Goal: Task Accomplishment & Management: Use online tool/utility

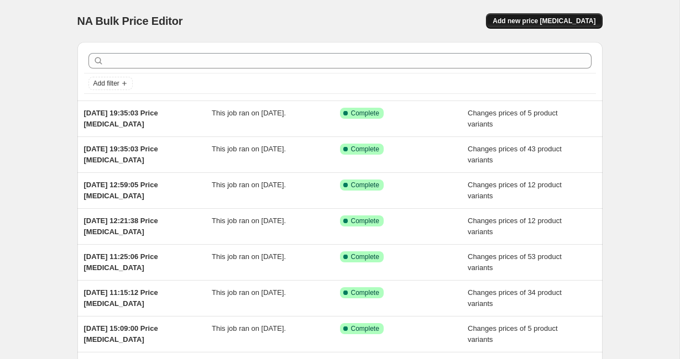
click at [546, 22] on span "Add new price [MEDICAL_DATA]" at bounding box center [544, 21] width 103 height 9
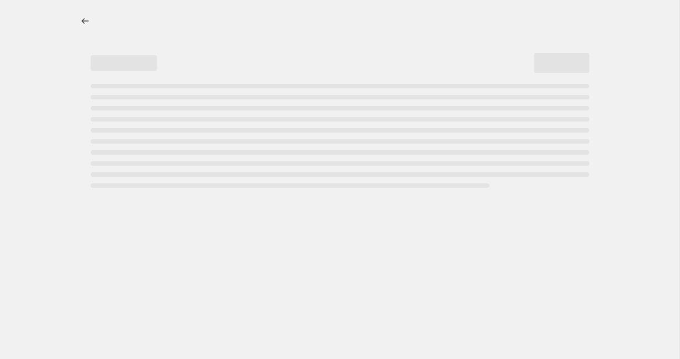
select select "percentage"
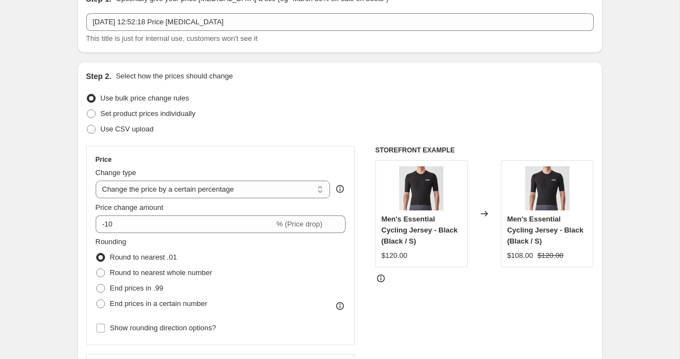
scroll to position [119, 0]
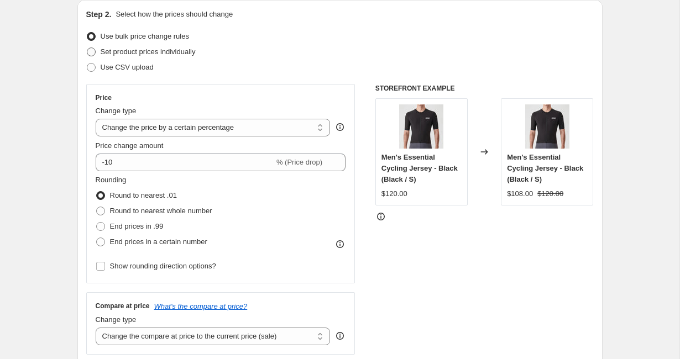
click at [133, 49] on span "Set product prices individually" at bounding box center [148, 52] width 95 height 8
click at [87, 48] on input "Set product prices individually" at bounding box center [87, 48] width 1 height 1
radio input "true"
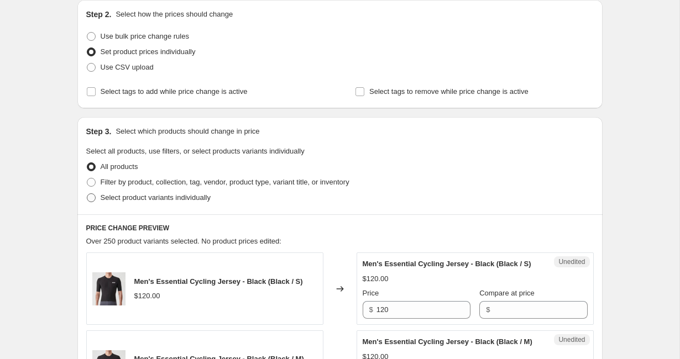
click at [165, 200] on span "Select product variants individually" at bounding box center [156, 198] width 110 height 8
click at [87, 194] on input "Select product variants individually" at bounding box center [87, 194] width 1 height 1
radio input "true"
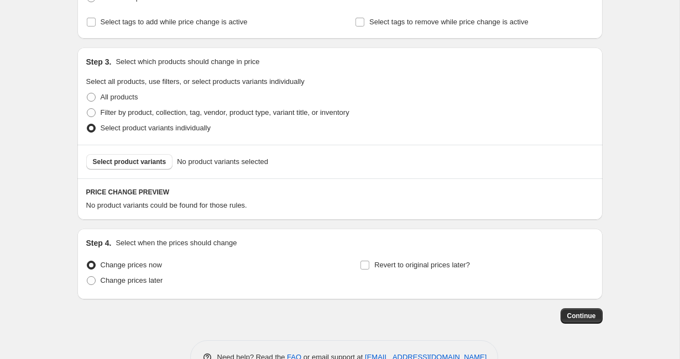
scroll to position [221, 0]
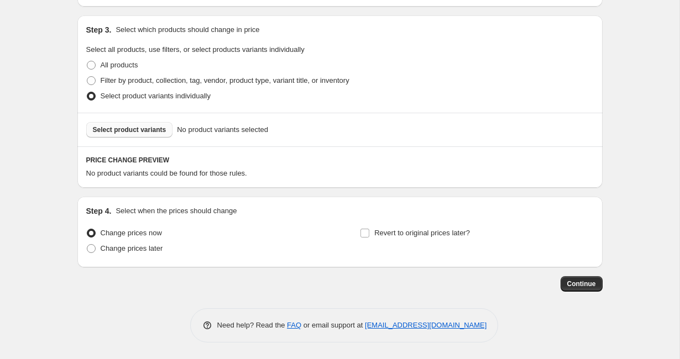
click at [139, 132] on span "Select product variants" at bounding box center [130, 130] width 74 height 9
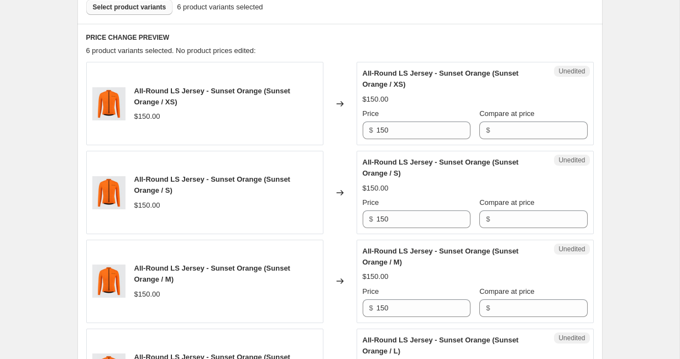
scroll to position [357, 0]
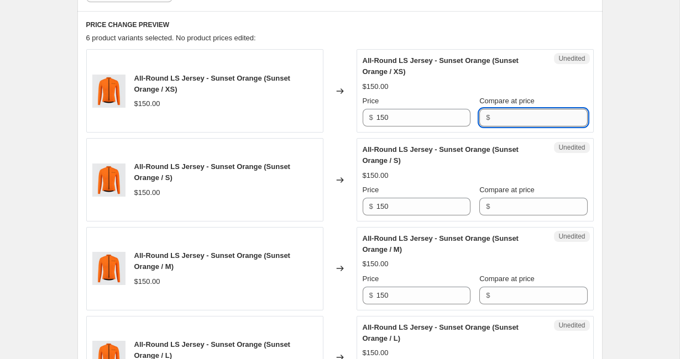
click at [513, 118] on input "Compare at price" at bounding box center [540, 118] width 94 height 18
type input "˙"
click at [517, 117] on input "75" at bounding box center [540, 118] width 94 height 18
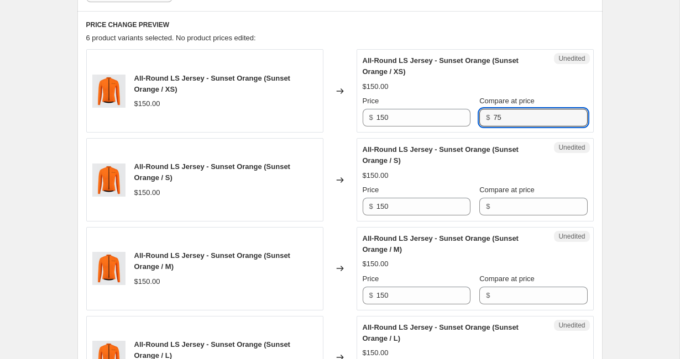
type input "75"
click at [503, 208] on div "All-Round LS Jersey - Sunset Orange (Sunset Orange / S) $150.00 Price $ 150 Com…" at bounding box center [475, 179] width 225 height 71
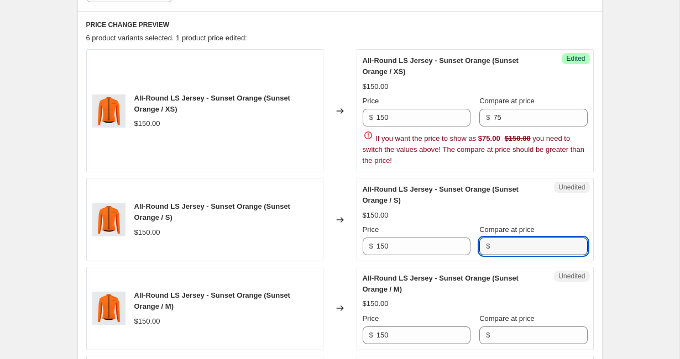
paste input "75"
type input "75"
click at [519, 119] on input "75" at bounding box center [540, 118] width 94 height 18
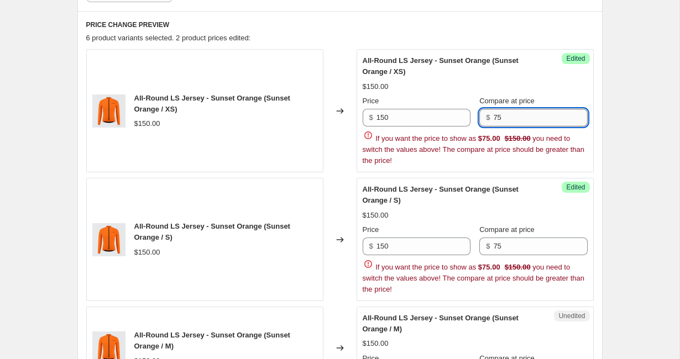
click at [519, 119] on input "75" at bounding box center [540, 118] width 94 height 18
type input "150"
click at [424, 116] on input "150" at bounding box center [424, 118] width 94 height 18
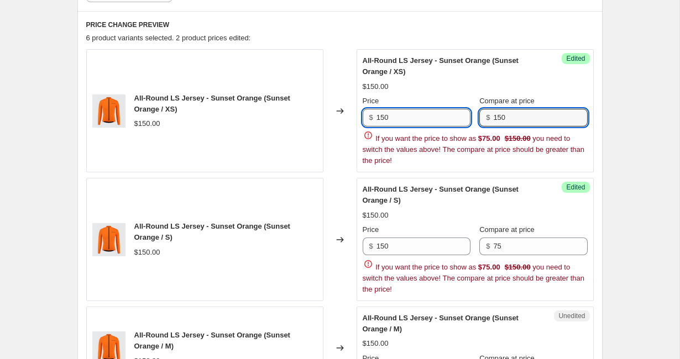
click at [424, 116] on input "150" at bounding box center [424, 118] width 94 height 18
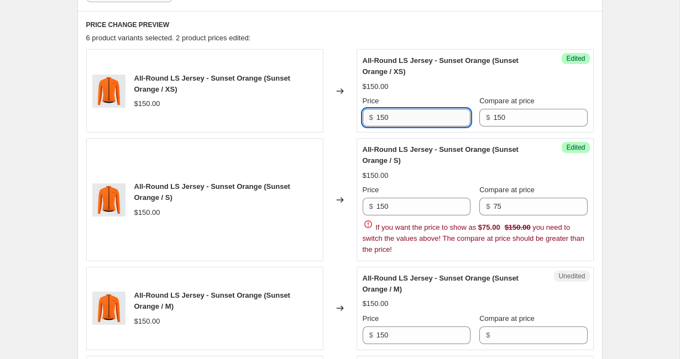
click at [424, 116] on input "150" at bounding box center [424, 118] width 94 height 18
type input "75"
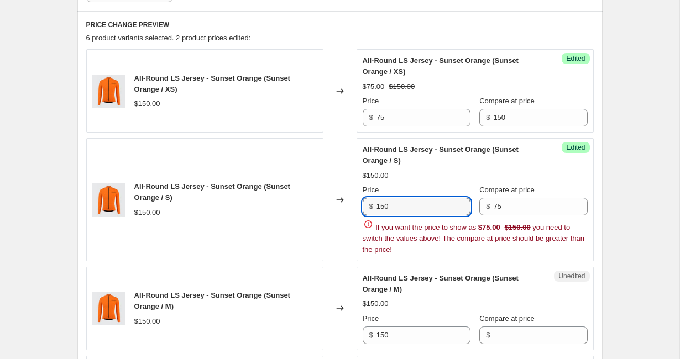
drag, startPoint x: 405, startPoint y: 211, endPoint x: 355, endPoint y: 206, distance: 50.5
click at [355, 206] on div "All-Round LS Jersey - Sunset Orange (Sunset Orange / S) $150.00 Changed to Succ…" at bounding box center [340, 199] width 508 height 123
type input "75"
click at [501, 125] on input "150" at bounding box center [540, 118] width 94 height 18
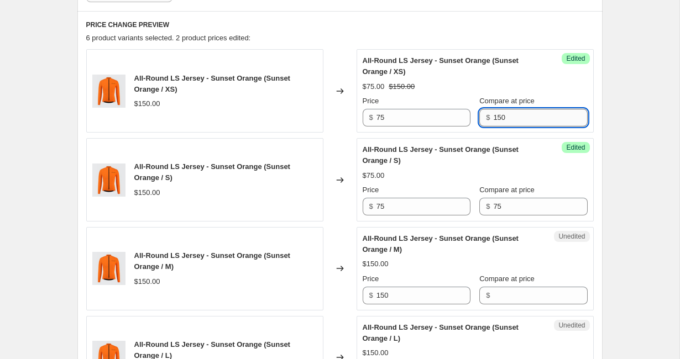
click at [501, 125] on input "150" at bounding box center [540, 118] width 94 height 18
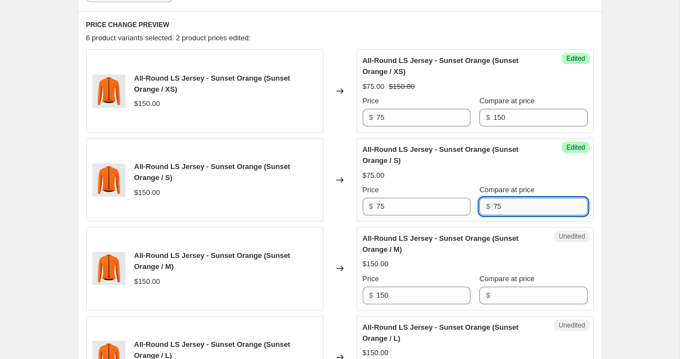
click at [508, 209] on input "75" at bounding box center [540, 207] width 94 height 18
click at [505, 216] on div "Success Edited All-Round LS Jersey - Sunset Orange (Sunset Orange / S) $75.00 P…" at bounding box center [475, 180] width 237 height 84
click at [503, 208] on input "75" at bounding box center [540, 207] width 94 height 18
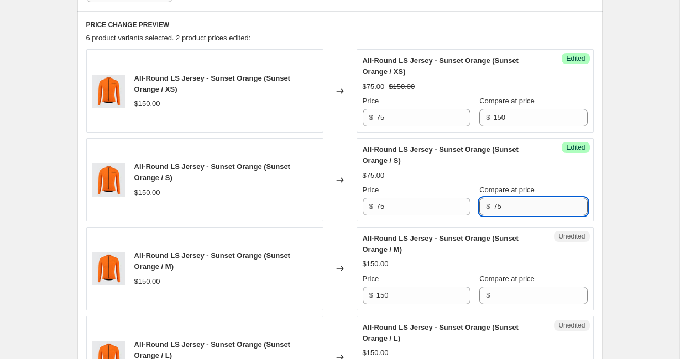
click at [503, 208] on input "75" at bounding box center [540, 207] width 94 height 18
paste input "150"
type input "150"
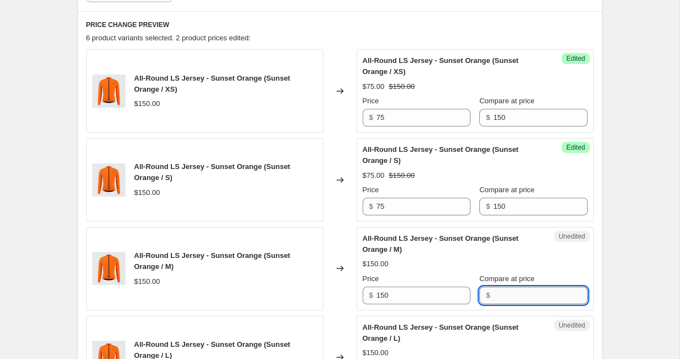
click at [500, 293] on input "Compare at price" at bounding box center [540, 296] width 94 height 18
paste input "150"
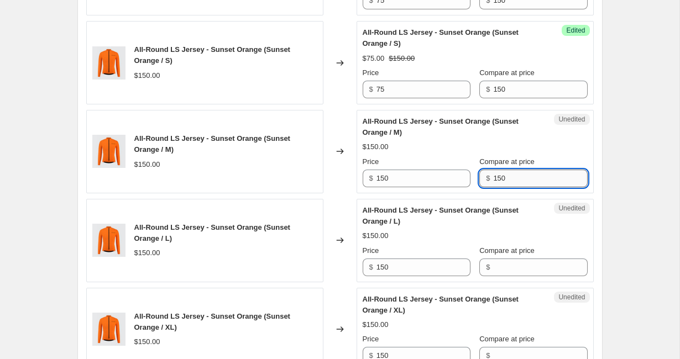
scroll to position [539, 0]
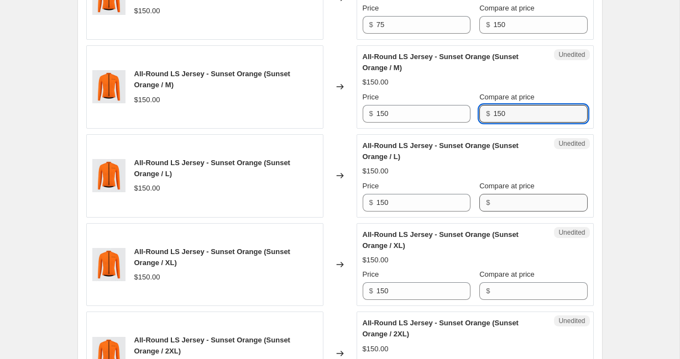
type input "150"
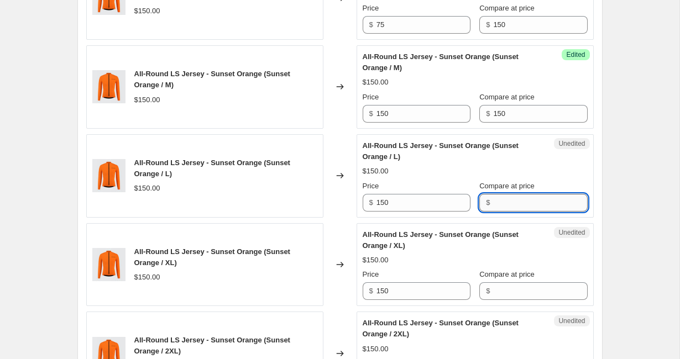
click at [503, 206] on input "Compare at price" at bounding box center [540, 203] width 94 height 18
paste input "150"
type input "150"
click at [498, 291] on input "Compare at price" at bounding box center [540, 292] width 94 height 18
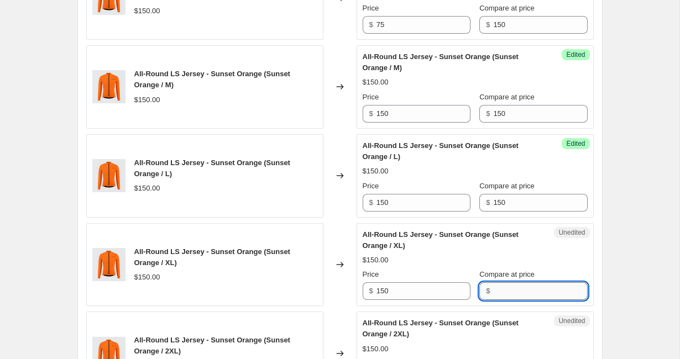
paste input "150"
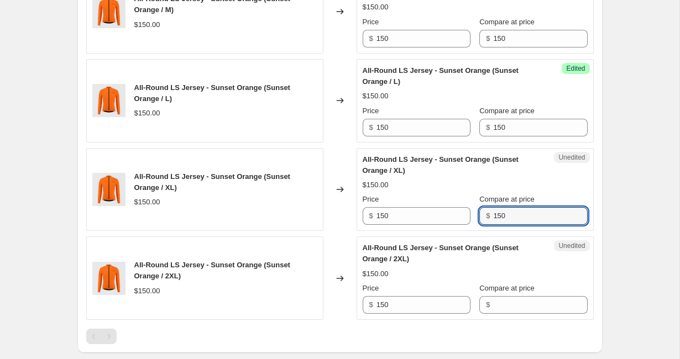
scroll to position [686, 0]
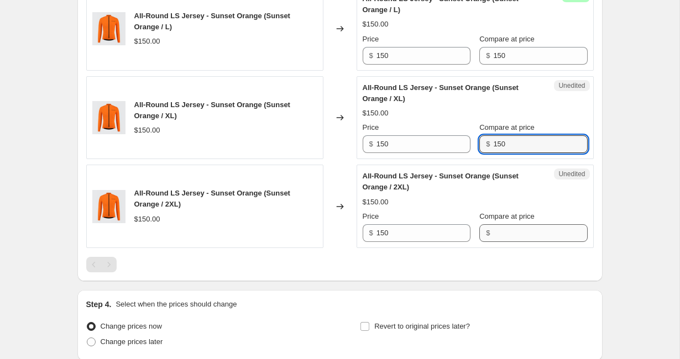
type input "150"
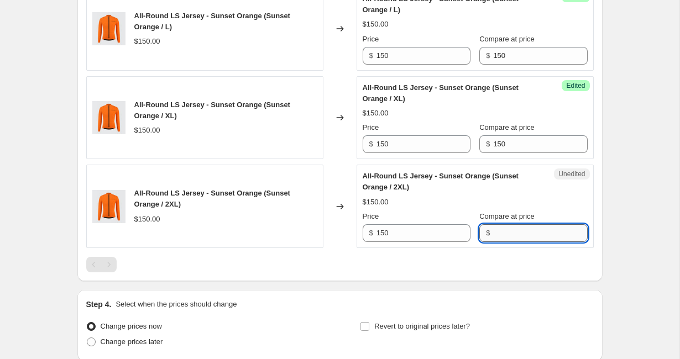
click at [494, 228] on input "Compare at price" at bounding box center [540, 234] width 94 height 18
paste input "150"
type input "150"
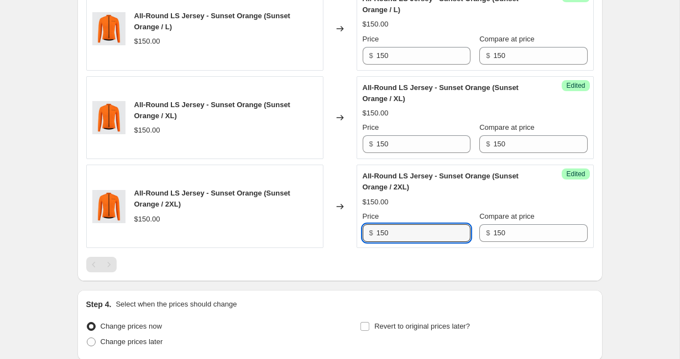
drag, startPoint x: 397, startPoint y: 239, endPoint x: 359, endPoint y: 239, distance: 37.6
click at [359, 239] on div "Success Edited All-Round LS Jersey - Sunset Orange (Sunset Orange / 2XL) $150.0…" at bounding box center [475, 207] width 237 height 84
type input "1"
click at [394, 233] on input "75" at bounding box center [424, 234] width 94 height 18
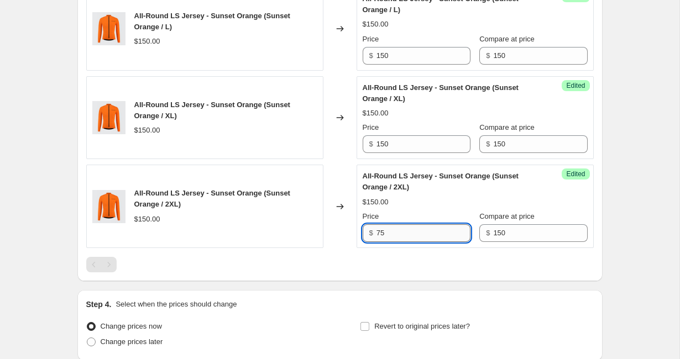
click at [394, 233] on input "75" at bounding box center [424, 234] width 94 height 18
type input "75"
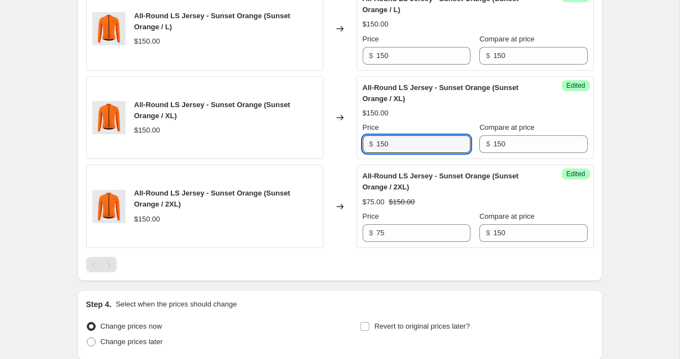
drag, startPoint x: 399, startPoint y: 148, endPoint x: 353, endPoint y: 146, distance: 46.5
click at [353, 146] on div "All-Round LS Jersey - Sunset Orange (Sunset Orange / XL) $150.00 Changed to Suc…" at bounding box center [340, 118] width 508 height 84
paste input "75"
type input "75"
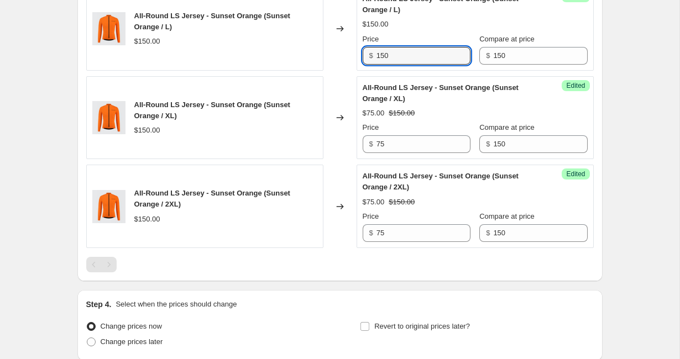
drag, startPoint x: 395, startPoint y: 50, endPoint x: 363, endPoint y: 55, distance: 32.5
click at [363, 55] on div "$ 150" at bounding box center [417, 56] width 108 height 18
paste input "75"
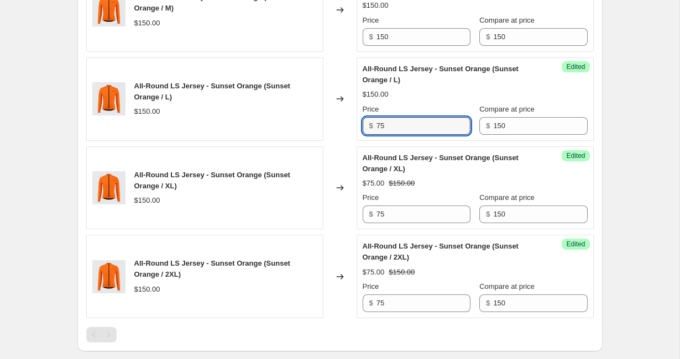
scroll to position [597, 0]
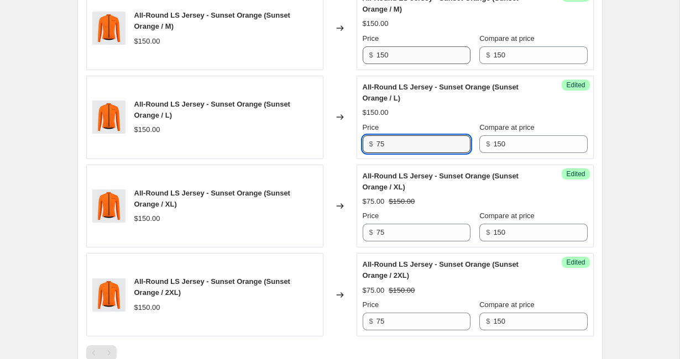
type input "75"
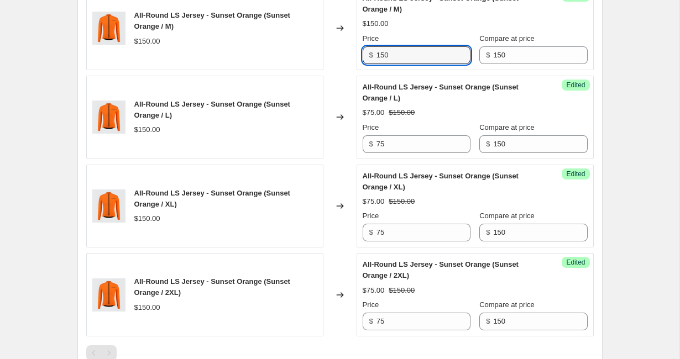
drag, startPoint x: 403, startPoint y: 53, endPoint x: 366, endPoint y: 52, distance: 37.1
click at [366, 52] on div "$ 150" at bounding box center [417, 55] width 108 height 18
paste input "75"
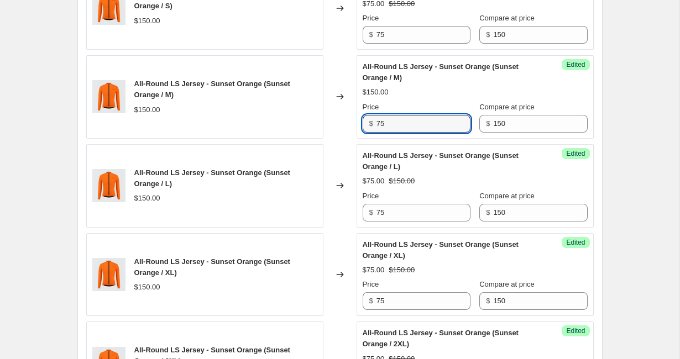
scroll to position [464, 0]
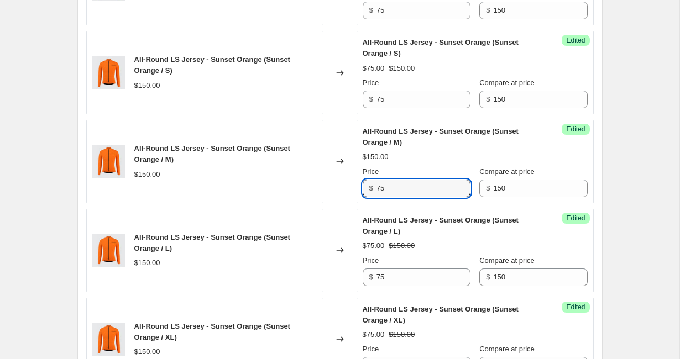
type input "75"
click at [455, 151] on div "All-Round LS Jersey - Sunset Orange (Sunset Orange / M) $150.00 Price $ 75 Comp…" at bounding box center [475, 161] width 225 height 71
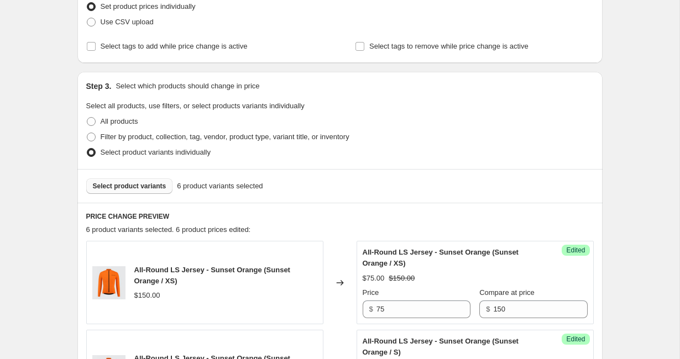
scroll to position [118, 0]
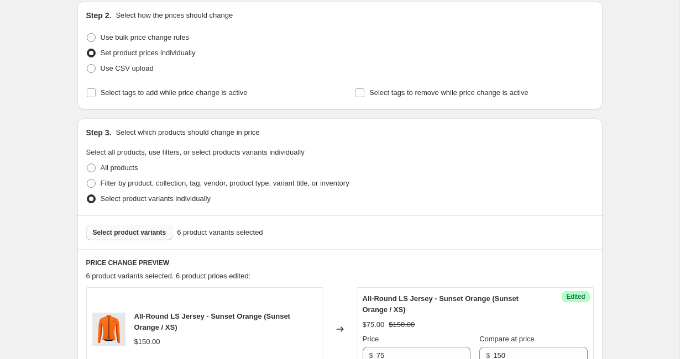
click at [146, 234] on span "Select product variants" at bounding box center [130, 232] width 74 height 9
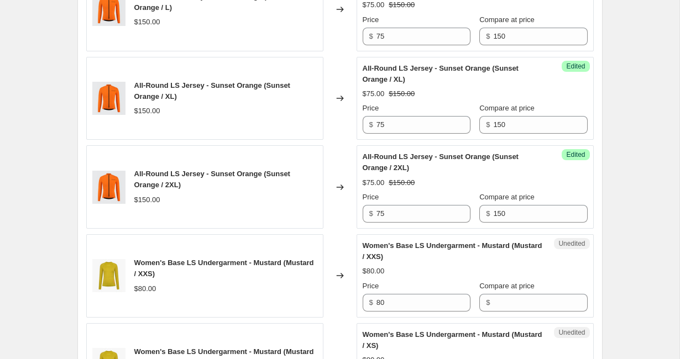
scroll to position [845, 0]
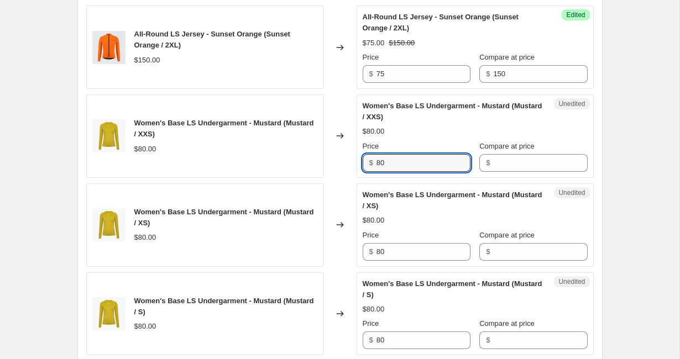
drag, startPoint x: 396, startPoint y: 168, endPoint x: 358, endPoint y: 168, distance: 38.2
click at [358, 168] on div "Unedited Women's Base LS Undergarment - Mustard (Mustard / XXS) $80.00 Price $ …" at bounding box center [475, 137] width 237 height 84
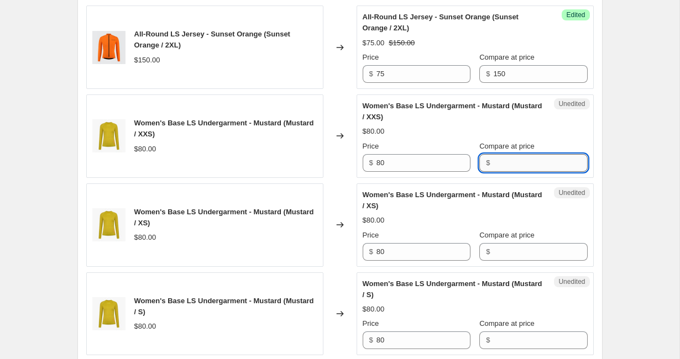
click at [509, 167] on input "Compare at price" at bounding box center [540, 163] width 94 height 18
paste input "80"
type input "80"
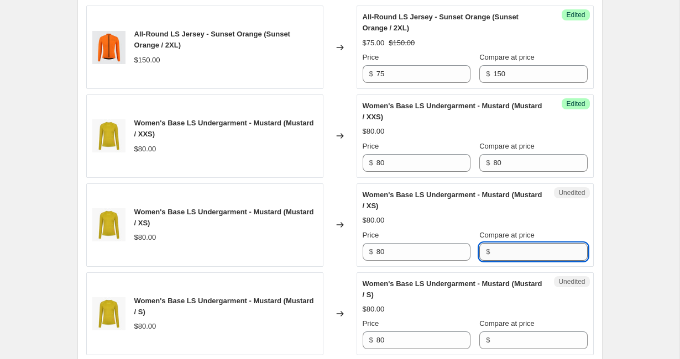
click at [494, 253] on input "Compare at price" at bounding box center [540, 252] width 94 height 18
paste input "80"
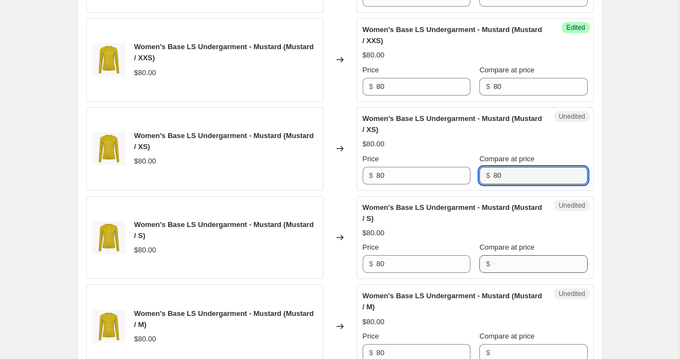
type input "80"
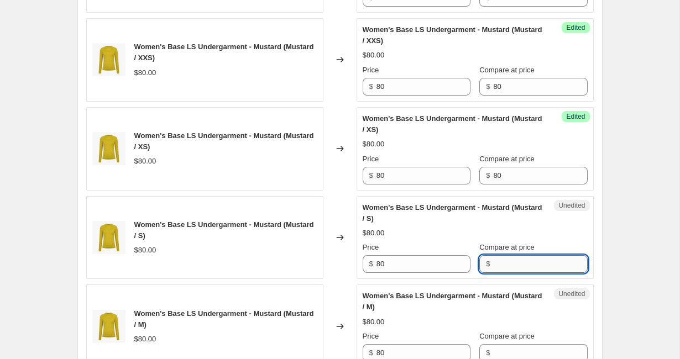
click at [493, 258] on input "Compare at price" at bounding box center [540, 264] width 94 height 18
paste input "80"
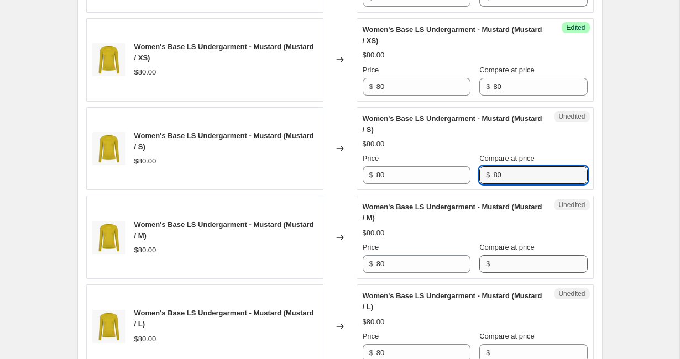
type input "80"
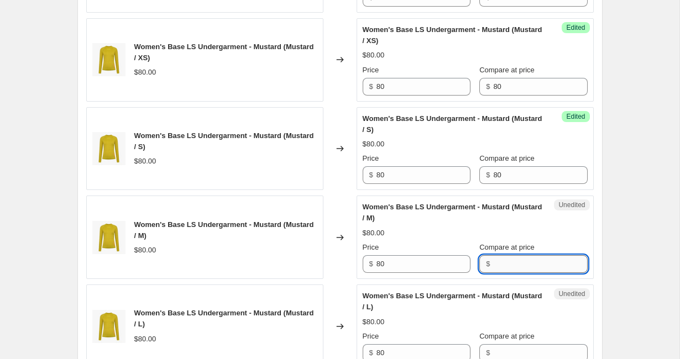
click at [493, 270] on input "Compare at price" at bounding box center [540, 264] width 94 height 18
paste input "80"
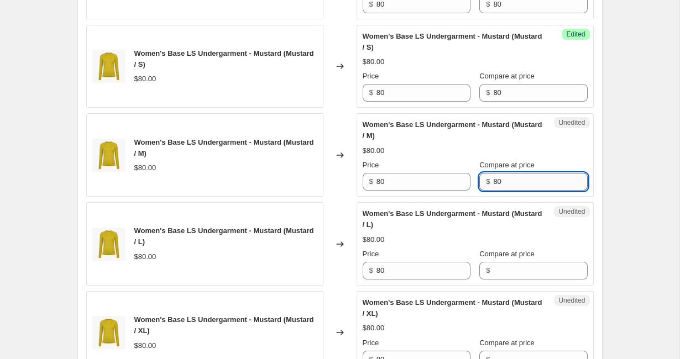
scroll to position [1112, 0]
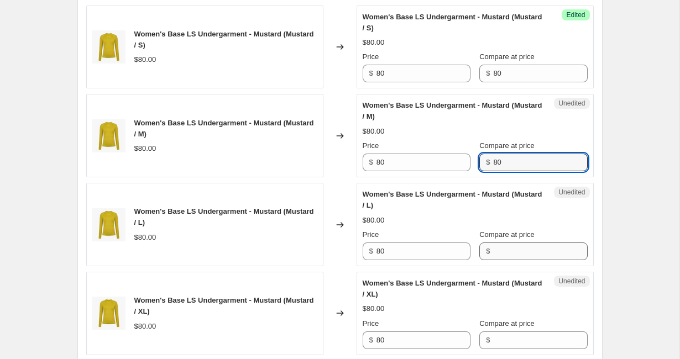
type input "80"
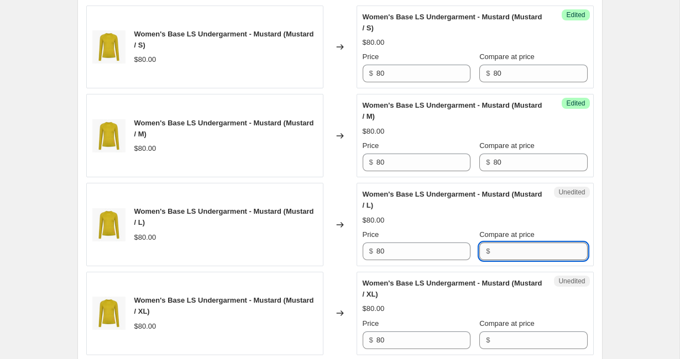
click at [493, 255] on input "Compare at price" at bounding box center [540, 252] width 94 height 18
paste input "80"
type input "80"
click at [493, 336] on input "Compare at price" at bounding box center [540, 341] width 94 height 18
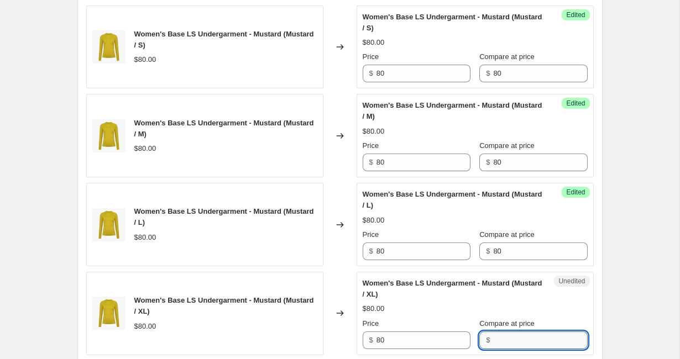
paste input "80"
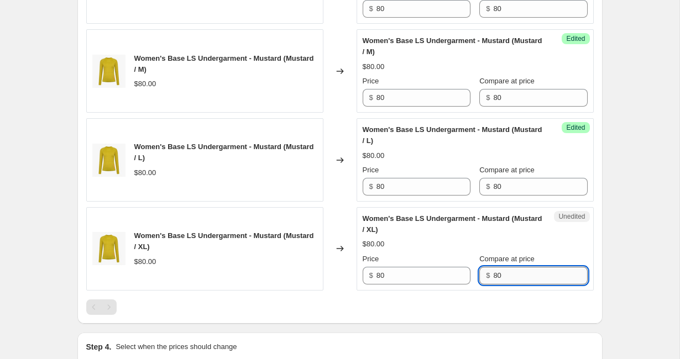
scroll to position [1147, 0]
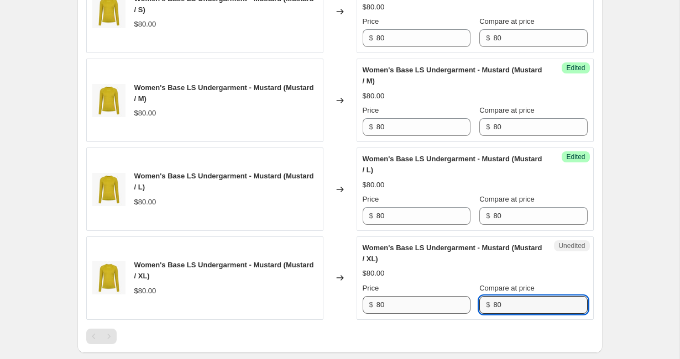
type input "80"
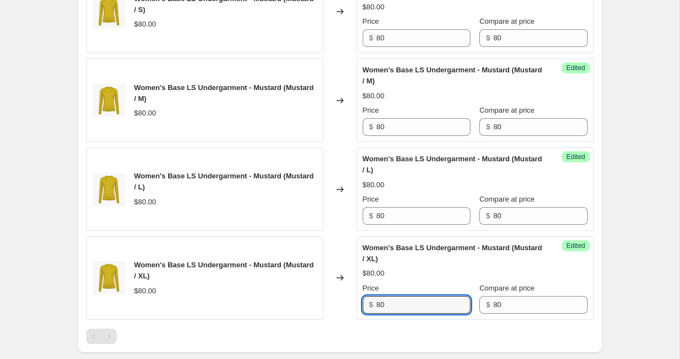
drag, startPoint x: 393, startPoint y: 302, endPoint x: 365, endPoint y: 302, distance: 28.2
click at [365, 302] on div "$ 80" at bounding box center [417, 305] width 108 height 18
drag, startPoint x: 393, startPoint y: 304, endPoint x: 365, endPoint y: 304, distance: 28.2
click at [365, 304] on div "$ 55" at bounding box center [417, 305] width 108 height 18
type input "55"
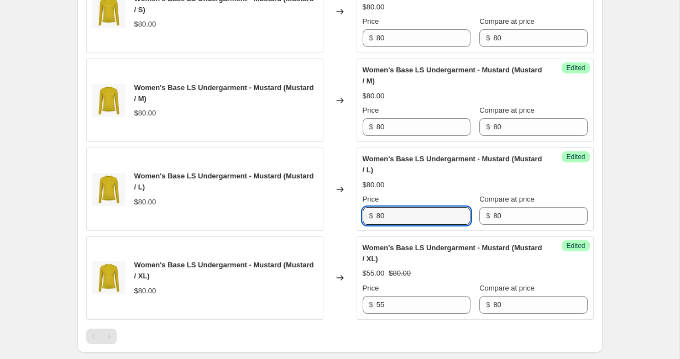
drag, startPoint x: 398, startPoint y: 220, endPoint x: 360, endPoint y: 220, distance: 38.2
click at [360, 220] on div "Success Edited Women's Base LS Undergarment - Mustard (Mustard / L) $80.00 Pric…" at bounding box center [475, 190] width 237 height 84
paste input "55"
type input "55"
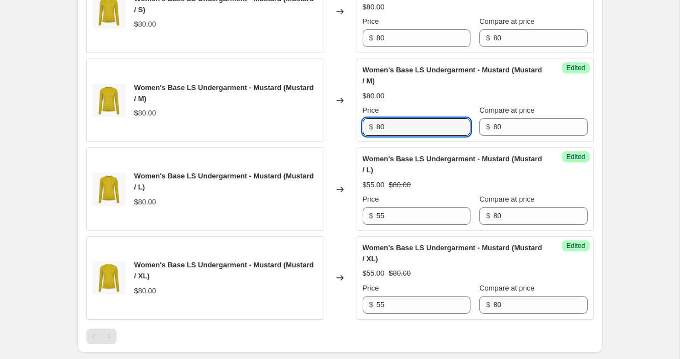
drag, startPoint x: 382, startPoint y: 123, endPoint x: 357, endPoint y: 123, distance: 24.9
click at [357, 123] on div "Success Edited Women's Base LS Undergarment - Mustard (Mustard / M) $80.00 Pric…" at bounding box center [475, 101] width 237 height 84
paste input "55"
type input "55"
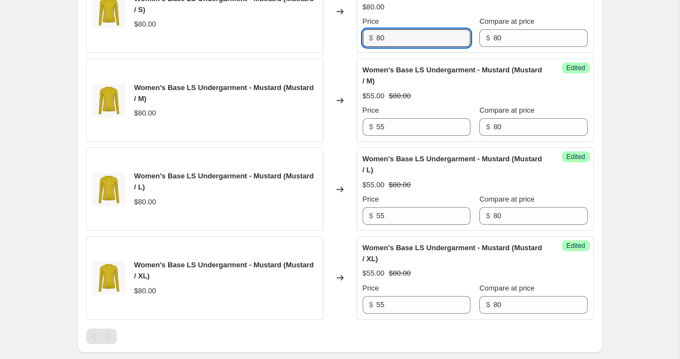
drag, startPoint x: 394, startPoint y: 34, endPoint x: 353, endPoint y: 34, distance: 41.5
click at [353, 34] on div "Women's Base LS Undergarment - Mustard (Mustard / S) $80.00 Changed to Success …" at bounding box center [340, 12] width 508 height 84
paste input "55"
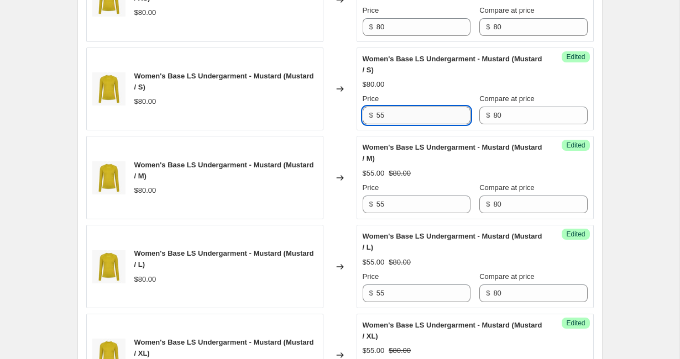
scroll to position [1067, 0]
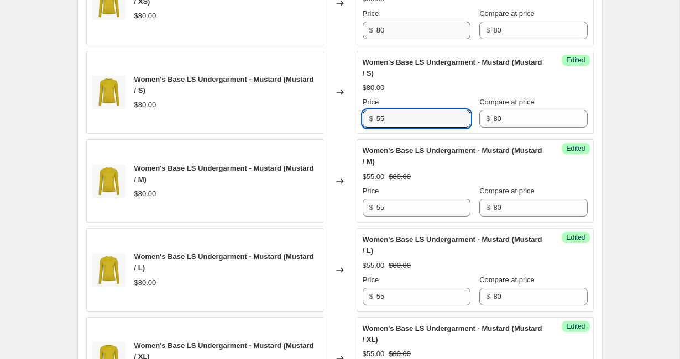
type input "55"
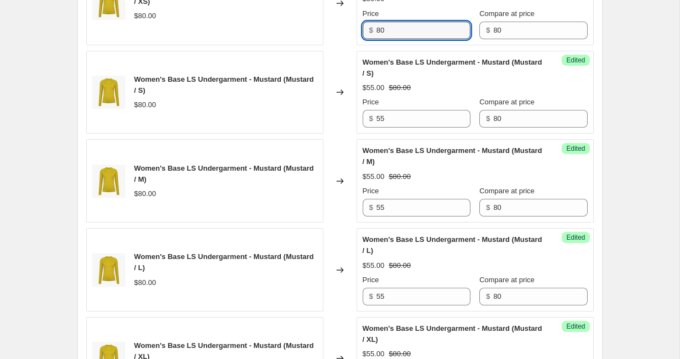
drag, startPoint x: 395, startPoint y: 30, endPoint x: 361, endPoint y: 31, distance: 34.9
click at [361, 31] on div "Success Edited Women's Base LS Undergarment - Mustard (Mustard / XS) $80.00 Pri…" at bounding box center [475, 4] width 237 height 84
paste input "55"
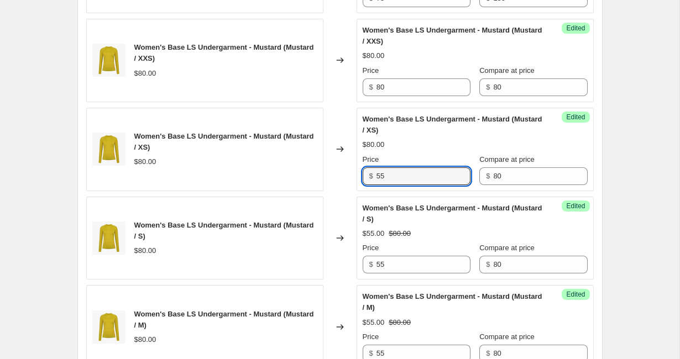
scroll to position [916, 0]
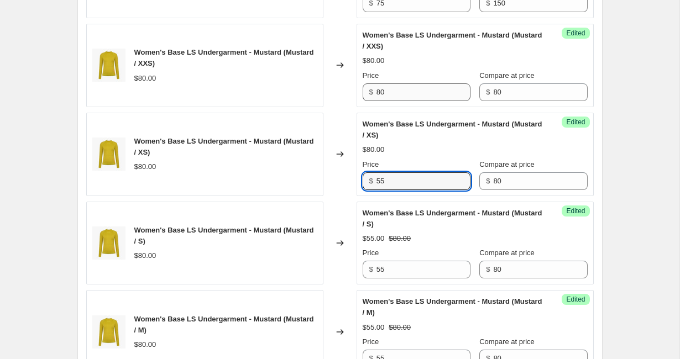
type input "55"
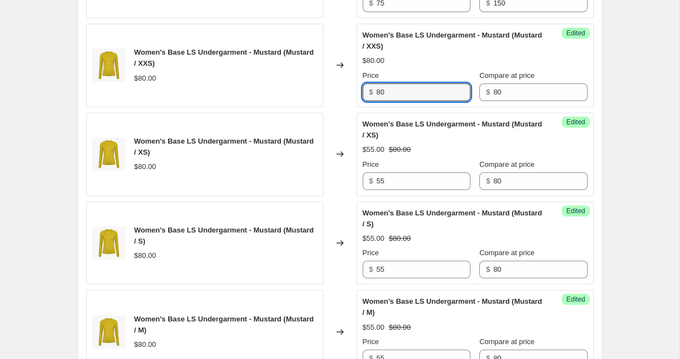
drag, startPoint x: 397, startPoint y: 92, endPoint x: 342, endPoint y: 92, distance: 54.2
click at [342, 92] on div "Women's Base LS Undergarment - Mustard (Mustard / XXS) $80.00 Changed to Succes…" at bounding box center [340, 66] width 508 height 84
paste input "55"
type input "55"
click at [457, 111] on div "All-Round LS Jersey - Sunset Orange (Sunset Orange / XS) $150.00 Changed to Suc…" at bounding box center [340, 20] width 508 height 1061
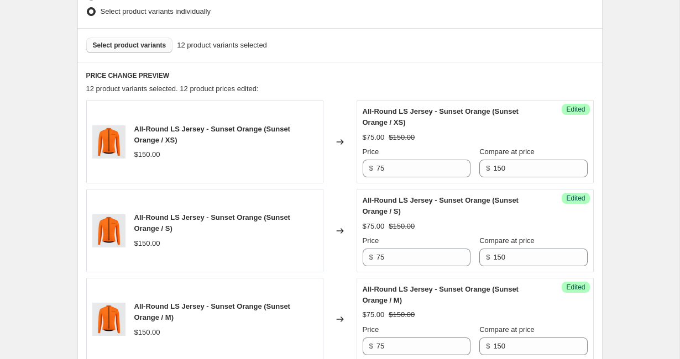
scroll to position [221, 0]
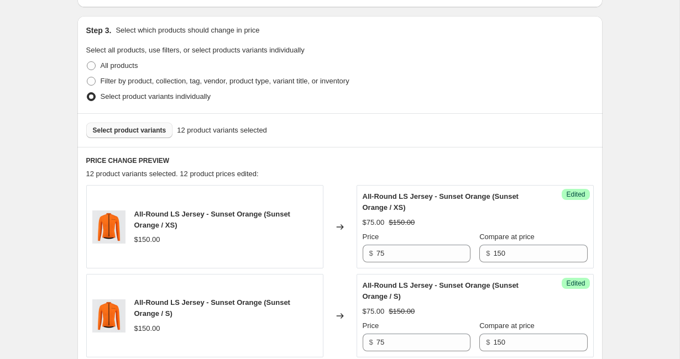
click at [139, 134] on span "Select product variants" at bounding box center [130, 130] width 74 height 9
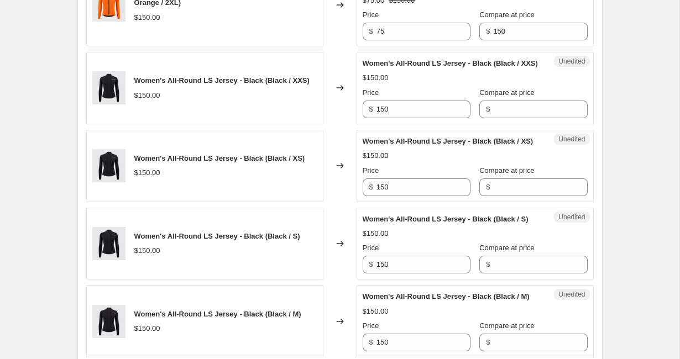
scroll to position [932, 0]
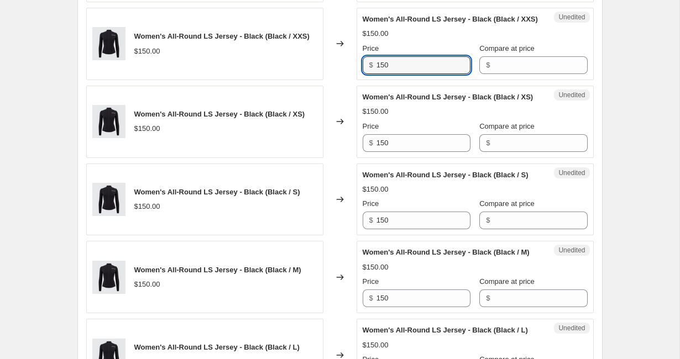
drag, startPoint x: 398, startPoint y: 75, endPoint x: 357, endPoint y: 75, distance: 40.9
click at [357, 75] on div "Unedited Women's All-Round LS Jersey - Black (Black / XXS) $150.00 Price $ 150 …" at bounding box center [475, 44] width 237 height 72
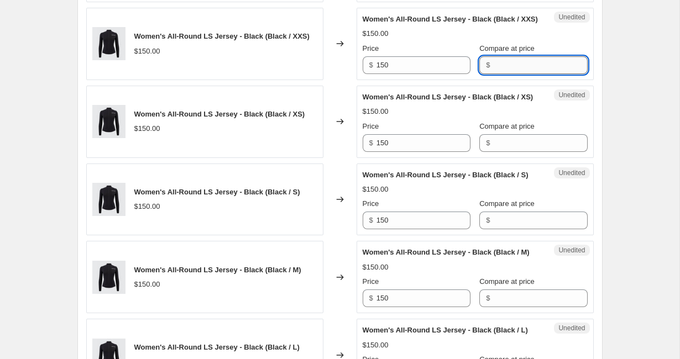
click at [517, 74] on input "Compare at price" at bounding box center [540, 65] width 94 height 18
paste input "150"
type input "150"
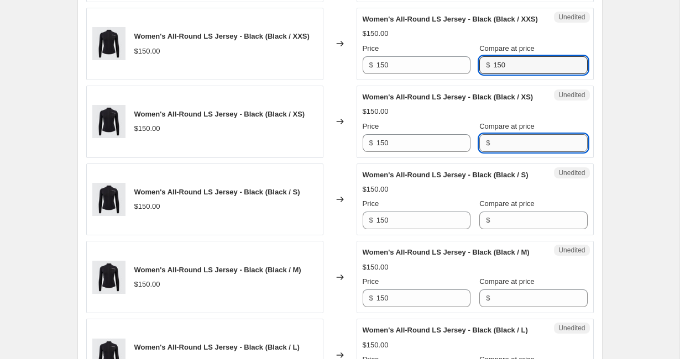
click at [496, 152] on input "Compare at price" at bounding box center [540, 143] width 94 height 18
paste input "150"
type input "150"
click at [481, 229] on div "$" at bounding box center [533, 221] width 108 height 18
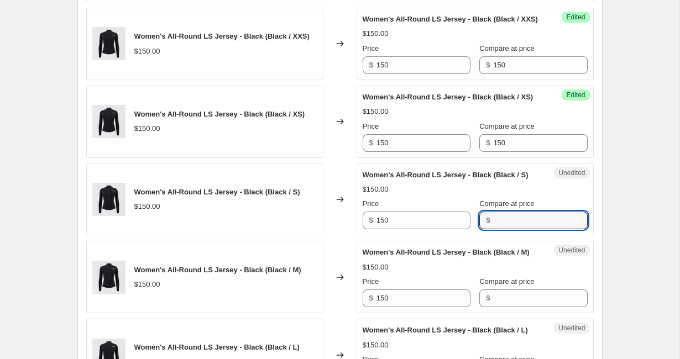
paste input "150"
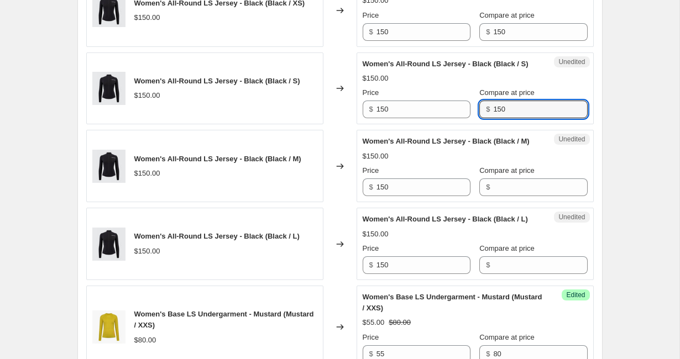
scroll to position [1055, 0]
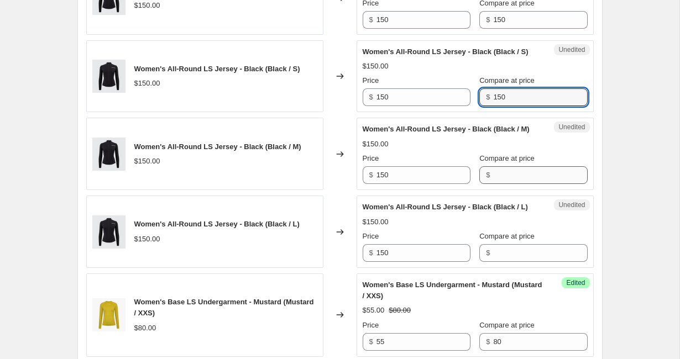
type input "150"
click at [500, 184] on input "Compare at price" at bounding box center [540, 175] width 94 height 18
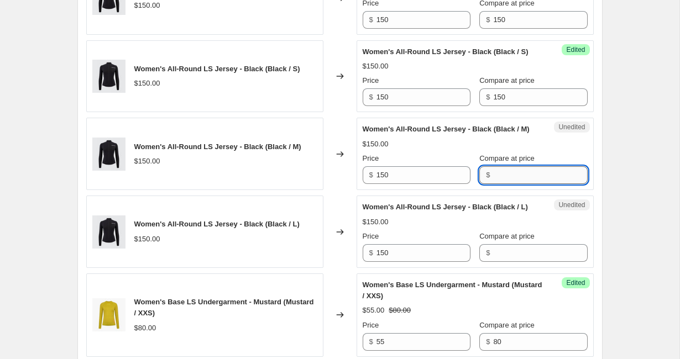
paste input "150"
type input "150"
click at [499, 262] on input "Compare at price" at bounding box center [540, 253] width 94 height 18
paste input "150"
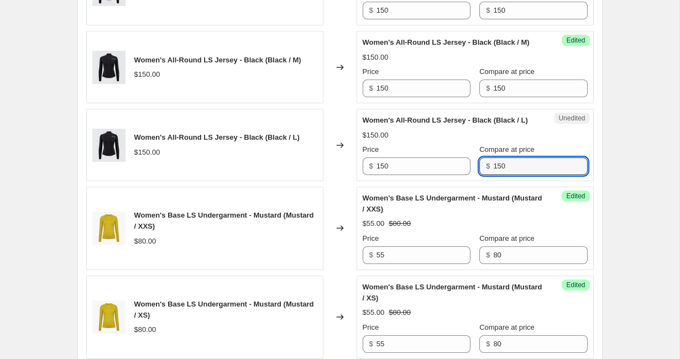
scroll to position [1108, 0]
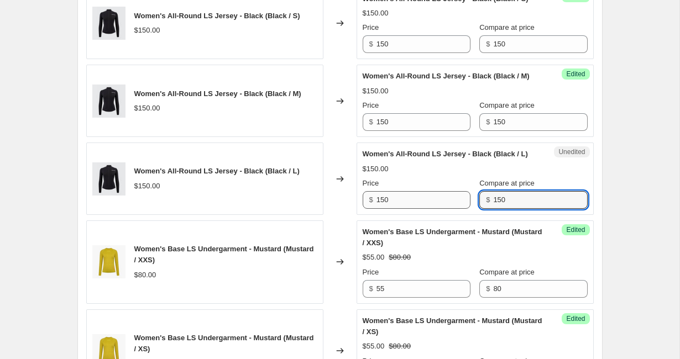
type input "150"
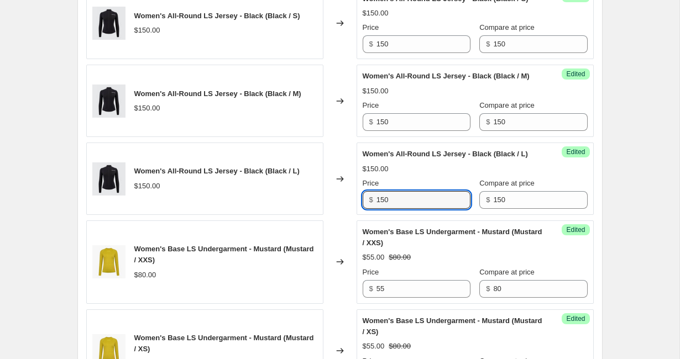
drag, startPoint x: 395, startPoint y: 258, endPoint x: 352, endPoint y: 258, distance: 43.1
click at [352, 215] on div "Women's All-Round LS Jersey - Black (Black / L) $150.00 Changed to Success Edit…" at bounding box center [340, 179] width 508 height 72
click at [386, 209] on input "75" at bounding box center [424, 200] width 94 height 18
type input "75"
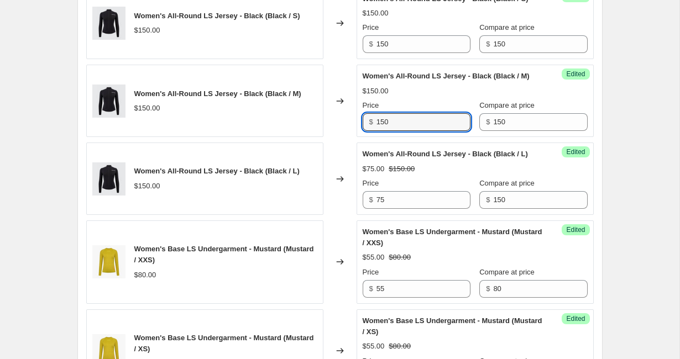
drag, startPoint x: 395, startPoint y: 161, endPoint x: 363, endPoint y: 162, distance: 32.1
click at [363, 131] on div "$ 150" at bounding box center [417, 122] width 108 height 18
paste input "75"
type input "75"
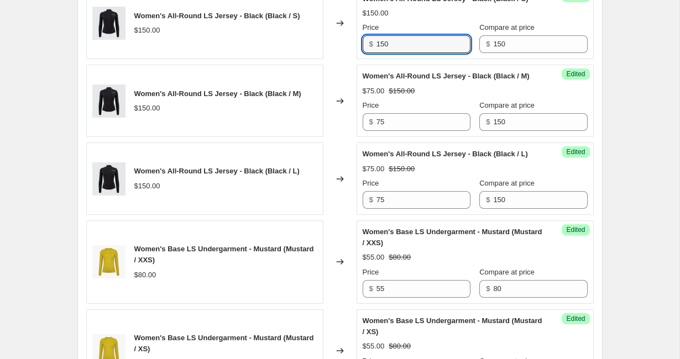
drag, startPoint x: 399, startPoint y: 75, endPoint x: 362, endPoint y: 75, distance: 37.6
click at [362, 60] on div "Success Edited Women's All-Round LS Jersey - Black (Black / S) $150.00 Price $ …" at bounding box center [475, 23] width 237 height 72
paste input "75"
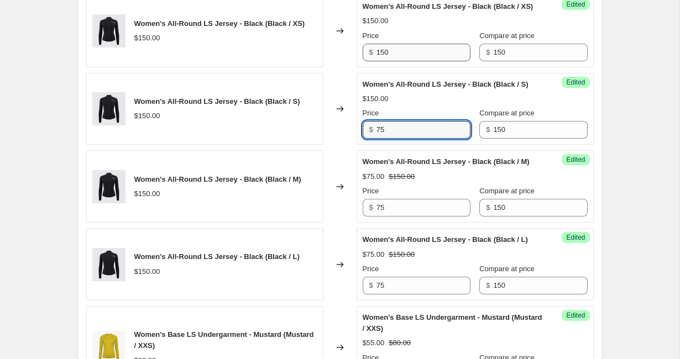
type input "75"
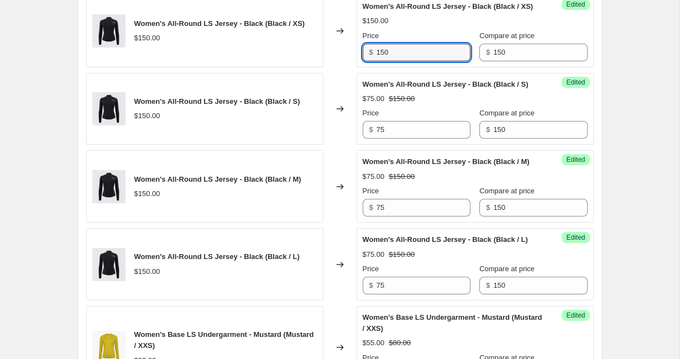
drag, startPoint x: 397, startPoint y: 76, endPoint x: 346, endPoint y: 76, distance: 51.4
click at [346, 67] on div "Women's All-Round LS Jersey - Black (Black / XS) $150.00 Changed to Success Edi…" at bounding box center [340, 31] width 508 height 72
paste input "75"
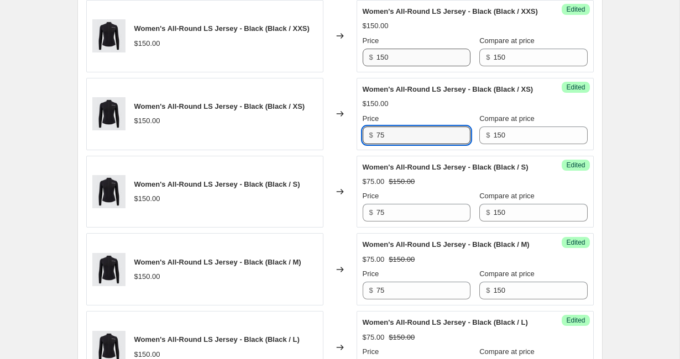
type input "75"
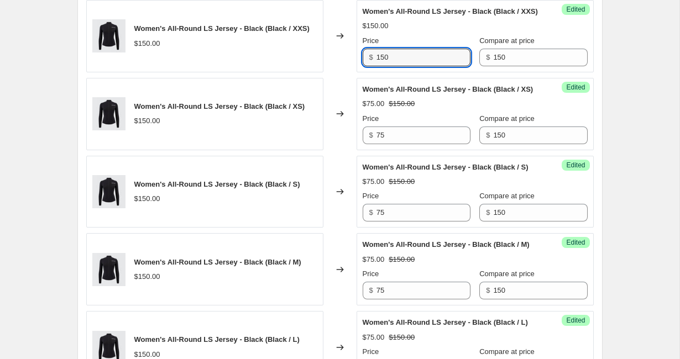
drag, startPoint x: 399, startPoint y: 71, endPoint x: 356, endPoint y: 71, distance: 42.6
click at [357, 71] on div "Success Edited Women's All-Round LS Jersey - Black (Black / XXS) $150.00 Price …" at bounding box center [475, 36] width 237 height 72
paste input "75"
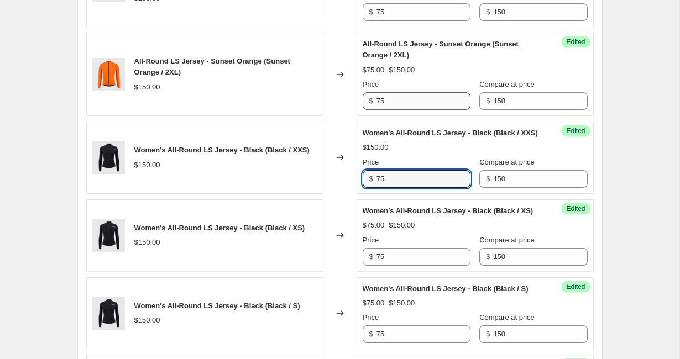
scroll to position [816, 0]
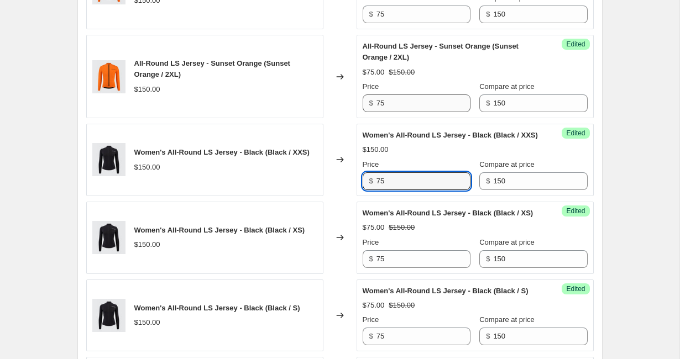
type input "75"
click at [60, 135] on div "Create new price [MEDICAL_DATA]. This page is ready Create new price [MEDICAL_D…" at bounding box center [340, 215] width 680 height 2062
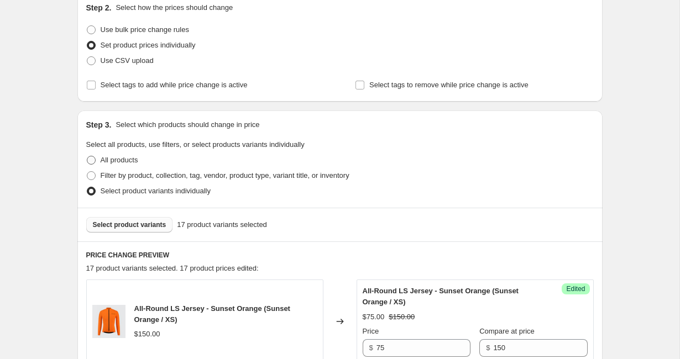
scroll to position [130, 0]
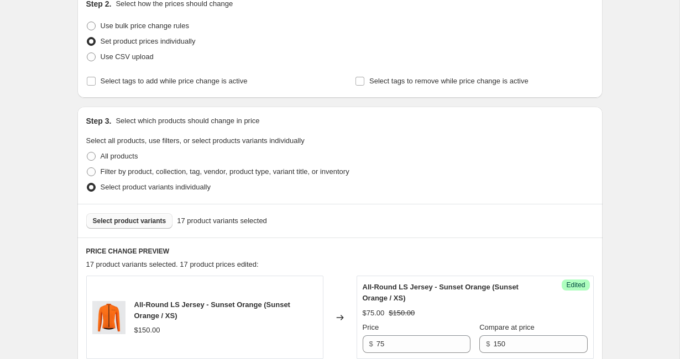
click at [154, 224] on span "Select product variants" at bounding box center [130, 221] width 74 height 9
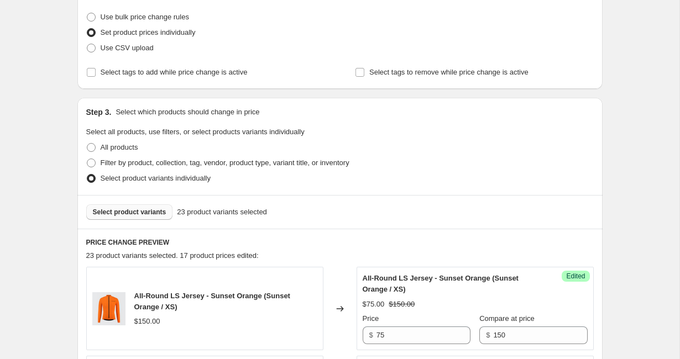
scroll to position [0, 0]
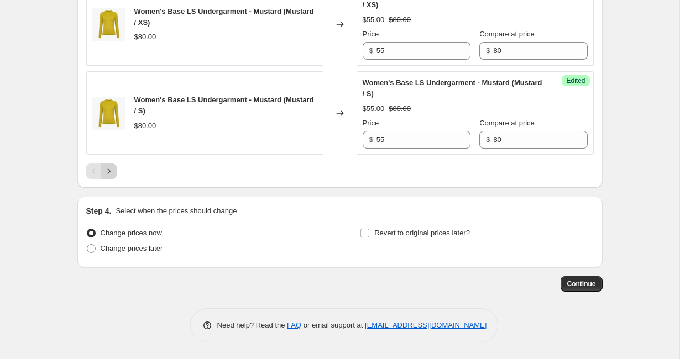
click at [111, 168] on icon "Next" at bounding box center [108, 171] width 11 height 11
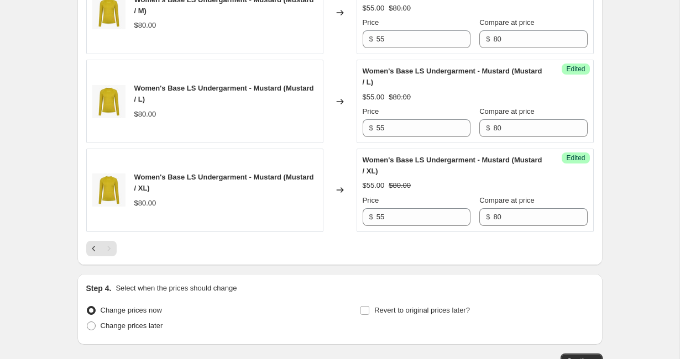
scroll to position [513, 0]
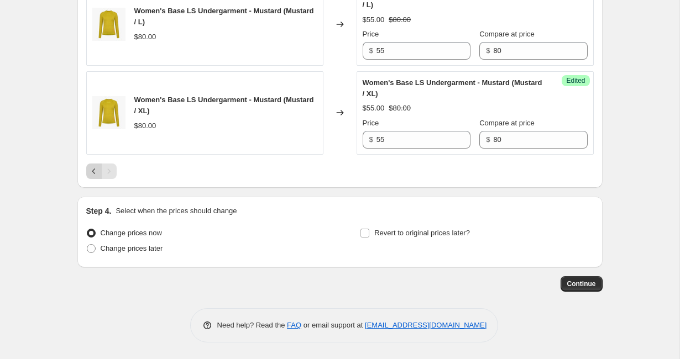
click at [92, 175] on icon "Previous" at bounding box center [93, 171] width 11 height 11
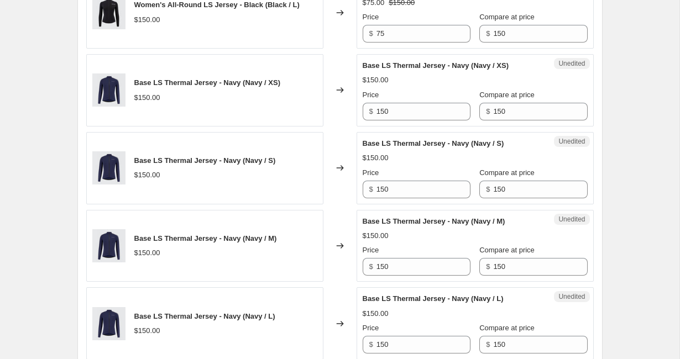
scroll to position [1268, 0]
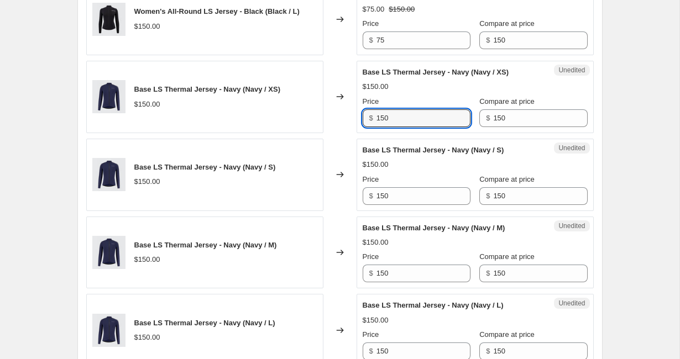
drag, startPoint x: 401, startPoint y: 173, endPoint x: 356, endPoint y: 176, distance: 46.0
click at [356, 133] on div "Base LS Thermal Jersey - Navy (Navy / XS) $150.00 Changed to Unedited Base LS T…" at bounding box center [340, 97] width 508 height 72
drag, startPoint x: 396, startPoint y: 174, endPoint x: 354, endPoint y: 174, distance: 42.0
click at [354, 133] on div "Base LS Thermal Jersey - Navy (Navy / XS) $150.00 Changed to Unedited Base LS T…" at bounding box center [340, 97] width 508 height 72
type input "70"
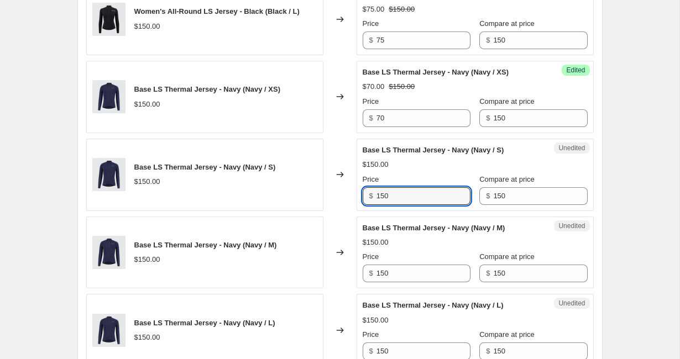
drag, startPoint x: 392, startPoint y: 252, endPoint x: 360, endPoint y: 252, distance: 32.1
click at [360, 211] on div "Unedited Base LS Thermal Jersey - Navy (Navy / S) $150.00 Price $ 150 Compare a…" at bounding box center [475, 175] width 237 height 72
paste input "7"
type input "70"
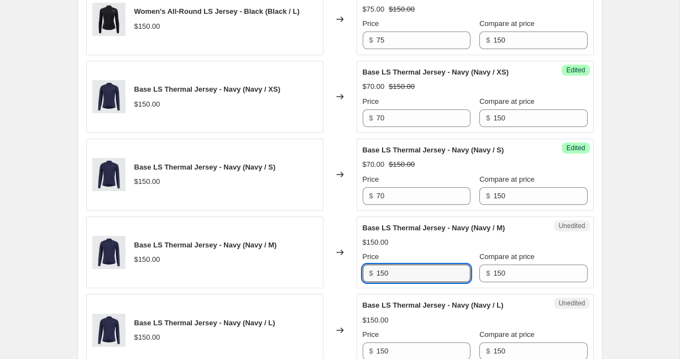
drag, startPoint x: 392, startPoint y: 330, endPoint x: 354, endPoint y: 330, distance: 37.6
click at [354, 289] on div "Base LS Thermal Jersey - Navy (Navy / M) $150.00 Changed to Unedited Base LS Th…" at bounding box center [340, 253] width 508 height 72
paste input "7"
type input "70"
click at [391, 127] on input "70" at bounding box center [424, 118] width 94 height 18
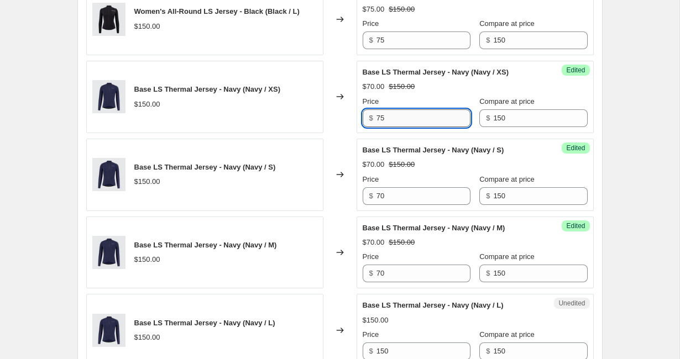
click at [390, 127] on input "75" at bounding box center [424, 118] width 94 height 18
type input "75"
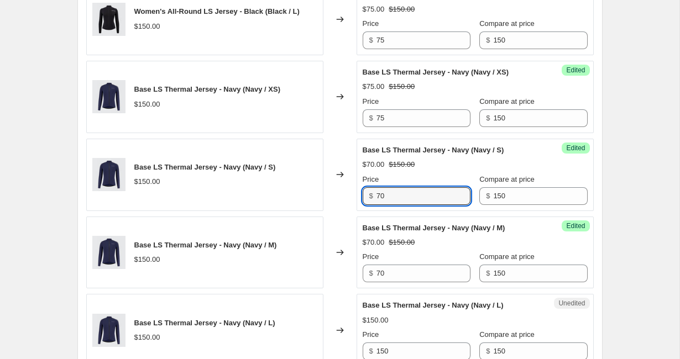
drag, startPoint x: 394, startPoint y: 252, endPoint x: 357, endPoint y: 252, distance: 36.5
click at [357, 211] on div "Success Edited Base LS Thermal Jersey - Navy (Navy / S) $70.00 $150.00 Price $ …" at bounding box center [475, 175] width 237 height 72
paste input "5"
type input "75"
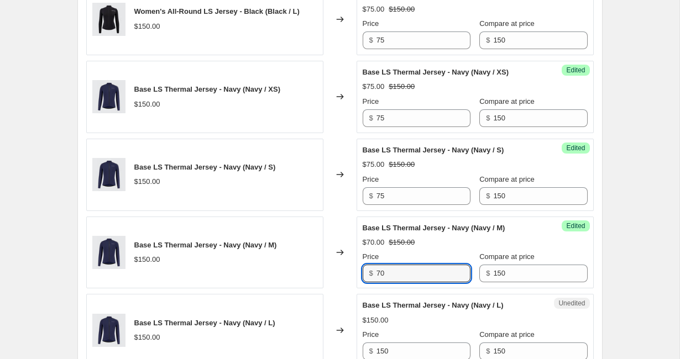
drag, startPoint x: 390, startPoint y: 329, endPoint x: 370, endPoint y: 329, distance: 19.9
click at [370, 283] on div "$ 70" at bounding box center [417, 274] width 108 height 18
paste input "5"
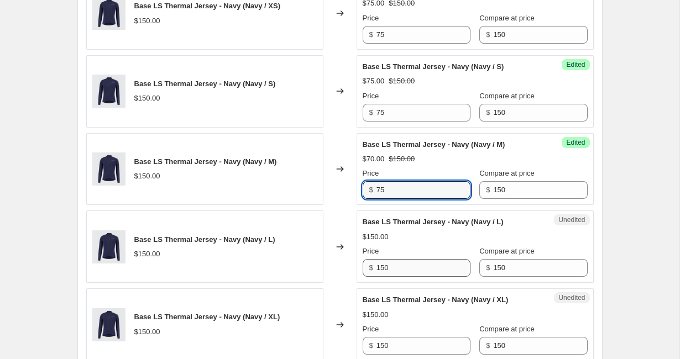
type input "75"
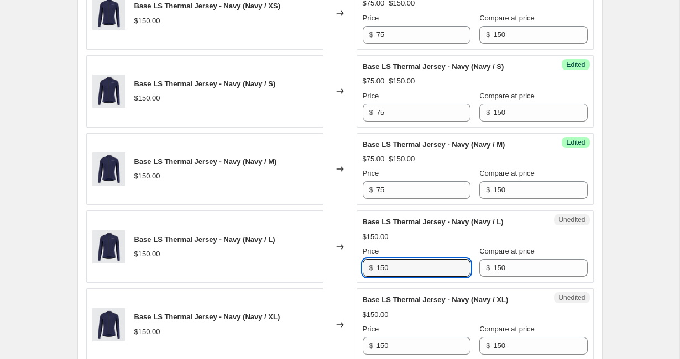
drag, startPoint x: 402, startPoint y: 323, endPoint x: 364, endPoint y: 322, distance: 38.2
click at [364, 277] on div "$ 150" at bounding box center [417, 268] width 108 height 18
paste input "75"
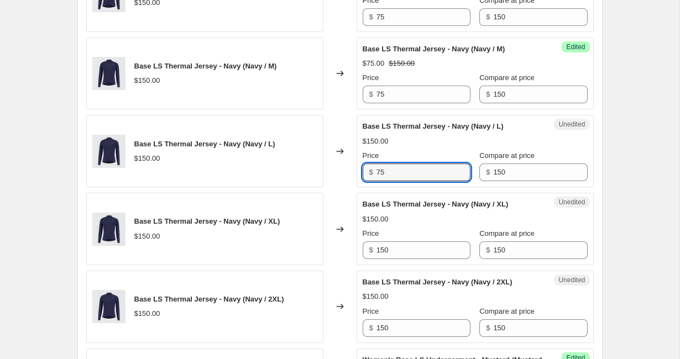
scroll to position [1480, 0]
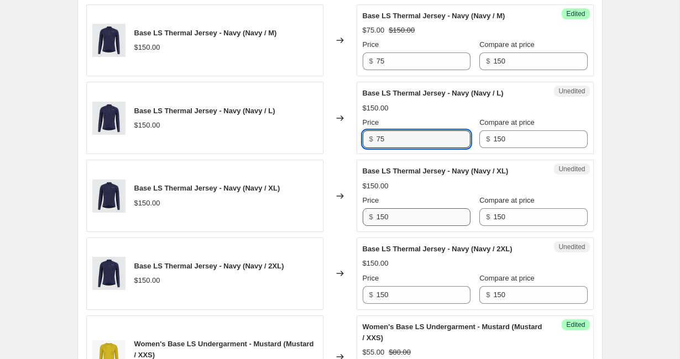
type input "75"
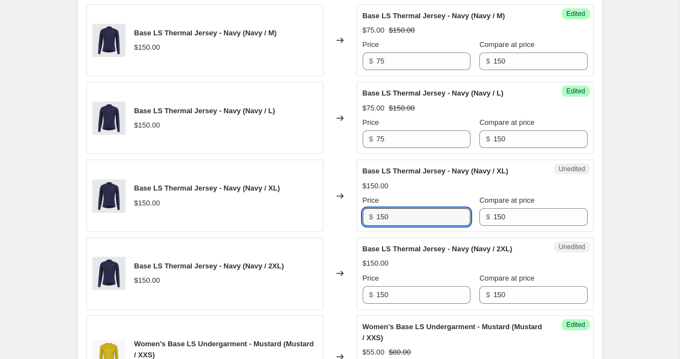
drag, startPoint x: 399, startPoint y: 274, endPoint x: 361, endPoint y: 274, distance: 38.2
click at [361, 232] on div "Unedited Base LS Thermal Jersey - Navy (Navy / XL) $150.00 Price $ 150 Compare …" at bounding box center [475, 196] width 237 height 72
paste input "75"
type input "75"
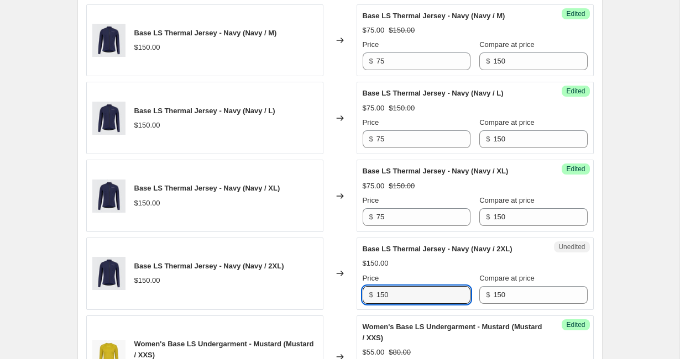
drag, startPoint x: 389, startPoint y: 347, endPoint x: 363, endPoint y: 347, distance: 25.4
click at [363, 304] on div "$ 150" at bounding box center [417, 295] width 108 height 18
paste input "75"
type input "75"
click at [432, 304] on div "Base LS Thermal Jersey - Navy (Navy / 2XL) $150.00 Price $ 75 Compare at price …" at bounding box center [475, 274] width 225 height 60
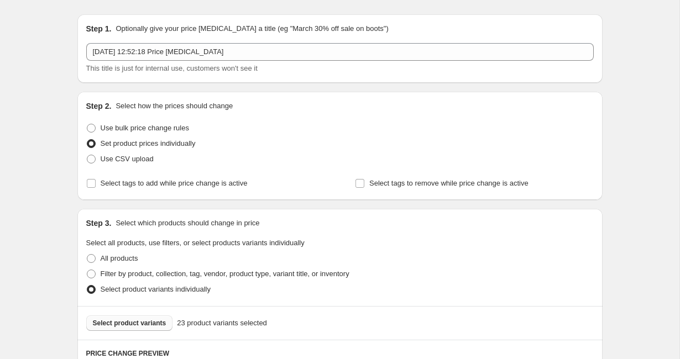
scroll to position [90, 0]
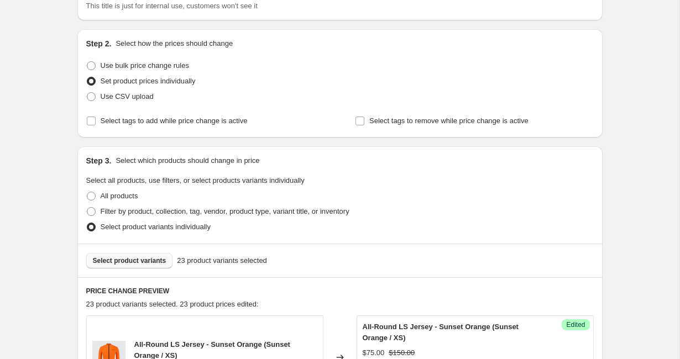
click at [148, 263] on span "Select product variants" at bounding box center [130, 261] width 74 height 9
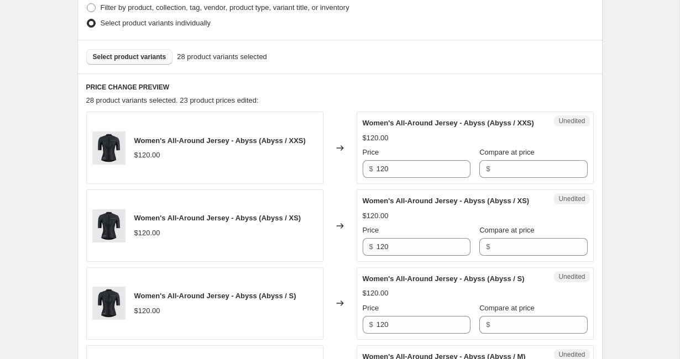
scroll to position [296, 0]
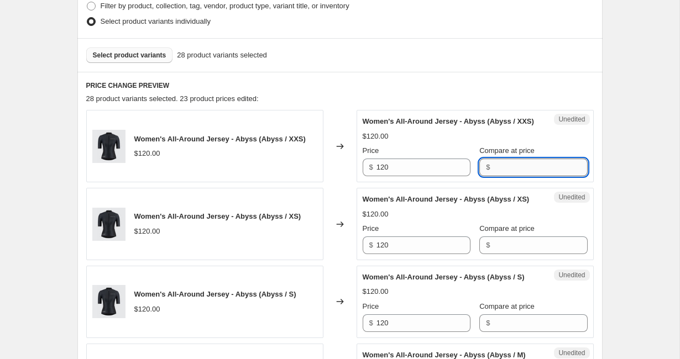
click at [493, 176] on input "Compare at price" at bounding box center [540, 168] width 94 height 18
click at [500, 172] on input "120" at bounding box center [540, 168] width 94 height 18
click at [500, 174] on input "120" at bounding box center [540, 168] width 94 height 18
drag, startPoint x: 500, startPoint y: 181, endPoint x: 466, endPoint y: 179, distance: 34.4
click at [466, 176] on div "Price $ 120 Compare at price $ 120" at bounding box center [475, 160] width 225 height 31
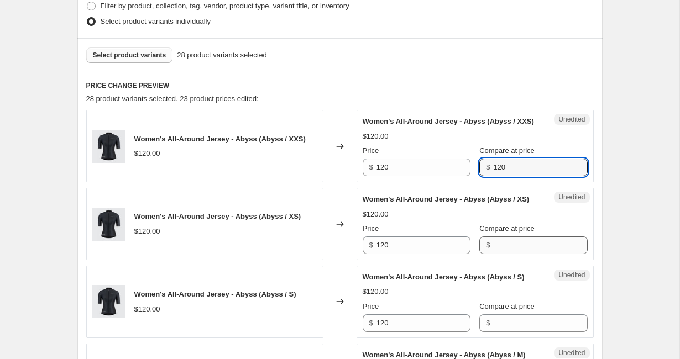
type input "120"
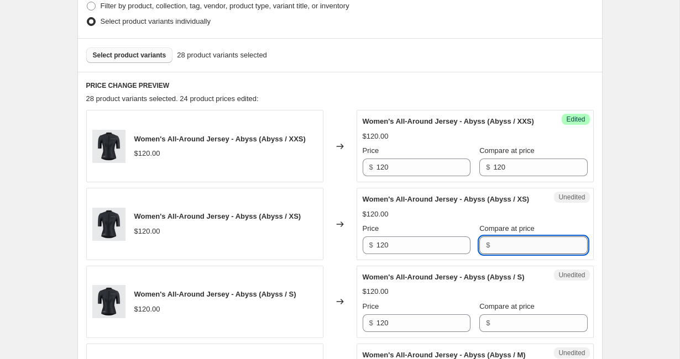
click at [494, 254] on input "Compare at price" at bounding box center [540, 246] width 94 height 18
paste input "120"
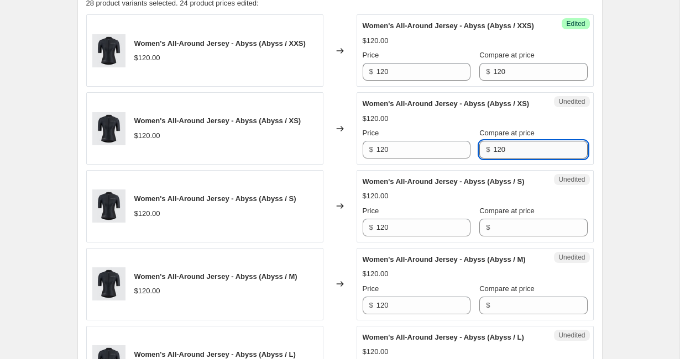
scroll to position [396, 0]
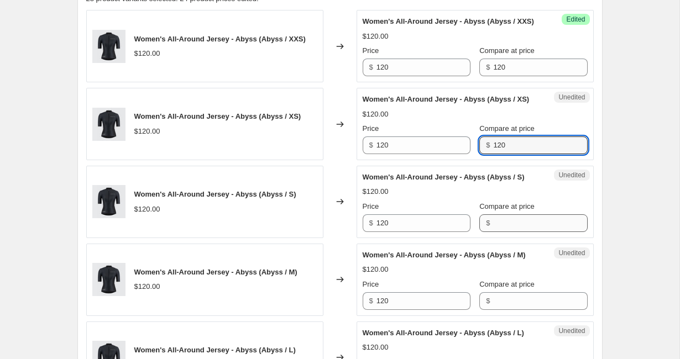
type input "120"
click at [494, 232] on input "Compare at price" at bounding box center [540, 224] width 94 height 18
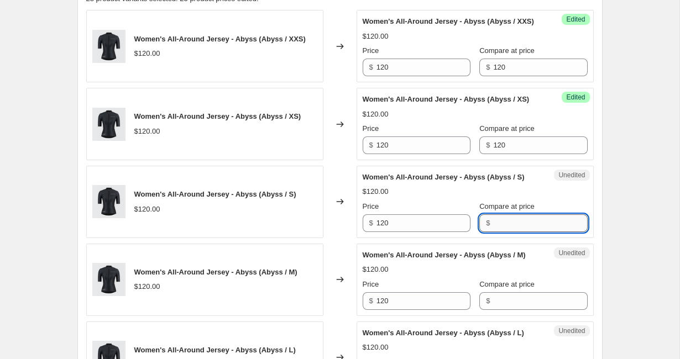
paste input "120"
type input "120"
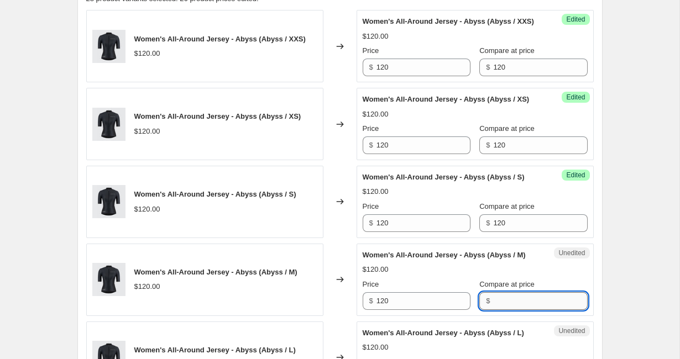
click at [493, 310] on input "Compare at price" at bounding box center [540, 302] width 94 height 18
paste input "120"
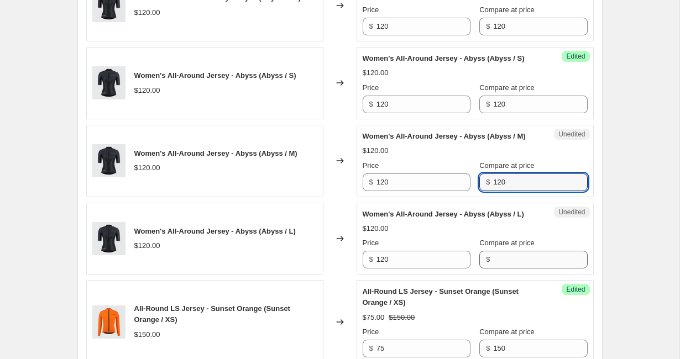
type input "120"
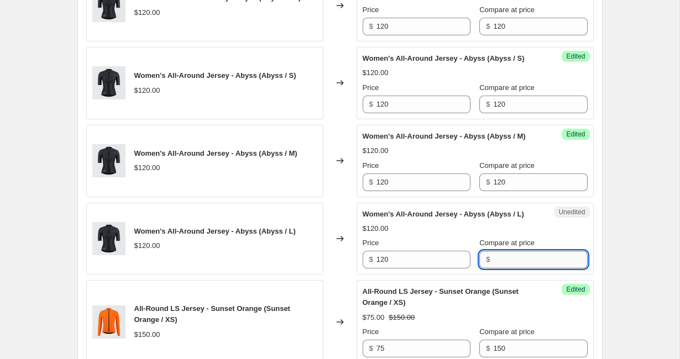
click at [493, 269] on input "Compare at price" at bounding box center [540, 260] width 94 height 18
paste input "120"
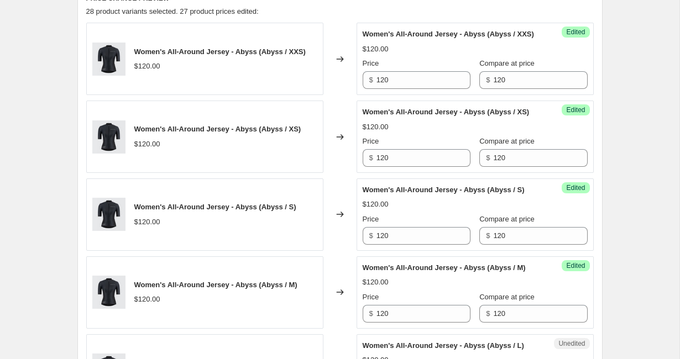
scroll to position [375, 0]
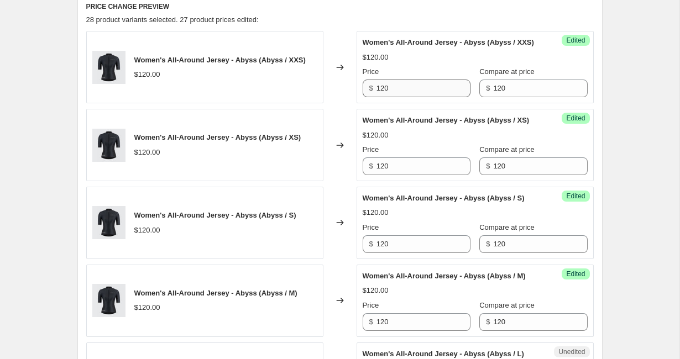
type input "120"
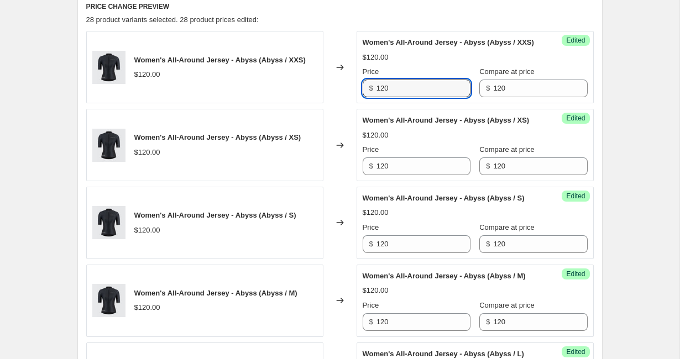
drag, startPoint x: 404, startPoint y: 99, endPoint x: 357, endPoint y: 97, distance: 47.1
click at [357, 97] on div "Success Edited Women's All-Around Jersey - Abyss (Abyss / XXS) $120.00 Price $ …" at bounding box center [475, 67] width 237 height 72
drag, startPoint x: 398, startPoint y: 102, endPoint x: 362, endPoint y: 102, distance: 36.5
click at [362, 102] on div "Success Edited Women's All-Around Jersey - Abyss (Abyss / XXS) $120.00 Price $ …" at bounding box center [475, 67] width 237 height 72
type input "65"
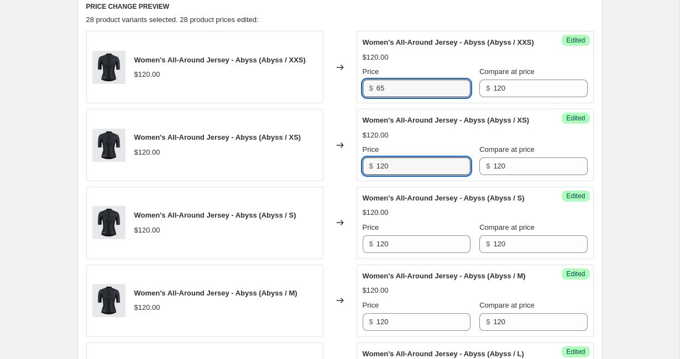
drag, startPoint x: 395, startPoint y: 192, endPoint x: 357, endPoint y: 192, distance: 37.6
click at [357, 181] on div "Success Edited Women's All-Around Jersey - Abyss (Abyss / XS) $120.00 Price $ 1…" at bounding box center [475, 145] width 237 height 72
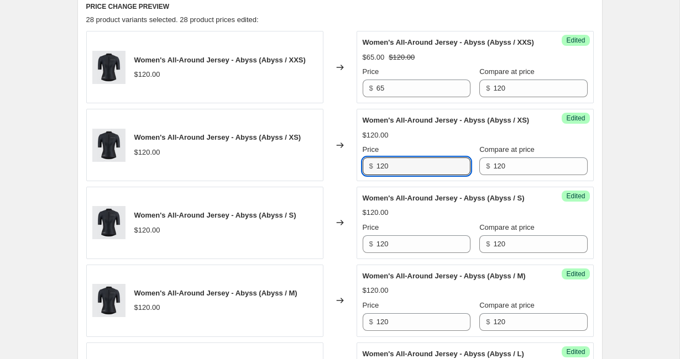
paste input "65"
type input "65"
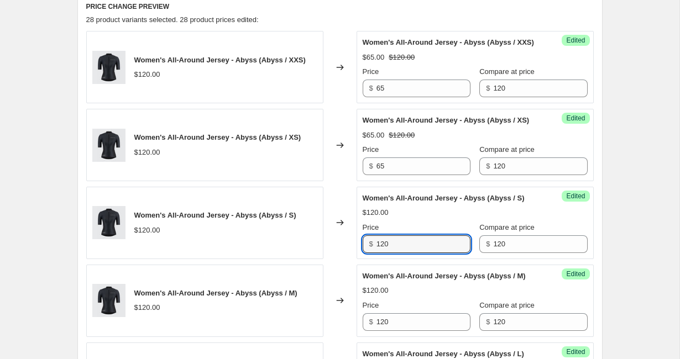
drag, startPoint x: 394, startPoint y: 280, endPoint x: 367, endPoint y: 278, distance: 27.2
click at [368, 253] on div "$ 120" at bounding box center [417, 245] width 108 height 18
paste input "65"
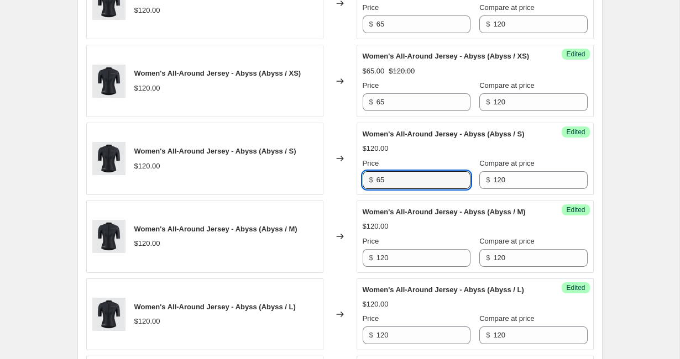
scroll to position [445, 0]
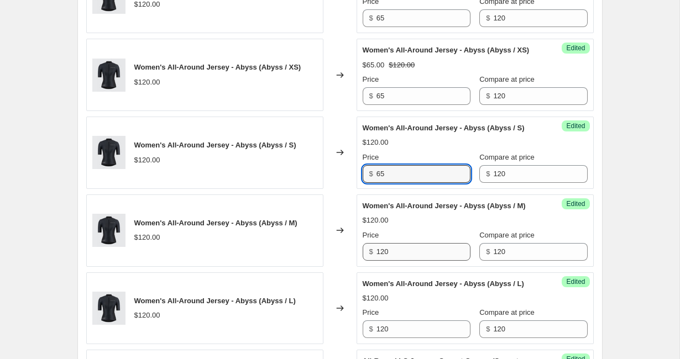
type input "65"
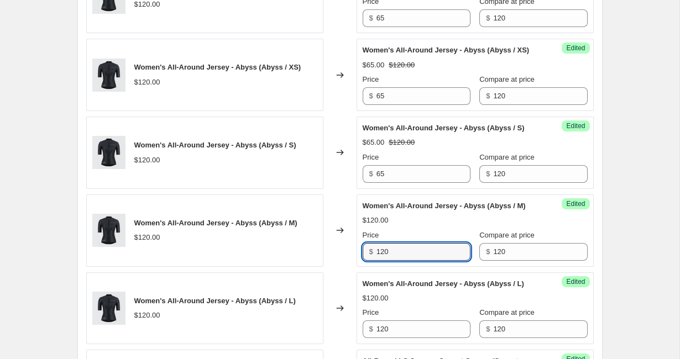
drag, startPoint x: 393, startPoint y: 302, endPoint x: 366, endPoint y: 302, distance: 27.1
click at [366, 261] on div "$ 120" at bounding box center [417, 252] width 108 height 18
paste input "65"
drag, startPoint x: 409, startPoint y: 296, endPoint x: 340, endPoint y: 296, distance: 69.1
click at [340, 267] on div "Women's All-Around Jersey - Abyss (Abyss / M) $120.00 Changed to Success Edited…" at bounding box center [340, 231] width 508 height 72
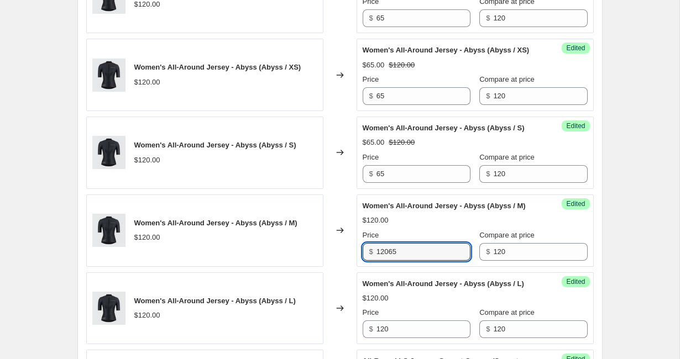
paste input "text"
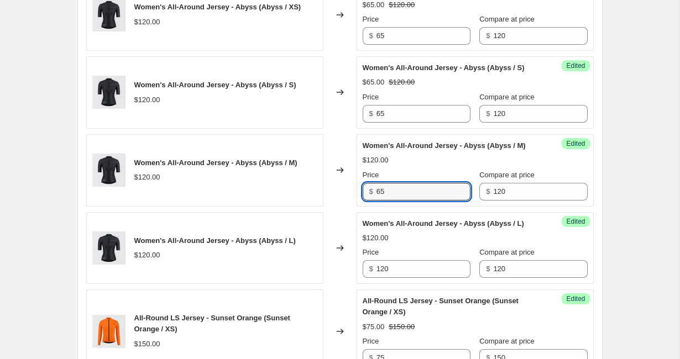
scroll to position [555, 0]
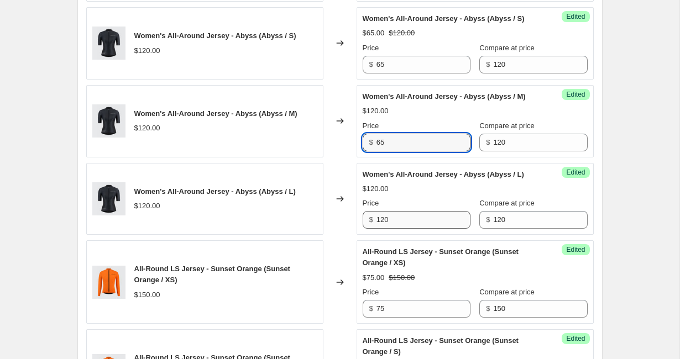
type input "65"
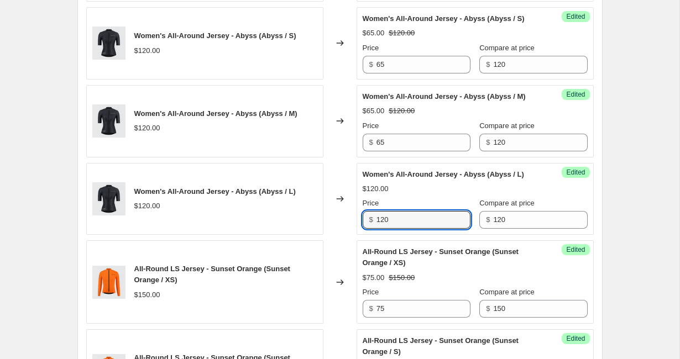
drag, startPoint x: 401, startPoint y: 274, endPoint x: 353, endPoint y: 274, distance: 48.1
click at [353, 236] on div "Women's All-Around Jersey - Abyss (Abyss / L) $120.00 Changed to Success Edited…" at bounding box center [340, 199] width 508 height 72
paste input "65"
type input "65"
click at [342, 213] on div "Changed to" at bounding box center [340, 199] width 33 height 72
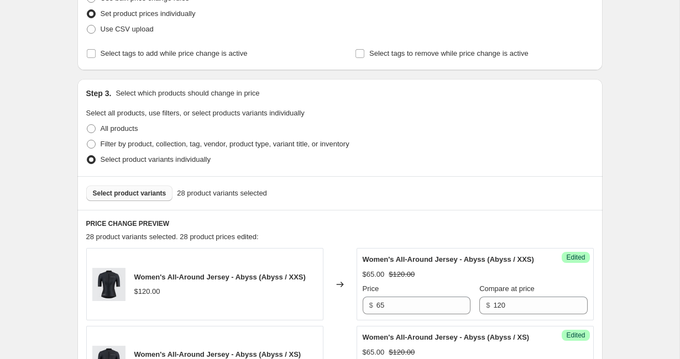
scroll to position [152, 0]
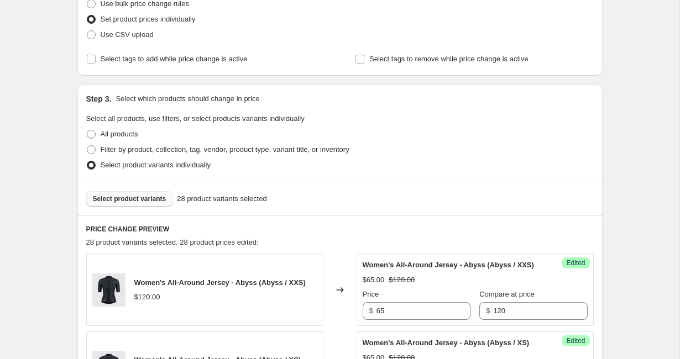
click at [151, 200] on span "Select product variants" at bounding box center [130, 199] width 74 height 9
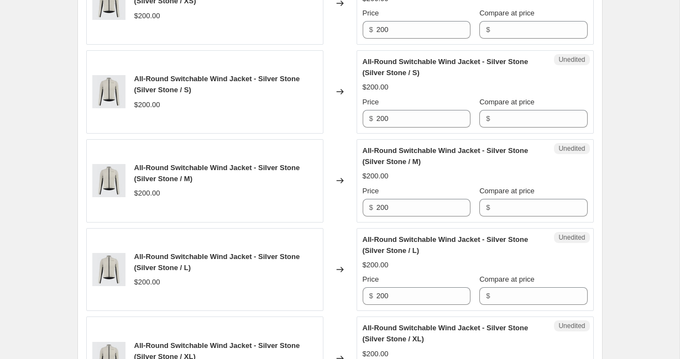
scroll to position [819, 0]
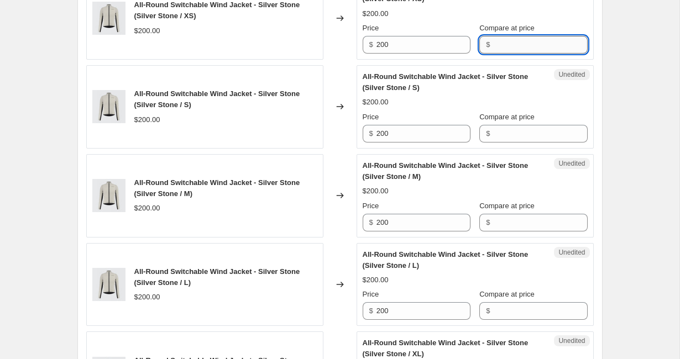
click at [497, 54] on input "Compare at price" at bounding box center [540, 45] width 94 height 18
drag, startPoint x: 518, startPoint y: 99, endPoint x: 474, endPoint y: 99, distance: 43.7
click at [474, 54] on div "Price $ 200 Compare at price $ 200" at bounding box center [475, 38] width 225 height 31
type input "200"
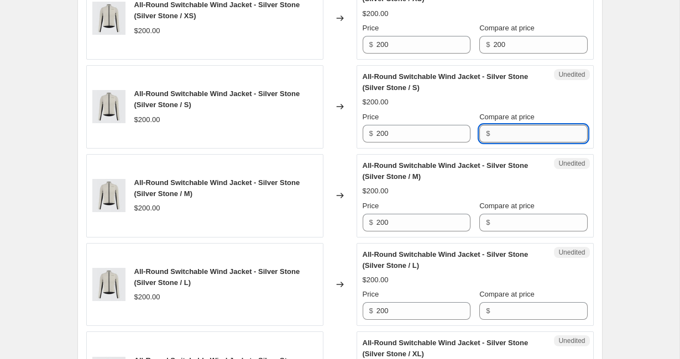
click at [513, 143] on input "Compare at price" at bounding box center [540, 134] width 94 height 18
paste input "200"
type input "200"
click at [500, 232] on input "Compare at price" at bounding box center [540, 223] width 94 height 18
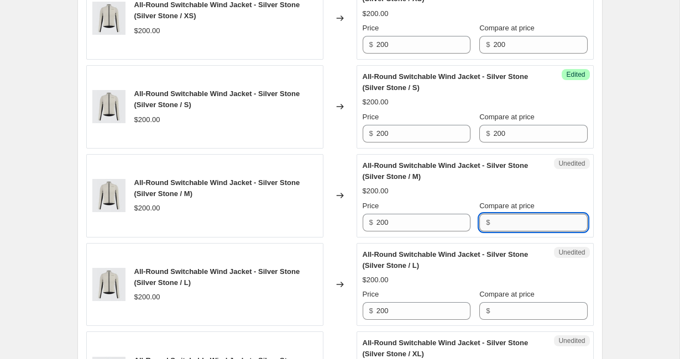
paste input "200"
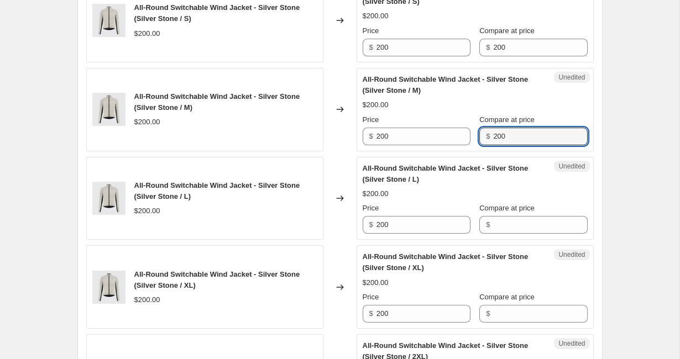
scroll to position [910, 0]
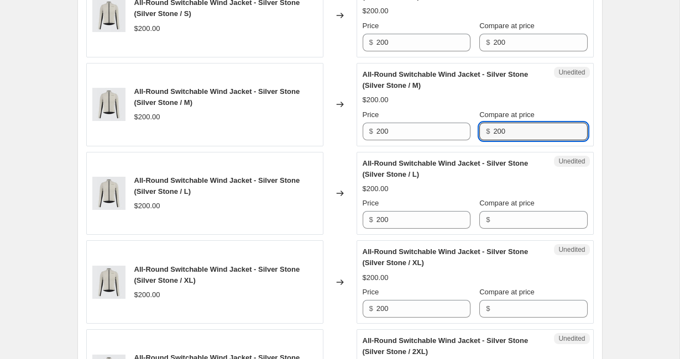
type input "200"
click at [505, 236] on div "Unedited All-Round Switchable Wind Jacket - Silver Stone (Silver Stone / L) $20…" at bounding box center [475, 194] width 237 height 84
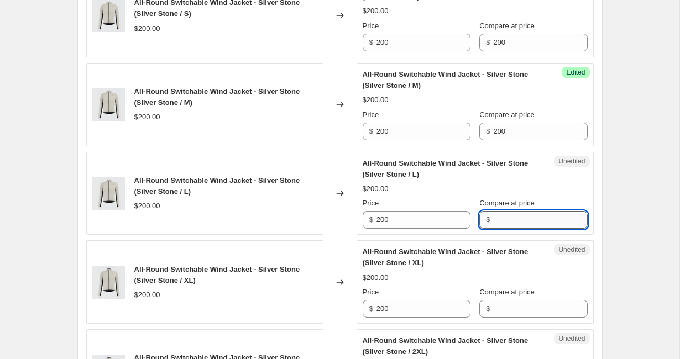
click at [504, 229] on input "Compare at price" at bounding box center [540, 220] width 94 height 18
paste input "200"
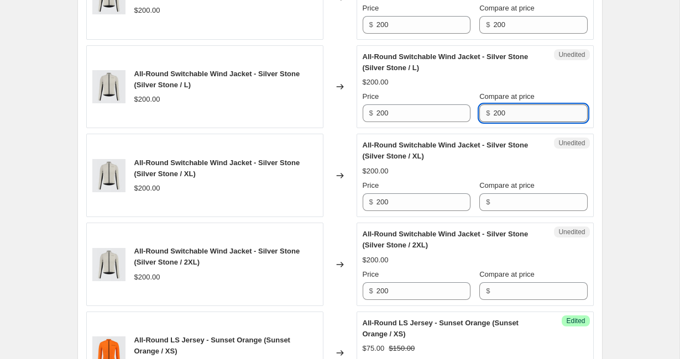
scroll to position [1041, 0]
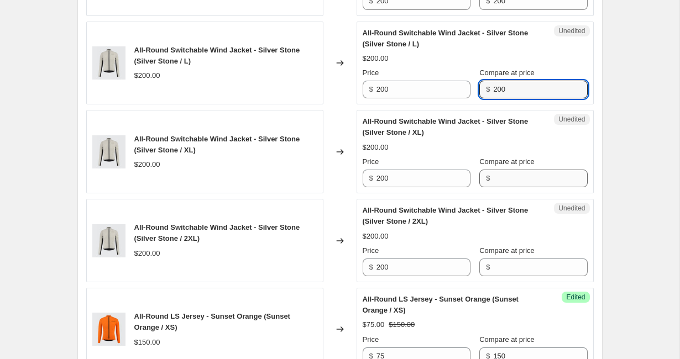
type input "200"
click at [505, 187] on input "Compare at price" at bounding box center [540, 179] width 94 height 18
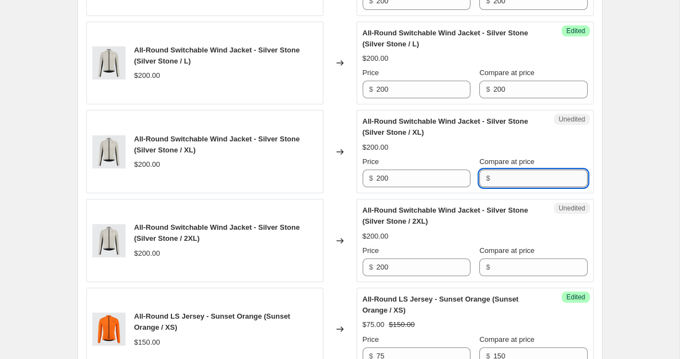
paste input "200"
type input "200"
click at [504, 277] on input "Compare at price" at bounding box center [540, 268] width 94 height 18
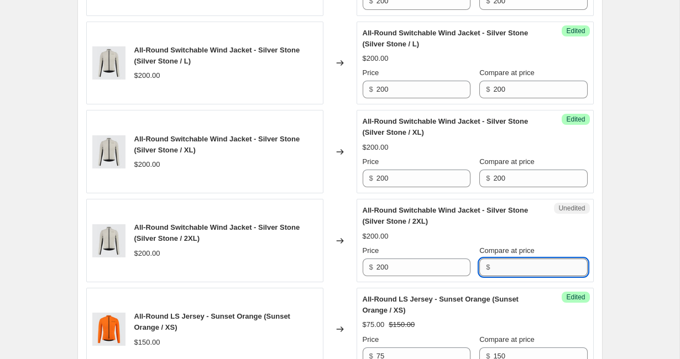
paste input "200"
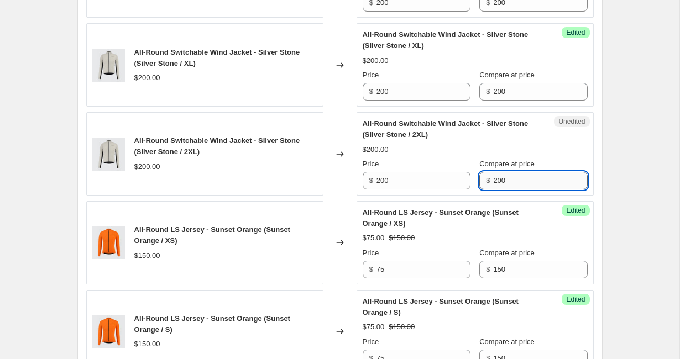
scroll to position [1153, 0]
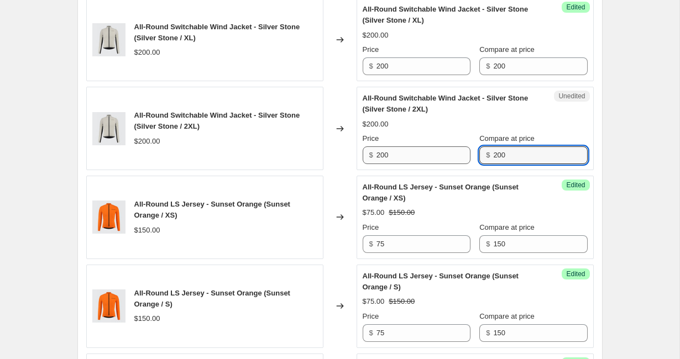
type input "200"
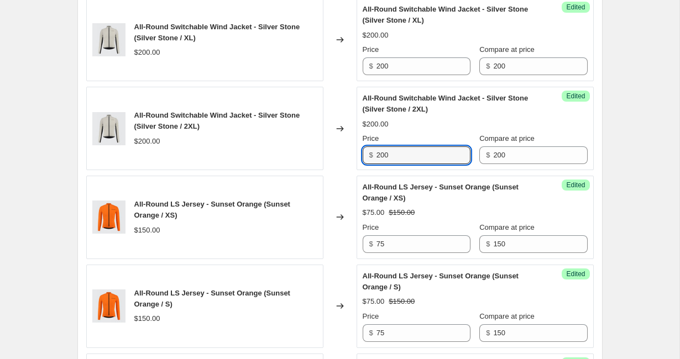
drag, startPoint x: 395, startPoint y: 209, endPoint x: 367, endPoint y: 209, distance: 27.7
click at [367, 164] on div "$ 200" at bounding box center [417, 156] width 108 height 18
drag, startPoint x: 394, startPoint y: 211, endPoint x: 366, endPoint y: 211, distance: 27.7
click at [366, 164] on div "$ 120" at bounding box center [417, 156] width 108 height 18
type input "120"
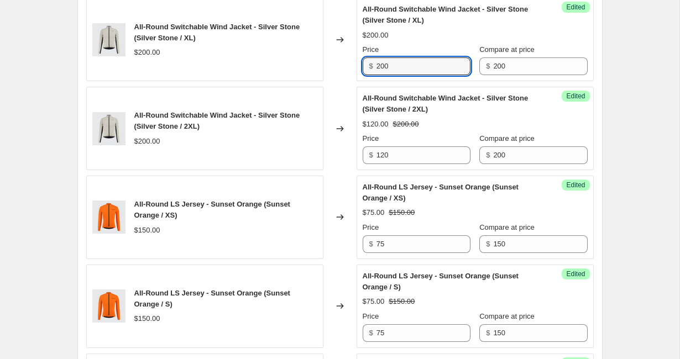
drag, startPoint x: 404, startPoint y: 124, endPoint x: 358, endPoint y: 124, distance: 45.9
click at [358, 81] on div "Success Edited All-Round Switchable Wind Jacket - Silver Stone (Silver Stone / …" at bounding box center [475, 40] width 237 height 84
paste input "12"
type input "120"
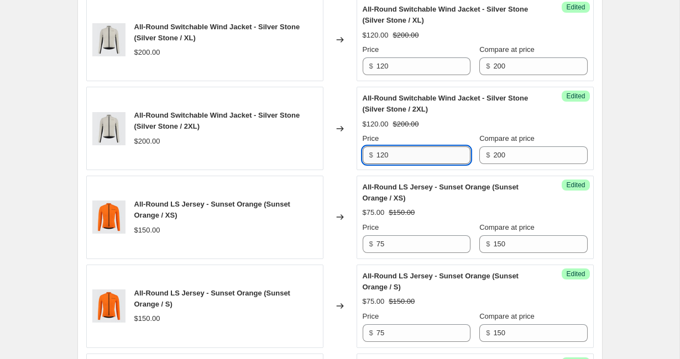
click at [384, 164] on input "120" at bounding box center [424, 156] width 94 height 18
drag, startPoint x: 403, startPoint y: 210, endPoint x: 369, endPoint y: 210, distance: 34.3
click at [369, 164] on div "$ 110" at bounding box center [417, 156] width 108 height 18
type input "110"
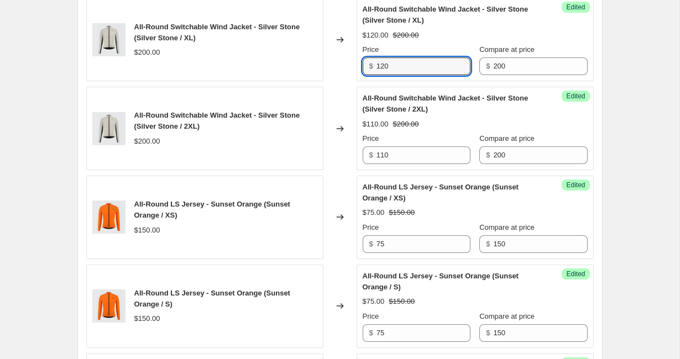
drag, startPoint x: 401, startPoint y: 119, endPoint x: 354, endPoint y: 119, distance: 47.6
click at [354, 81] on div "All-Round Switchable Wind Jacket - Silver Stone (Silver Stone / XL) $200.00 Cha…" at bounding box center [340, 40] width 508 height 84
paste input "1"
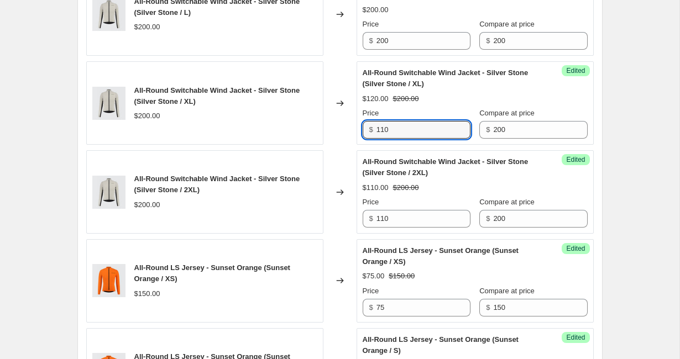
scroll to position [1070, 0]
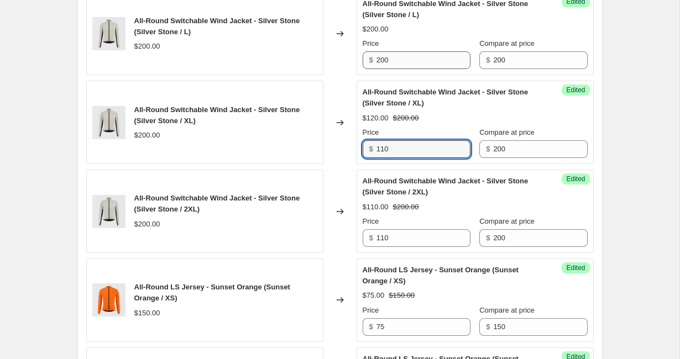
type input "110"
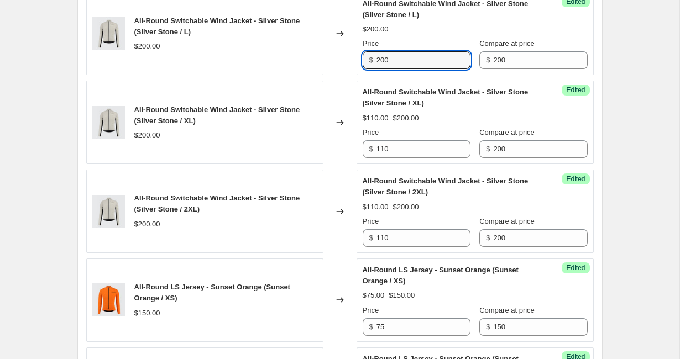
drag, startPoint x: 403, startPoint y: 113, endPoint x: 368, endPoint y: 113, distance: 34.8
click at [368, 69] on div "$ 200" at bounding box center [417, 60] width 108 height 18
paste input "11"
type input "110"
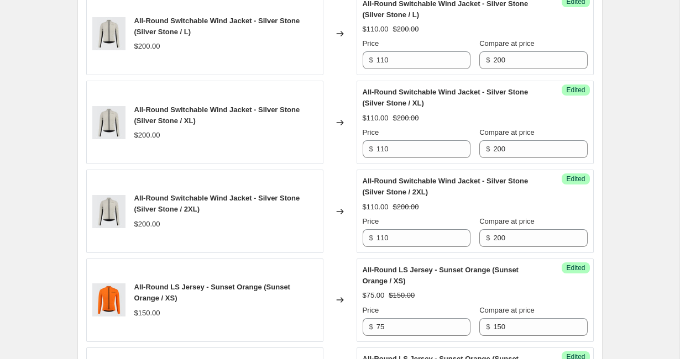
drag, startPoint x: 398, startPoint y: 26, endPoint x: 362, endPoint y: 29, distance: 36.6
paste input "11"
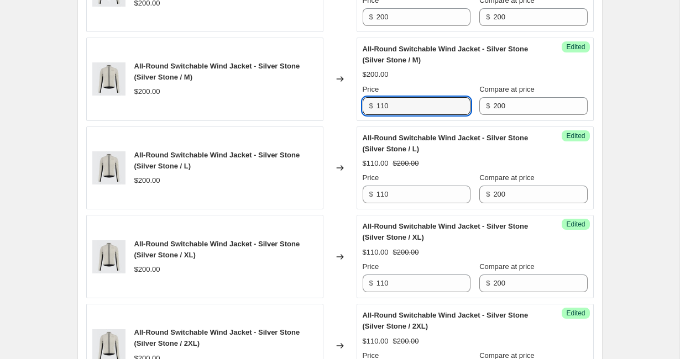
scroll to position [935, 0]
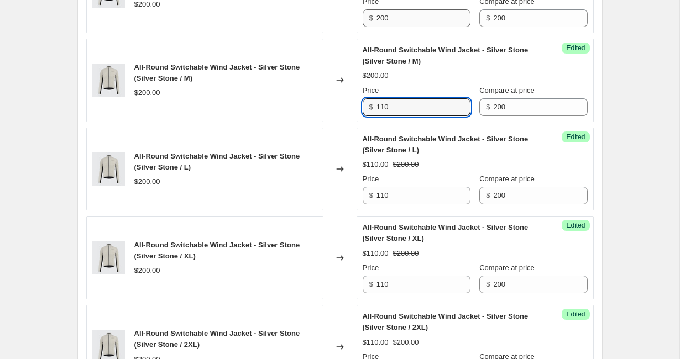
type input "110"
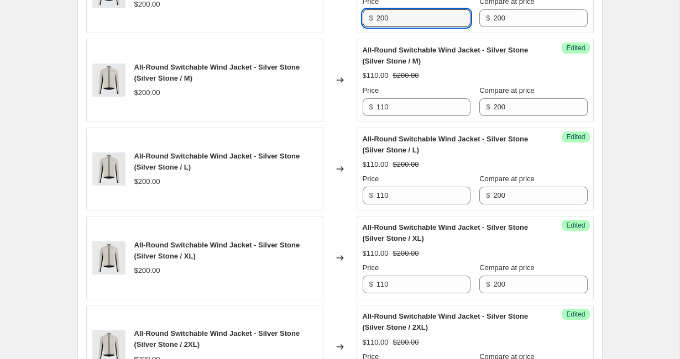
drag, startPoint x: 395, startPoint y: 75, endPoint x: 344, endPoint y: 74, distance: 51.4
paste input "11"
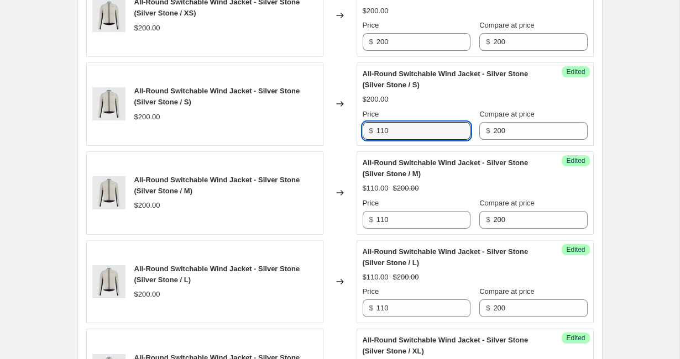
scroll to position [814, 0]
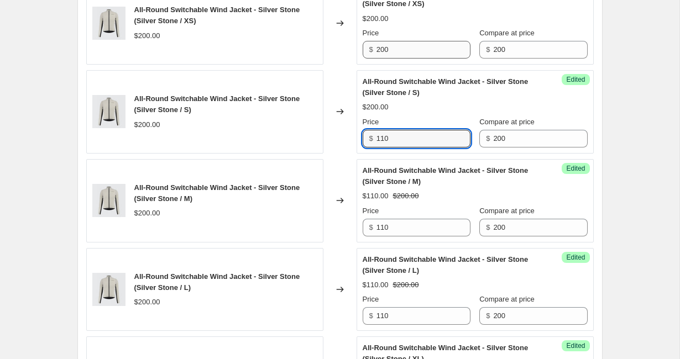
type input "110"
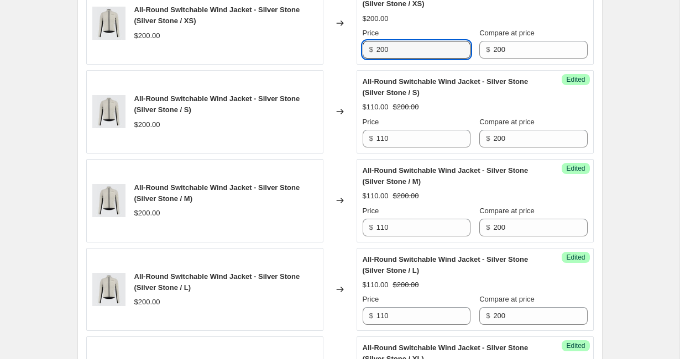
drag, startPoint x: 398, startPoint y: 106, endPoint x: 350, endPoint y: 106, distance: 47.6
click at [350, 65] on div "All-Round Switchable Wind Jacket - Silver Stone (Silver Stone / XS) $200.00 Cha…" at bounding box center [340, 23] width 508 height 84
paste input "11"
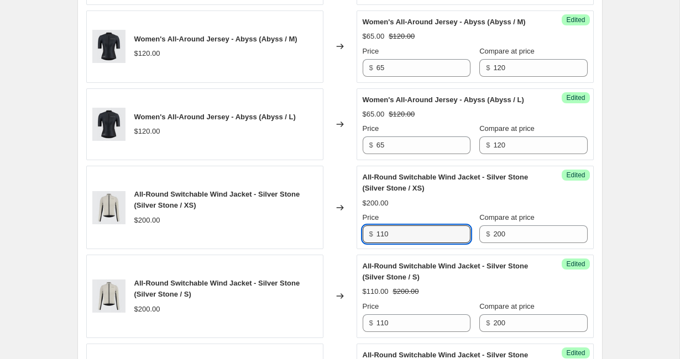
scroll to position [627, 0]
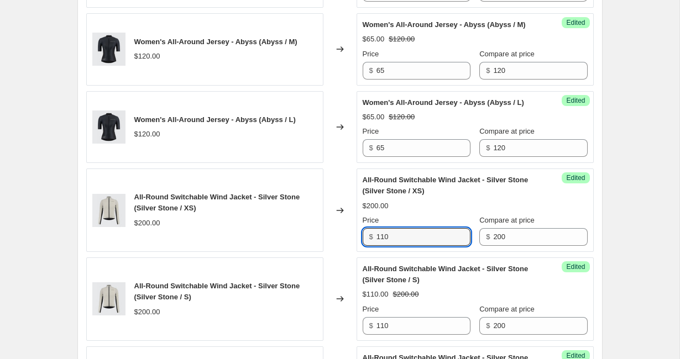
type input "110"
click at [336, 239] on div "Changed to" at bounding box center [340, 211] width 33 height 84
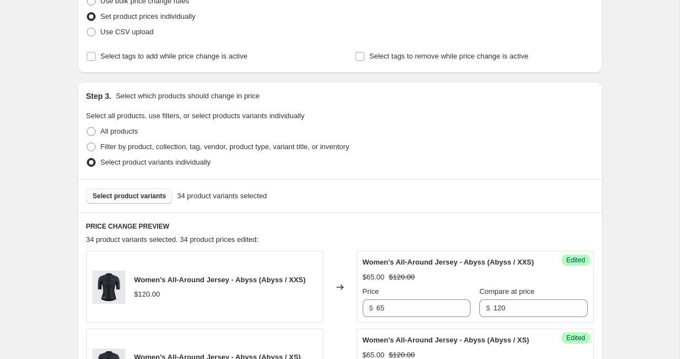
scroll to position [152, 0]
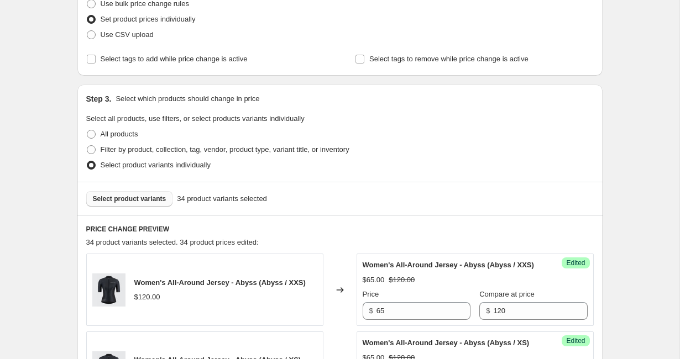
click at [139, 202] on span "Select product variants" at bounding box center [130, 199] width 74 height 9
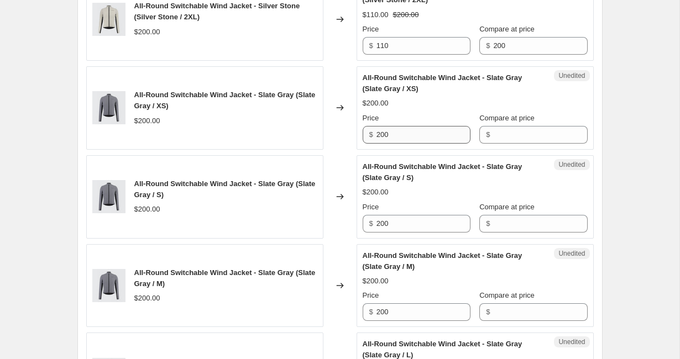
scroll to position [1298, 0]
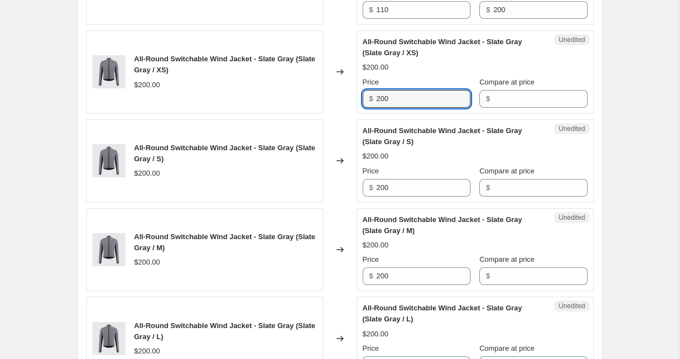
drag, startPoint x: 421, startPoint y: 154, endPoint x: 356, endPoint y: 153, distance: 65.8
click at [356, 114] on div "All-Round Switchable Wind Jacket - Slate Gray (Slate Gray / XS) $200.00 Changed…" at bounding box center [340, 72] width 508 height 84
drag, startPoint x: 390, startPoint y: 158, endPoint x: 367, endPoint y: 159, distance: 23.8
click at [367, 108] on div "$ 110" at bounding box center [417, 99] width 108 height 18
type input "110"
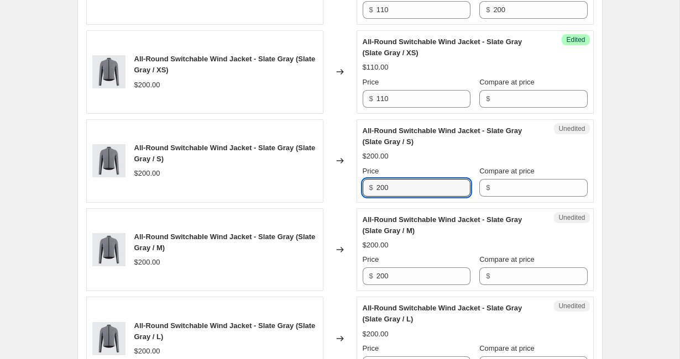
drag, startPoint x: 397, startPoint y: 244, endPoint x: 357, endPoint y: 244, distance: 39.8
click at [357, 203] on div "Unedited All-Round Switchable Wind Jacket - Slate Gray (Slate Gray / S) $200.00…" at bounding box center [475, 161] width 237 height 84
paste input "11"
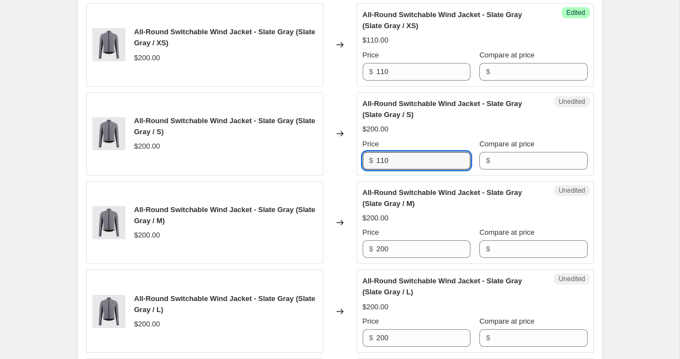
scroll to position [1375, 0]
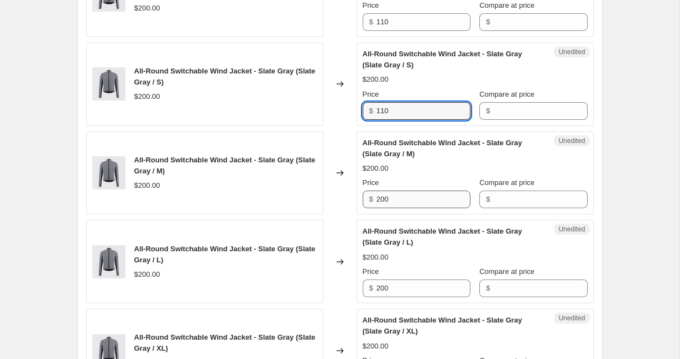
type input "110"
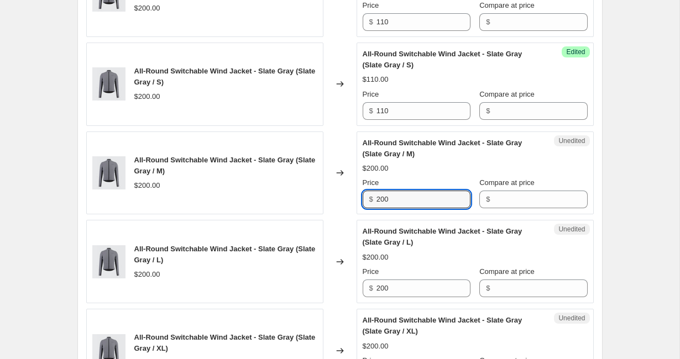
drag, startPoint x: 400, startPoint y: 259, endPoint x: 352, endPoint y: 259, distance: 48.1
click at [352, 215] on div "All-Round Switchable Wind Jacket - Slate Gray (Slate Gray / M) $200.00 Changed …" at bounding box center [340, 174] width 508 height 84
paste input "11"
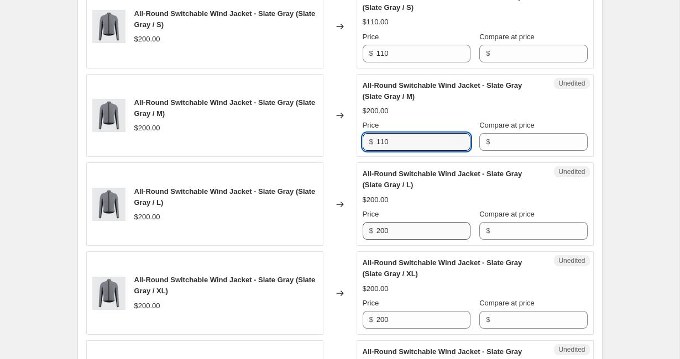
scroll to position [1444, 0]
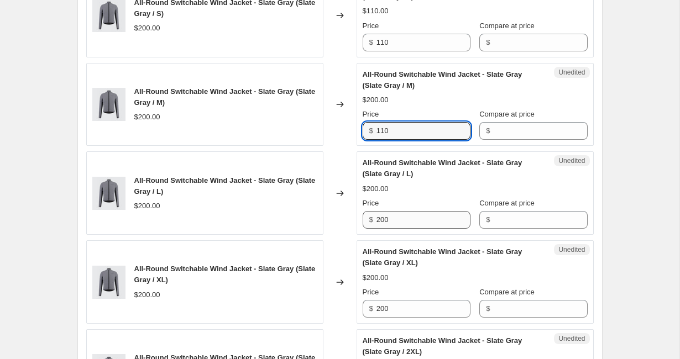
type input "110"
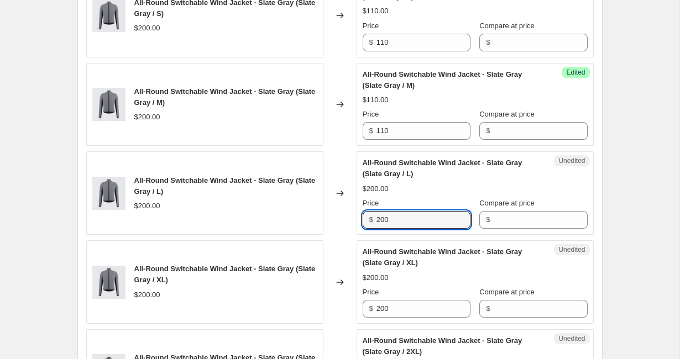
drag, startPoint x: 399, startPoint y: 276, endPoint x: 347, endPoint y: 276, distance: 52.0
click at [348, 235] on div "All-Round Switchable Wind Jacket - Slate Gray (Slate Gray / L) $200.00 Changed …" at bounding box center [340, 194] width 508 height 84
paste input "11"
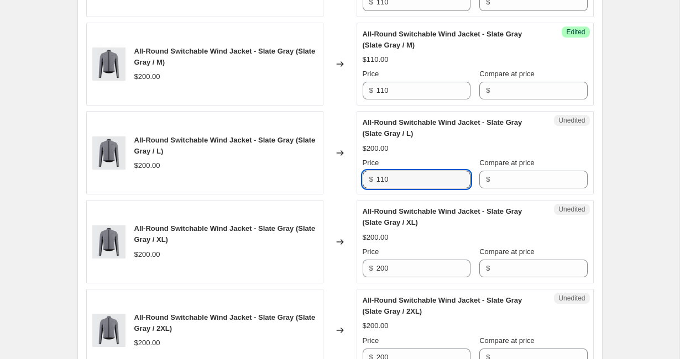
scroll to position [1541, 0]
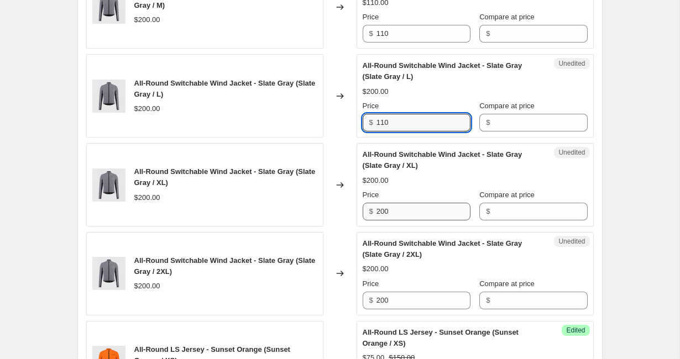
type input "110"
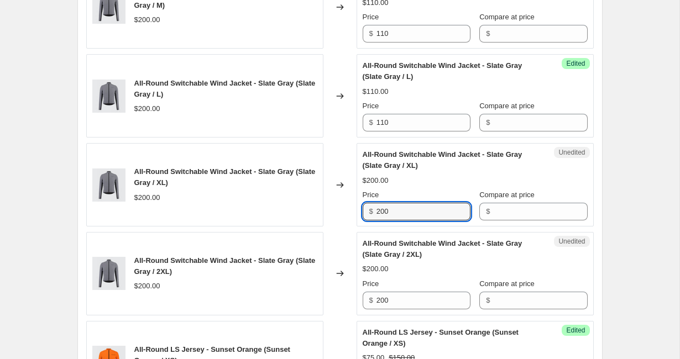
drag, startPoint x: 394, startPoint y: 268, endPoint x: 359, endPoint y: 268, distance: 34.8
click at [359, 227] on div "Unedited All-Round Switchable Wind Jacket - Slate Gray (Slate Gray / XL) $200.0…" at bounding box center [475, 185] width 237 height 84
paste input "11"
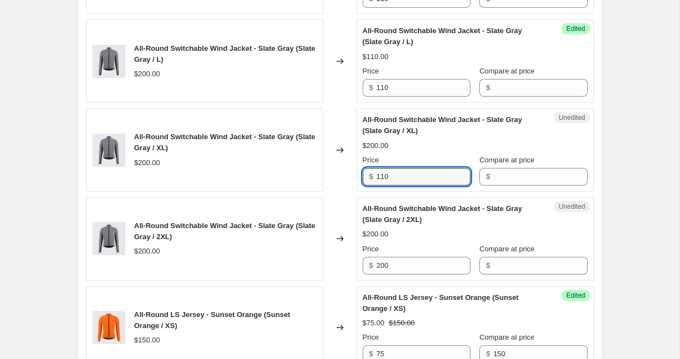
scroll to position [1603, 0]
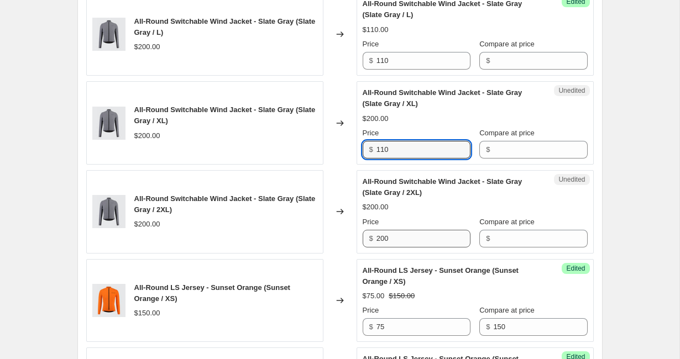
type input "110"
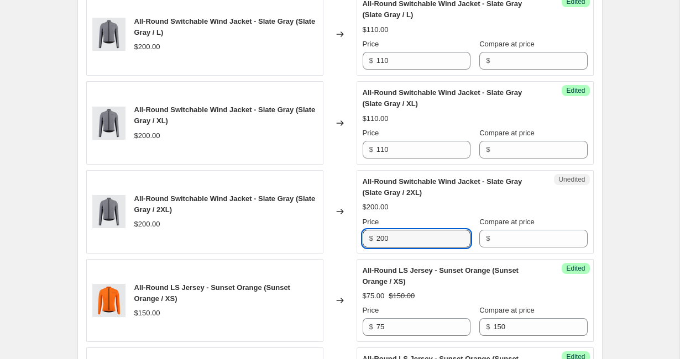
drag, startPoint x: 398, startPoint y: 295, endPoint x: 352, endPoint y: 295, distance: 46.5
click at [352, 254] on div "All-Round Switchable Wind Jacket - Slate Gray (Slate Gray / 2XL) $200.00 Change…" at bounding box center [340, 212] width 508 height 84
paste input "11"
type input "110"
click at [517, 248] on input "Compare at price" at bounding box center [540, 239] width 94 height 18
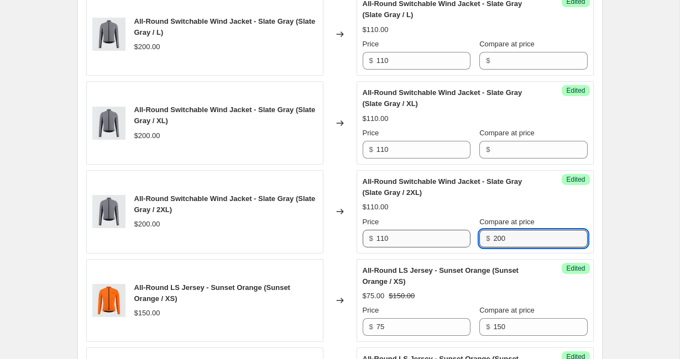
drag, startPoint x: 529, startPoint y: 294, endPoint x: 469, endPoint y: 294, distance: 59.7
click at [469, 248] on div "Price $ 110 Compare at price $ 200" at bounding box center [475, 232] width 225 height 31
type input "200"
click at [523, 159] on div "Compare at price $" at bounding box center [533, 143] width 108 height 31
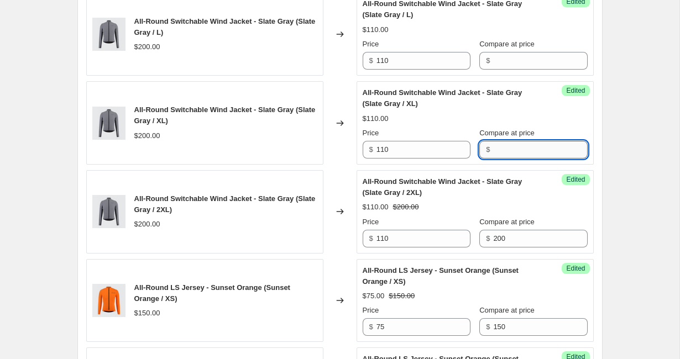
click at [520, 159] on input "Compare at price" at bounding box center [540, 150] width 94 height 18
paste input "200"
type input "200"
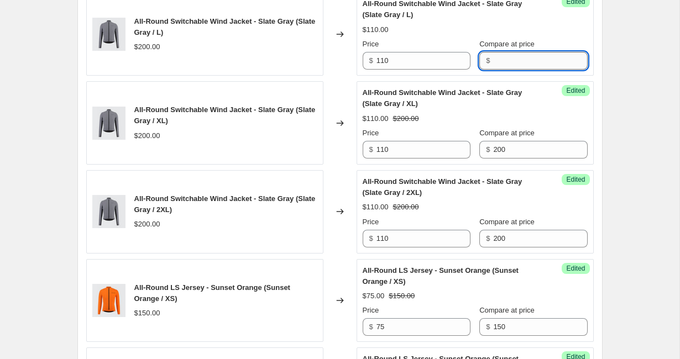
click at [512, 70] on input "Compare at price" at bounding box center [540, 61] width 94 height 18
paste input "200"
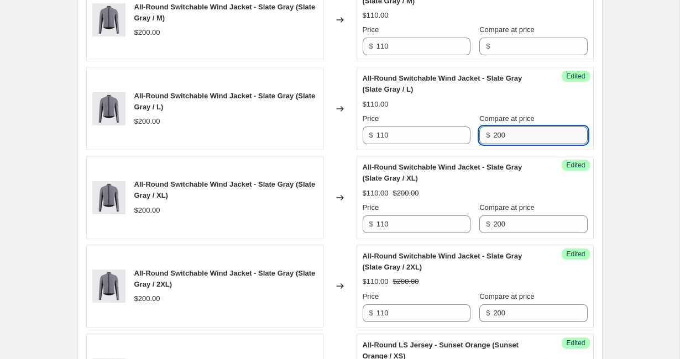
scroll to position [1507, 0]
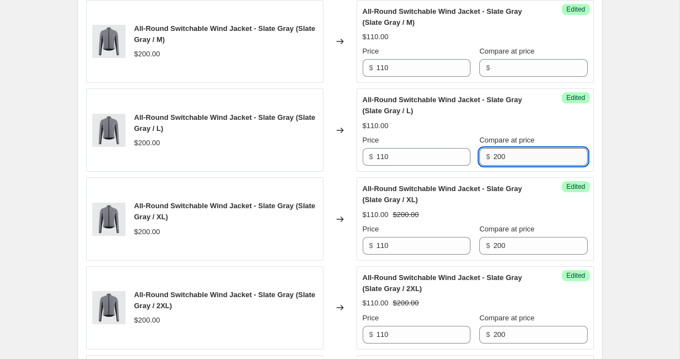
type input "200"
click at [512, 77] on input "Compare at price" at bounding box center [540, 68] width 94 height 18
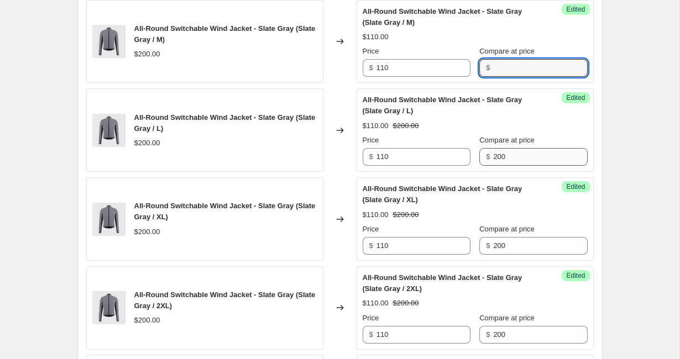
paste input "200"
type input "200"
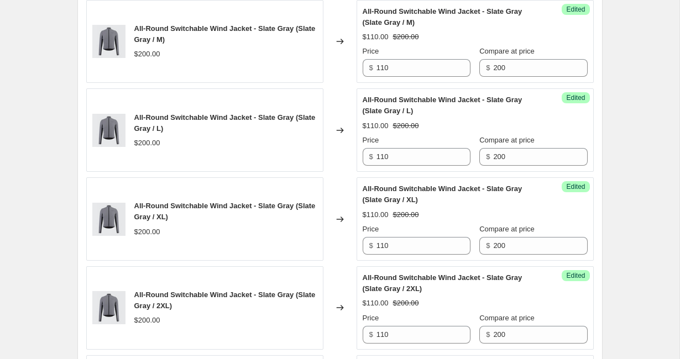
paste input "200"
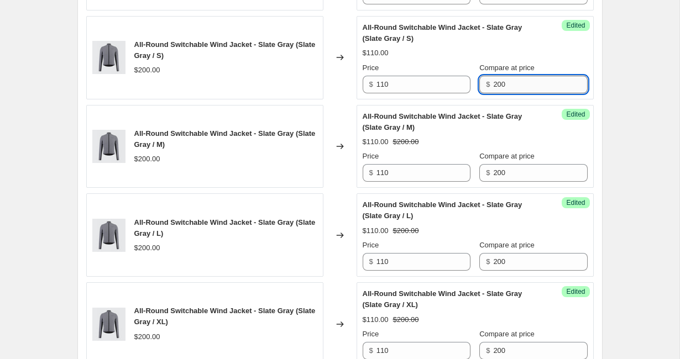
scroll to position [1401, 0]
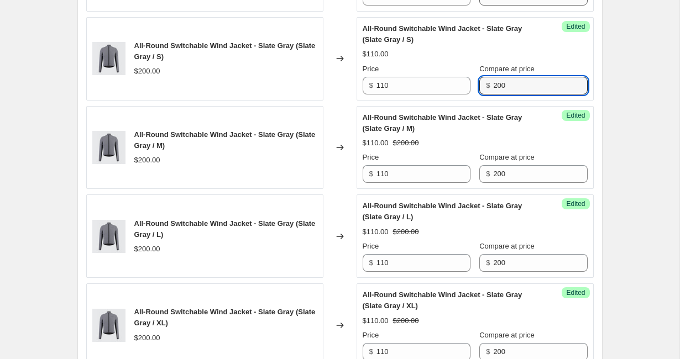
type input "200"
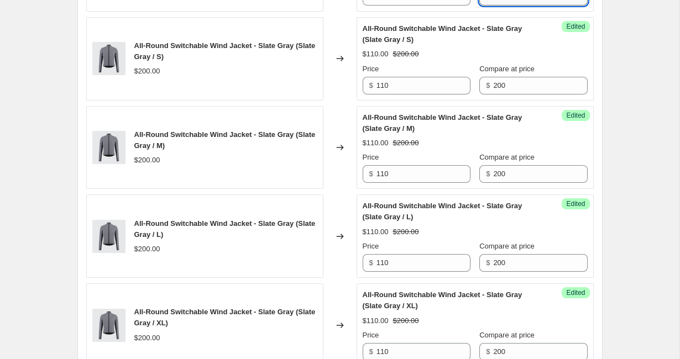
paste input "200"
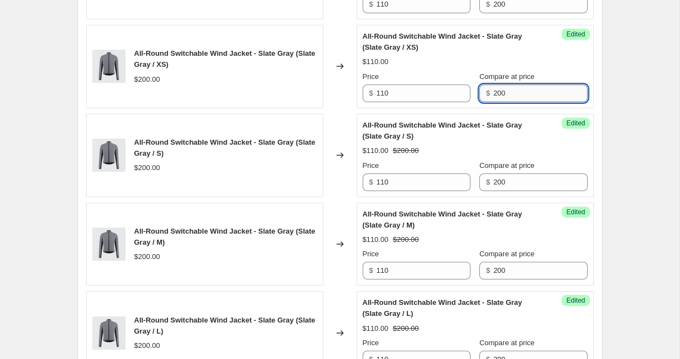
scroll to position [1302, 0]
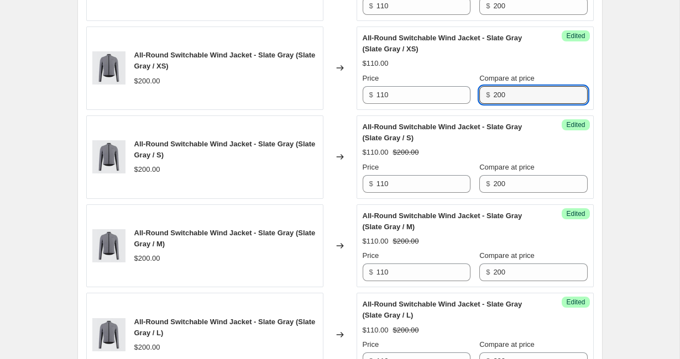
type input "200"
click at [463, 69] on div "$110.00" at bounding box center [475, 63] width 225 height 11
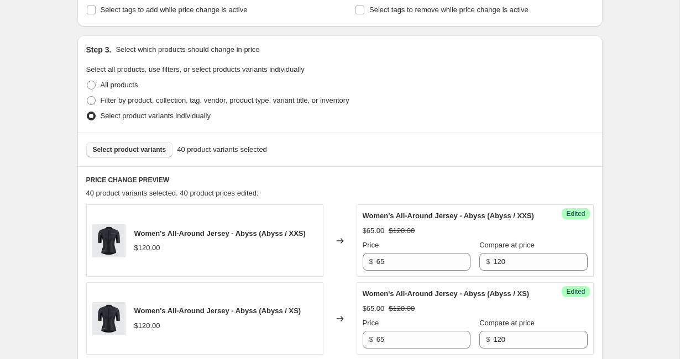
scroll to position [200, 0]
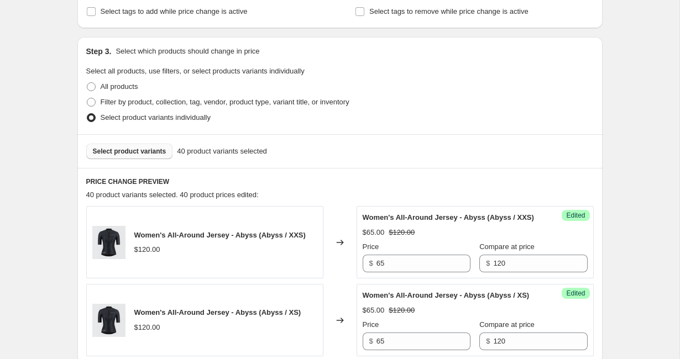
click at [140, 151] on span "Select product variants" at bounding box center [130, 151] width 74 height 9
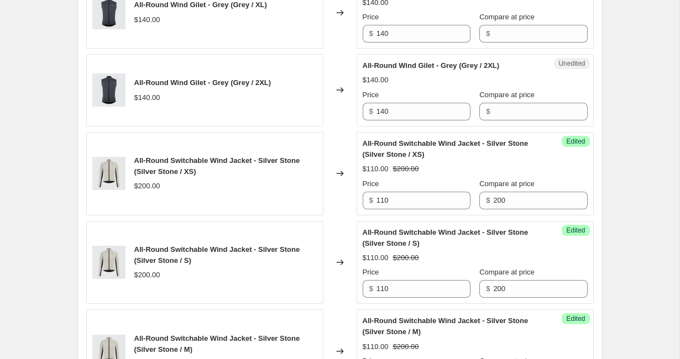
scroll to position [1207, 0]
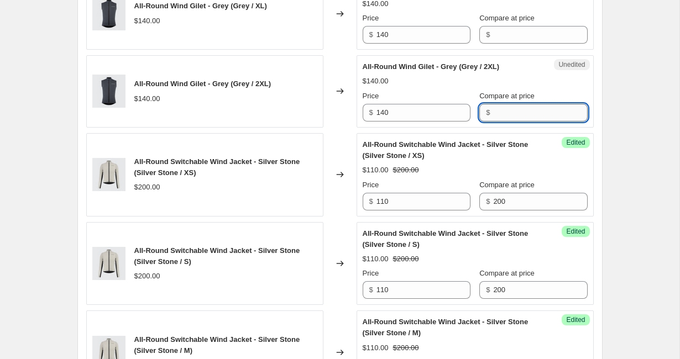
click at [495, 122] on input "Compare at price" at bounding box center [540, 113] width 94 height 18
drag, startPoint x: 500, startPoint y: 165, endPoint x: 466, endPoint y: 165, distance: 34.8
click at [466, 122] on div "Price $ 140 Compare at price $ 140" at bounding box center [475, 106] width 225 height 31
type input "140"
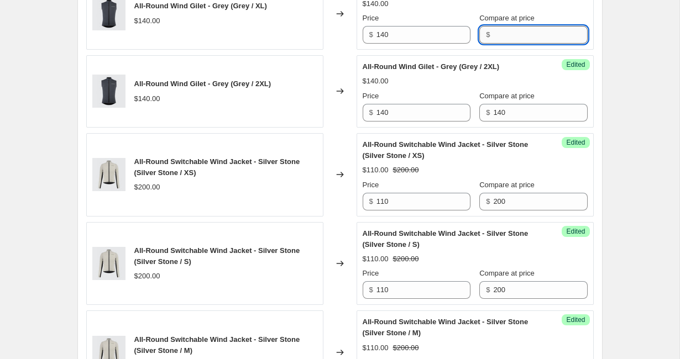
click at [512, 44] on input "Compare at price" at bounding box center [540, 35] width 94 height 18
paste input "140"
type input "140"
paste input "140"
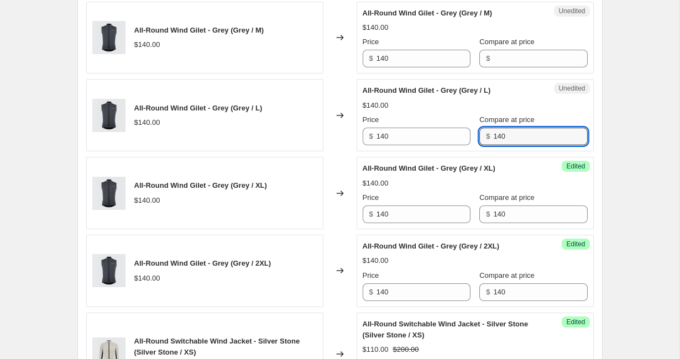
scroll to position [1020, 0]
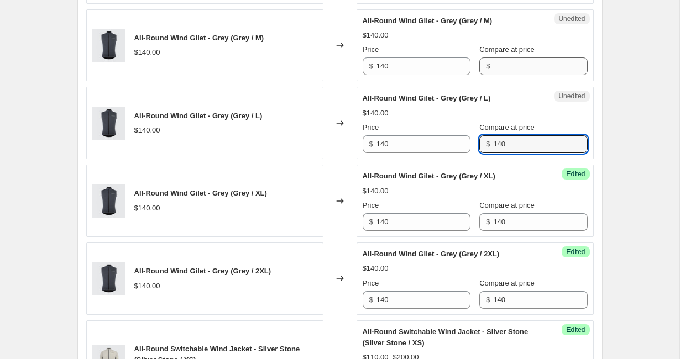
type input "140"
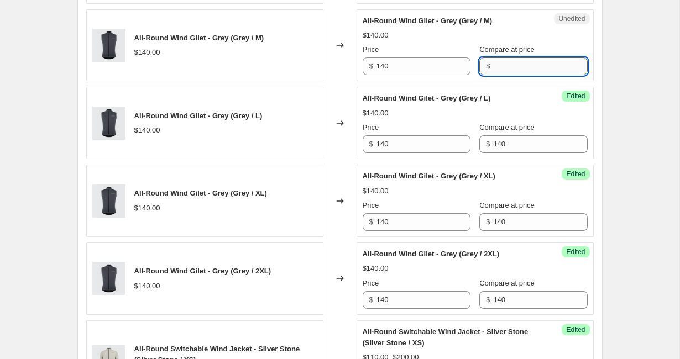
click at [493, 75] on input "Compare at price" at bounding box center [540, 67] width 94 height 18
paste input "140"
type input "140"
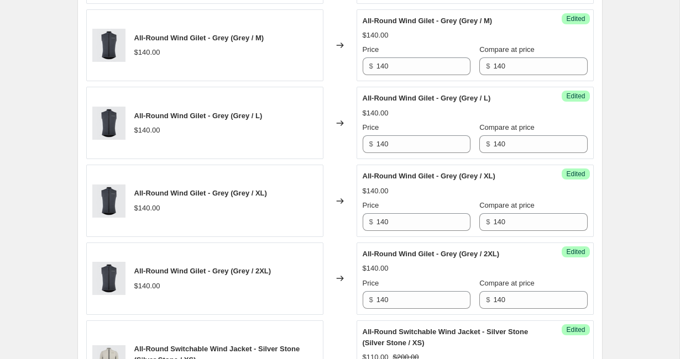
paste input "140"
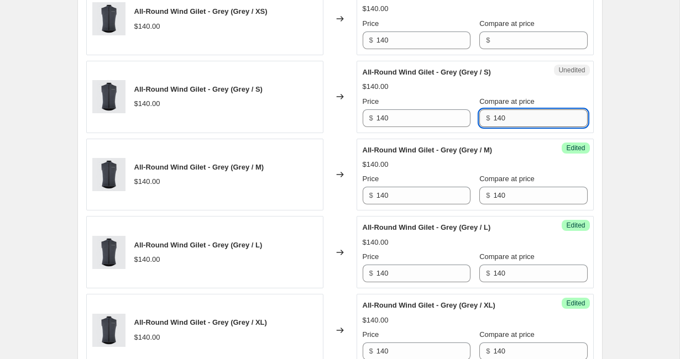
scroll to position [889, 0]
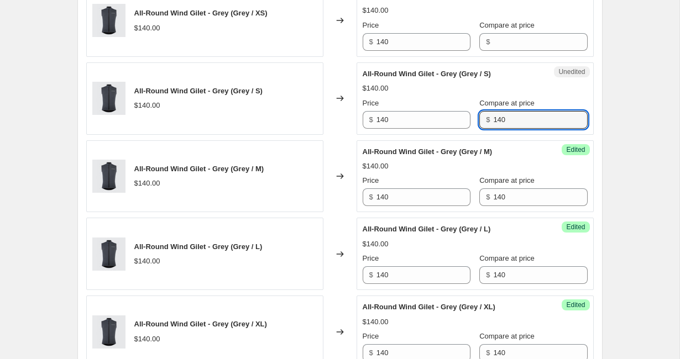
type input "140"
click at [488, 31] on label "Compare at price" at bounding box center [506, 25] width 55 height 11
click at [493, 51] on input "Compare at price" at bounding box center [540, 42] width 94 height 18
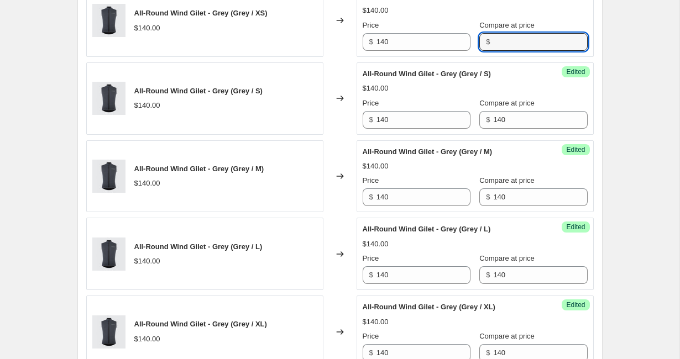
paste input "140"
type input "140"
paste input "140"
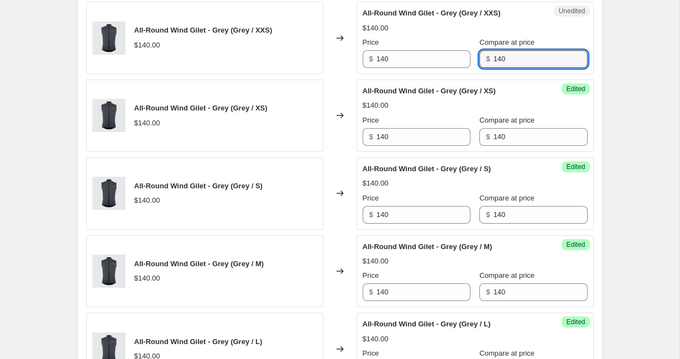
scroll to position [790, 0]
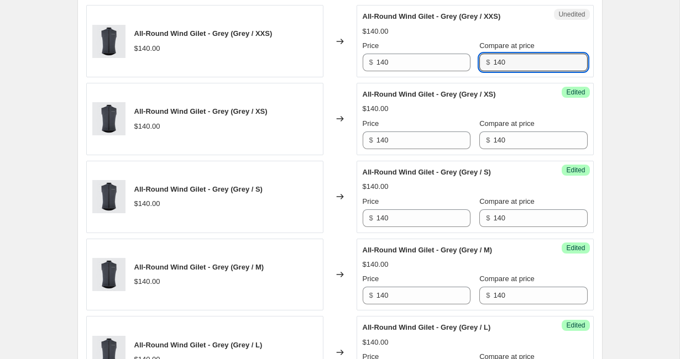
type input "140"
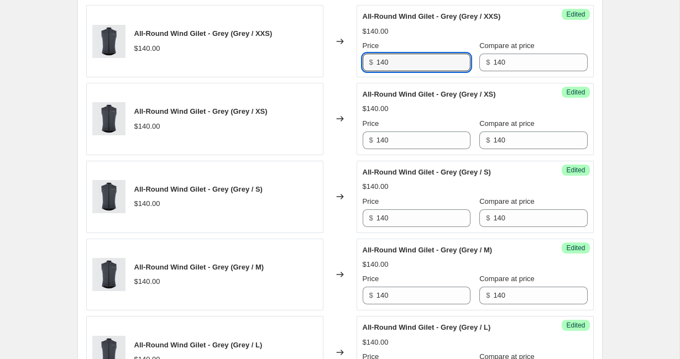
drag, startPoint x: 403, startPoint y: 122, endPoint x: 344, endPoint y: 120, distance: 59.2
click at [344, 77] on div "All-Round Wind Gilet - Grey (Grey / XXS) $140.00 Changed to Success Edited All-…" at bounding box center [340, 41] width 508 height 72
drag, startPoint x: 406, startPoint y: 116, endPoint x: 365, endPoint y: 116, distance: 41.5
click at [365, 71] on div "$ 70" at bounding box center [417, 63] width 108 height 18
type input "70"
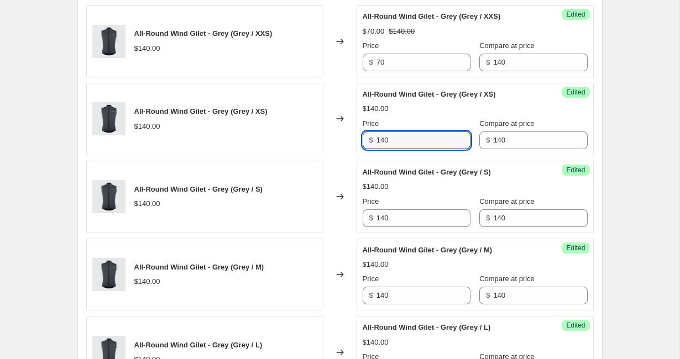
drag, startPoint x: 402, startPoint y: 191, endPoint x: 362, endPoint y: 191, distance: 40.4
click at [362, 155] on div "Success Edited All-Round Wind Gilet - Grey (Grey / XS) $140.00 Price $ 140 Comp…" at bounding box center [475, 119] width 237 height 72
paste input "7"
type input "70"
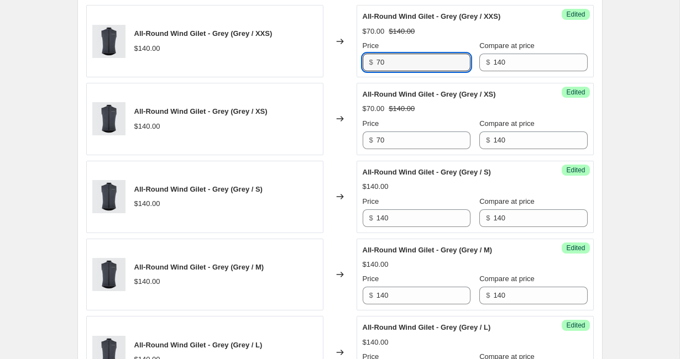
drag, startPoint x: 395, startPoint y: 115, endPoint x: 357, endPoint y: 117, distance: 38.2
click at [357, 77] on div "Success Edited All-Round Wind Gilet - Grey (Grey / XXS) $70.00 $140.00 Price $ …" at bounding box center [475, 41] width 237 height 72
drag, startPoint x: 394, startPoint y: 119, endPoint x: 348, endPoint y: 119, distance: 45.9
click at [348, 77] on div "All-Round Wind Gilet - Grey (Grey / XXS) $140.00 Changed to Success Edited All-…" at bounding box center [340, 41] width 508 height 72
type input "65"
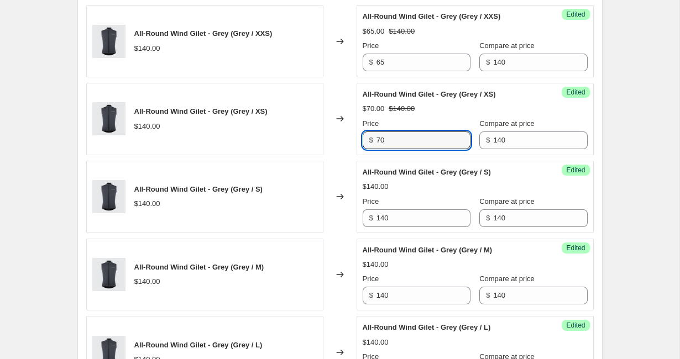
drag, startPoint x: 392, startPoint y: 190, endPoint x: 365, endPoint y: 192, distance: 26.6
click at [365, 149] on div "$ 70" at bounding box center [417, 141] width 108 height 18
paste input "65"
type input "65"
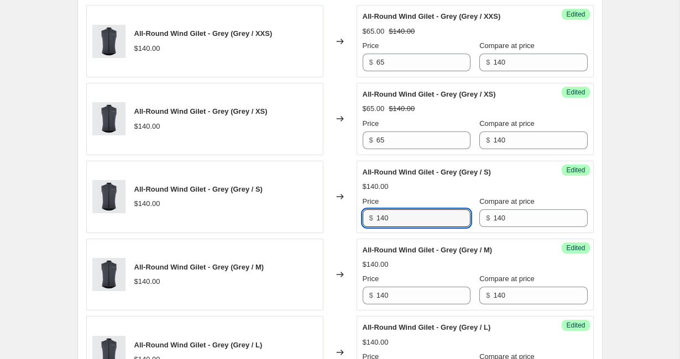
drag, startPoint x: 395, startPoint y: 273, endPoint x: 352, endPoint y: 272, distance: 43.1
click at [352, 233] on div "All-Round Wind Gilet - Grey (Grey / S) $140.00 Changed to Success Edited All-Ro…" at bounding box center [340, 197] width 508 height 72
paste input "65"
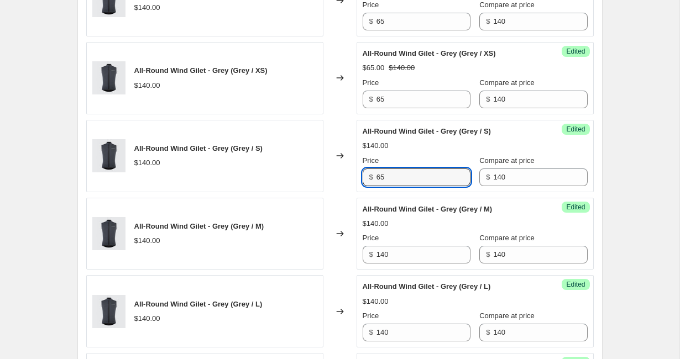
scroll to position [863, 0]
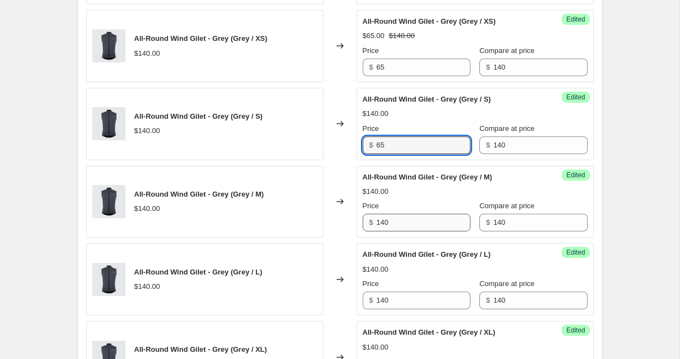
type input "65"
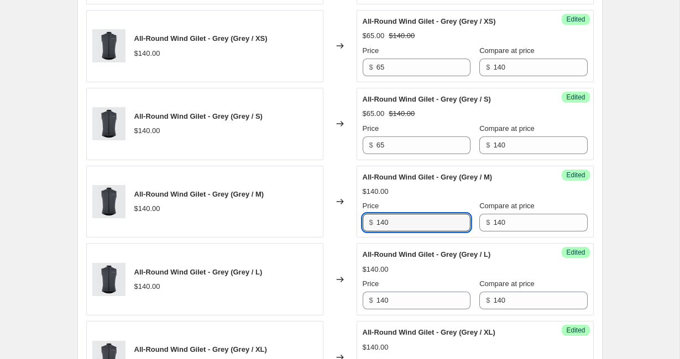
drag, startPoint x: 393, startPoint y: 280, endPoint x: 347, endPoint y: 280, distance: 45.9
click at [347, 238] on div "All-Round Wind Gilet - Grey (Grey / M) $140.00 Changed to Success Edited All-Ro…" at bounding box center [340, 202] width 508 height 72
paste input "65"
type input "65"
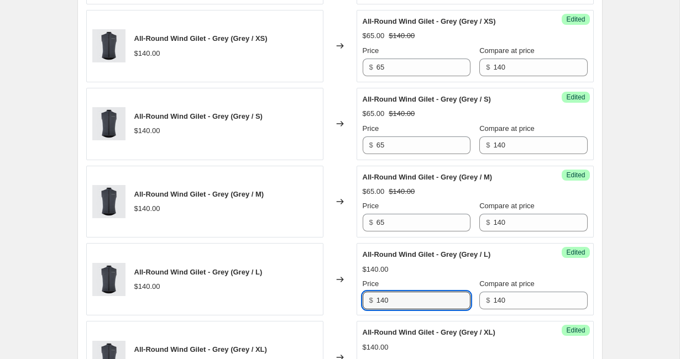
drag, startPoint x: 394, startPoint y: 353, endPoint x: 352, endPoint y: 352, distance: 42.0
click at [352, 316] on div "All-Round Wind Gilet - Grey (Grey / L) $140.00 Changed to Success Edited All-Ro…" at bounding box center [340, 279] width 508 height 72
paste input "65"
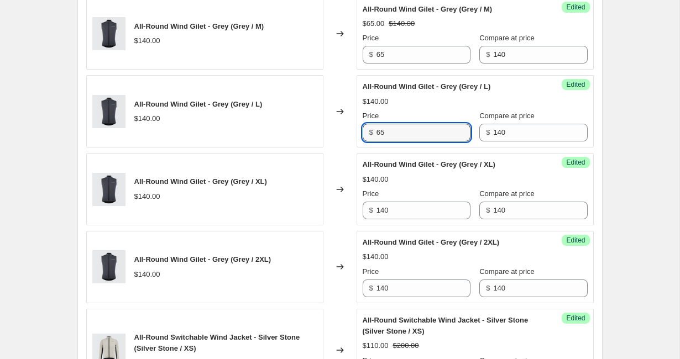
scroll to position [1032, 0]
type input "65"
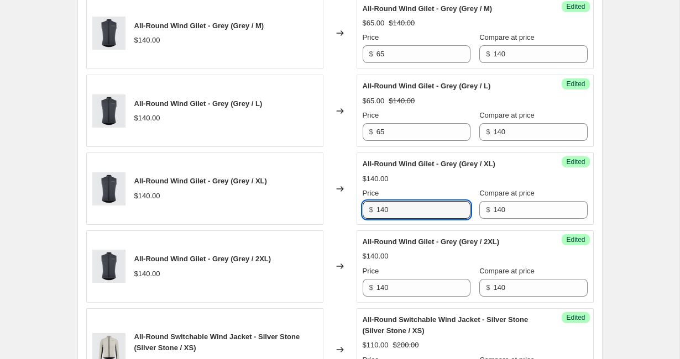
drag, startPoint x: 400, startPoint y: 260, endPoint x: 354, endPoint y: 263, distance: 46.5
click at [354, 225] on div "All-Round Wind Gilet - Grey (Grey / XL) $140.00 Changed to Success Edited All-R…" at bounding box center [340, 189] width 508 height 72
paste input "65"
drag, startPoint x: 409, startPoint y: 269, endPoint x: 340, endPoint y: 268, distance: 69.7
click at [339, 225] on div "All-Round Wind Gilet - Grey (Grey / XL) $140.00 Changed to Success Edited All-R…" at bounding box center [340, 189] width 508 height 72
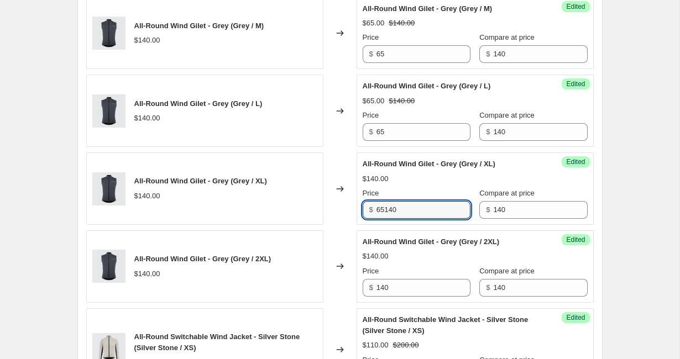
paste input "text"
type input "65"
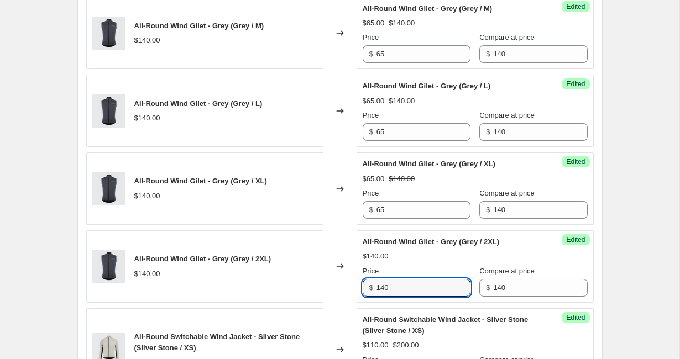
drag, startPoint x: 391, startPoint y: 340, endPoint x: 348, endPoint y: 339, distance: 43.1
click at [348, 303] on div "All-Round Wind Gilet - Grey (Grey / 2XL) $140.00 Changed to Success Edited All-…" at bounding box center [340, 267] width 508 height 72
paste input "65"
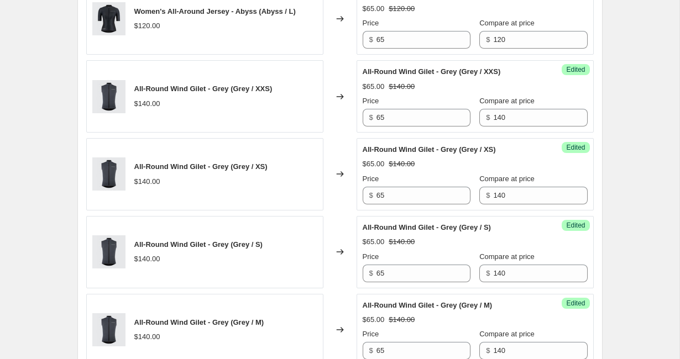
scroll to position [731, 0]
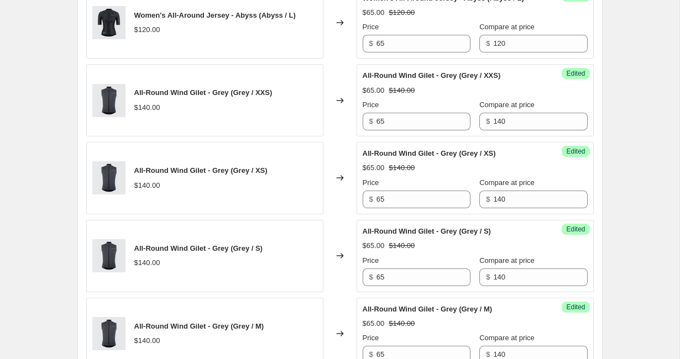
type input "65"
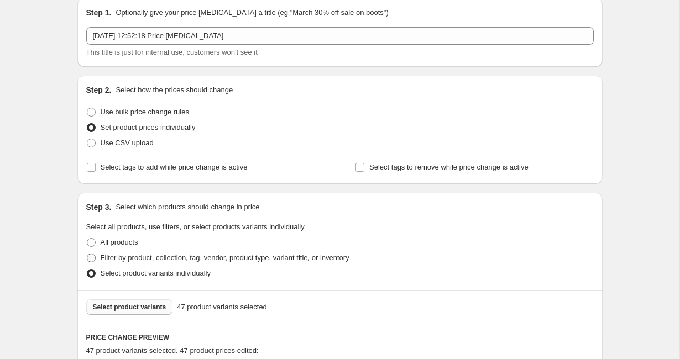
scroll to position [59, 0]
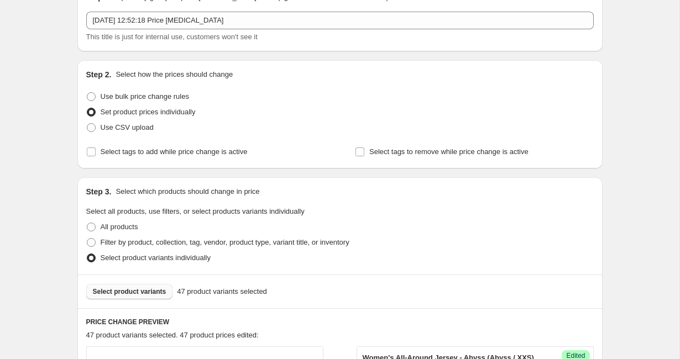
click at [145, 293] on span "Select product variants" at bounding box center [130, 292] width 74 height 9
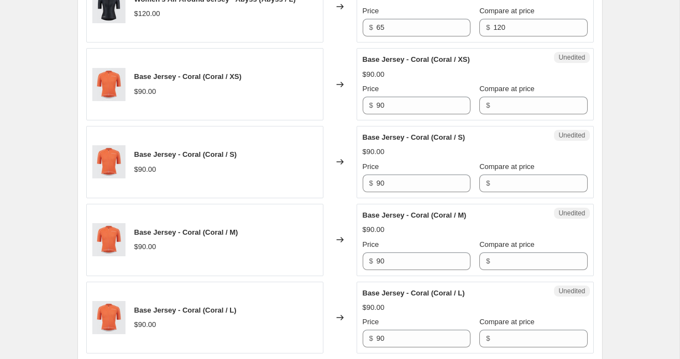
scroll to position [770, 0]
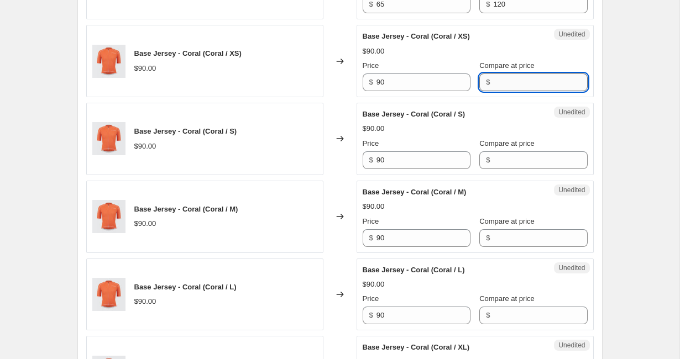
click at [494, 91] on input "Compare at price" at bounding box center [540, 83] width 94 height 18
drag, startPoint x: 499, startPoint y: 138, endPoint x: 463, endPoint y: 138, distance: 35.4
click at [463, 91] on div "Price $ 90 Compare at price $ 90" at bounding box center [475, 75] width 225 height 31
type input "90"
click at [493, 169] on input "Compare at price" at bounding box center [540, 161] width 94 height 18
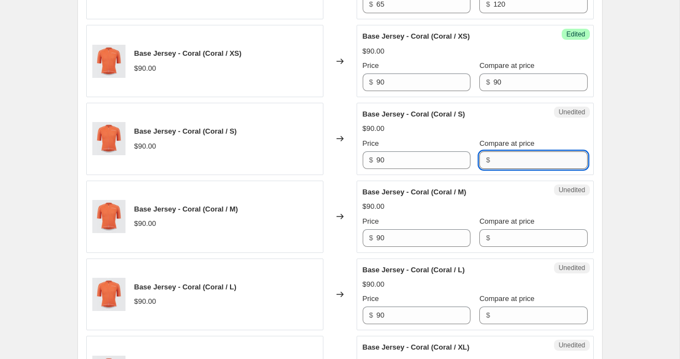
paste input "90"
type input "90"
click at [493, 247] on input "Compare at price" at bounding box center [540, 238] width 94 height 18
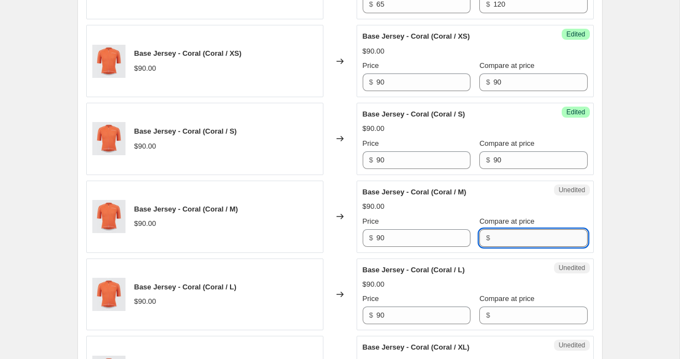
paste input "90"
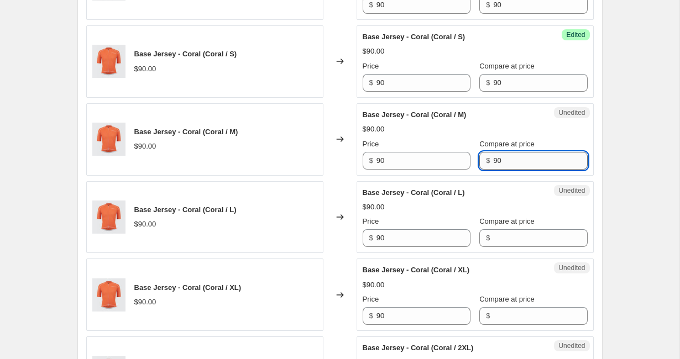
scroll to position [900, 0]
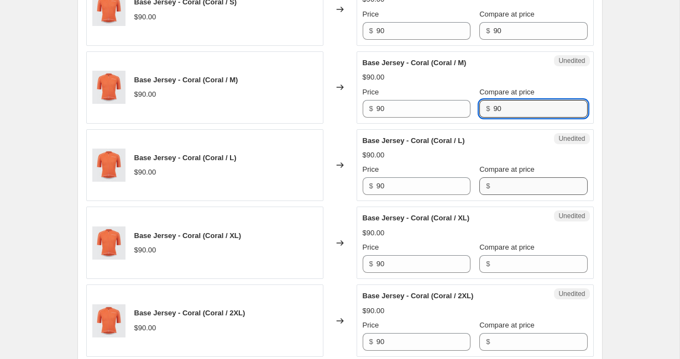
type input "90"
click at [493, 195] on input "Compare at price" at bounding box center [540, 187] width 94 height 18
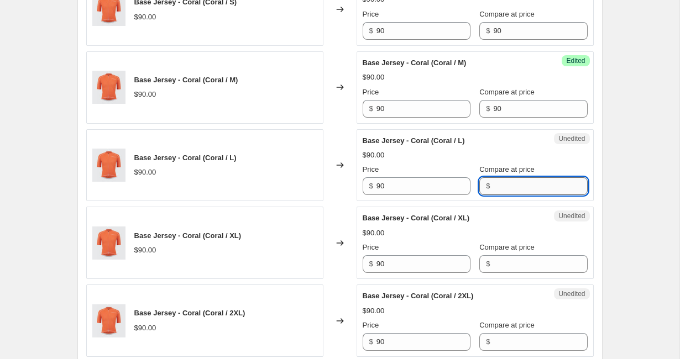
paste input "90"
type input "90"
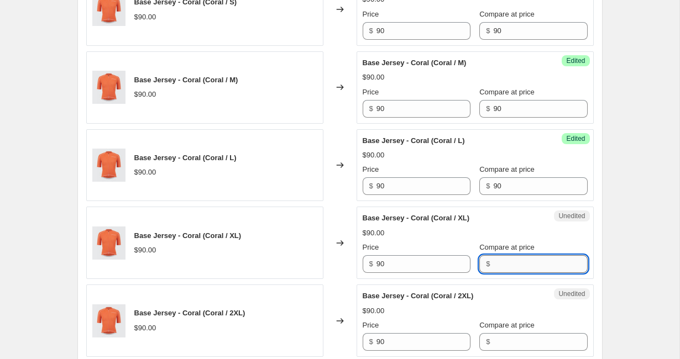
click at [494, 273] on input "Compare at price" at bounding box center [540, 264] width 94 height 18
paste input "90"
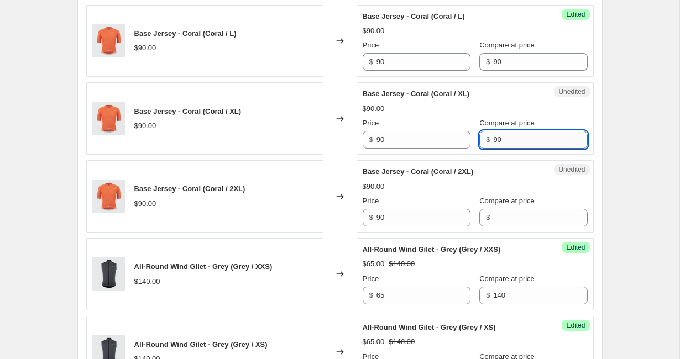
scroll to position [1026, 0]
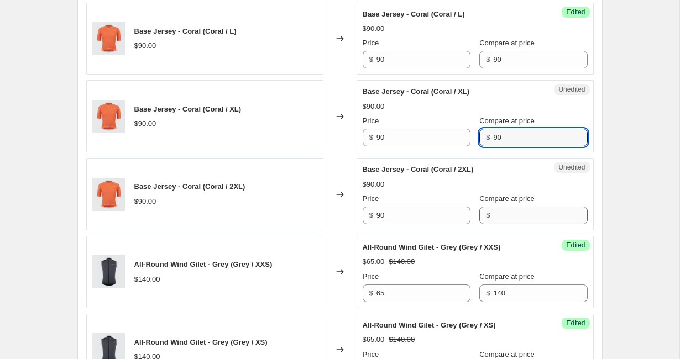
type input "90"
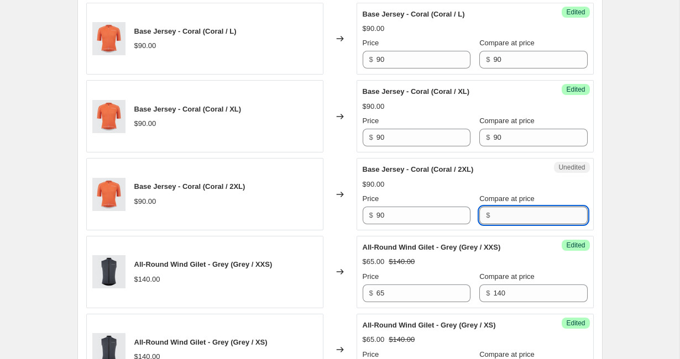
click at [493, 225] on input "Compare at price" at bounding box center [540, 216] width 94 height 18
paste input "90"
type input "90"
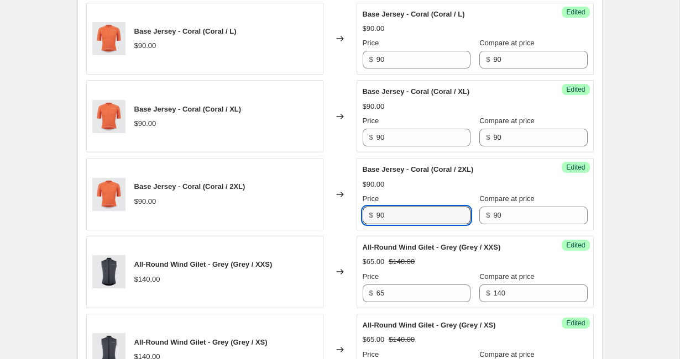
drag, startPoint x: 400, startPoint y: 268, endPoint x: 364, endPoint y: 270, distance: 35.5
click at [364, 225] on div "$ 90" at bounding box center [417, 216] width 108 height 18
drag, startPoint x: 387, startPoint y: 271, endPoint x: 377, endPoint y: 272, distance: 10.5
click at [377, 225] on input "60" at bounding box center [424, 216] width 94 height 18
type input "60"
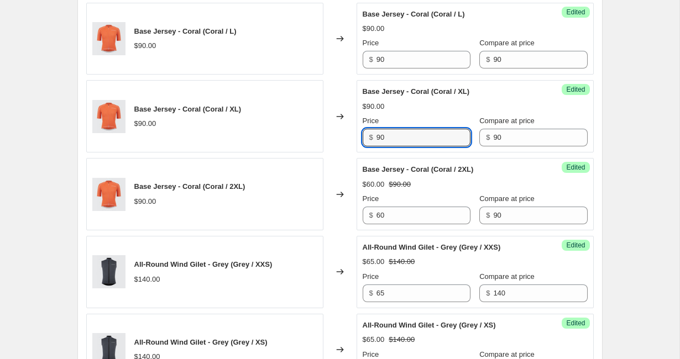
drag, startPoint x: 395, startPoint y: 193, endPoint x: 363, endPoint y: 193, distance: 32.1
click at [363, 147] on div "$ 90" at bounding box center [417, 138] width 108 height 18
paste input "6"
type input "60"
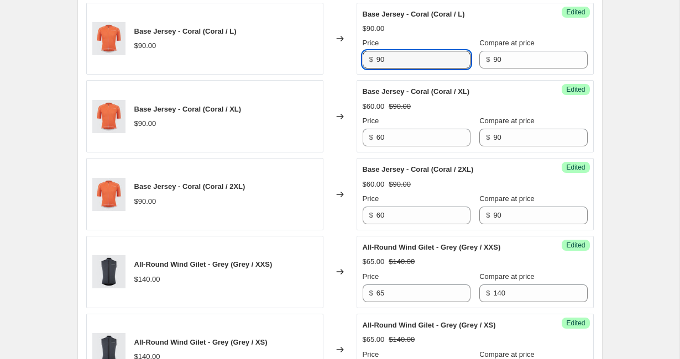
drag, startPoint x: 390, startPoint y: 113, endPoint x: 364, endPoint y: 113, distance: 26.0
click at [364, 69] on div "$ 90" at bounding box center [417, 60] width 108 height 18
paste input "6"
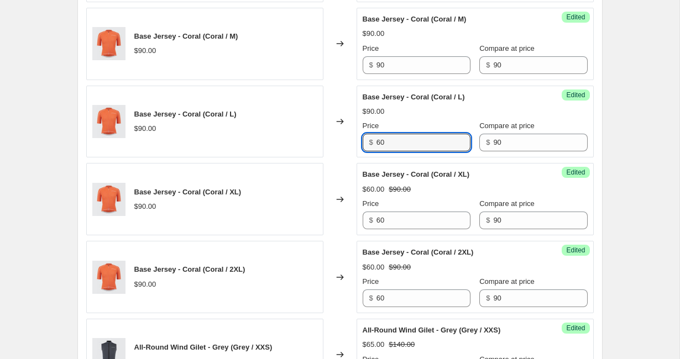
scroll to position [936, 0]
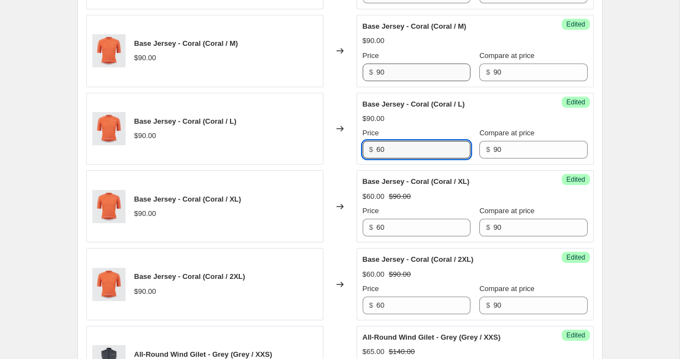
type input "60"
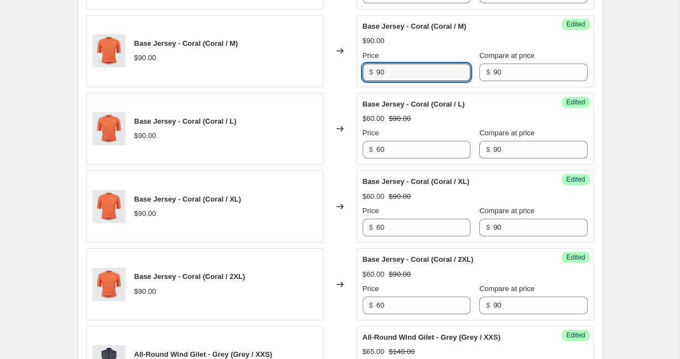
drag, startPoint x: 398, startPoint y: 127, endPoint x: 362, endPoint y: 127, distance: 35.4
click at [363, 81] on div "$ 90" at bounding box center [417, 73] width 108 height 18
paste input "6"
type input "60"
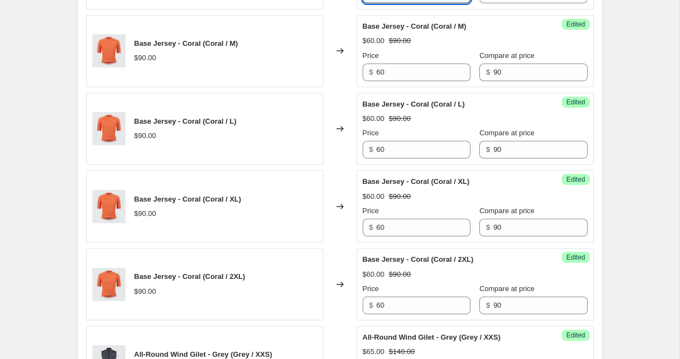
drag, startPoint x: 394, startPoint y: 48, endPoint x: 363, endPoint y: 50, distance: 31.0
paste input "6"
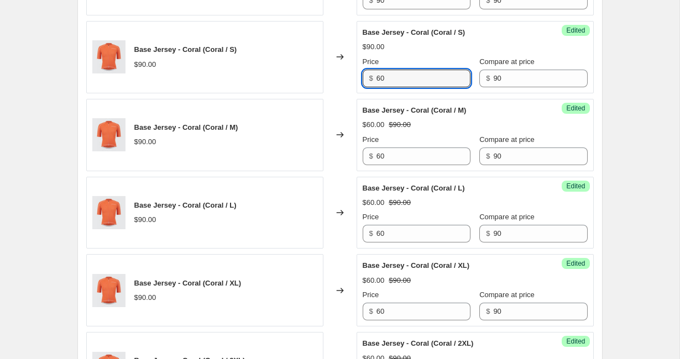
scroll to position [848, 0]
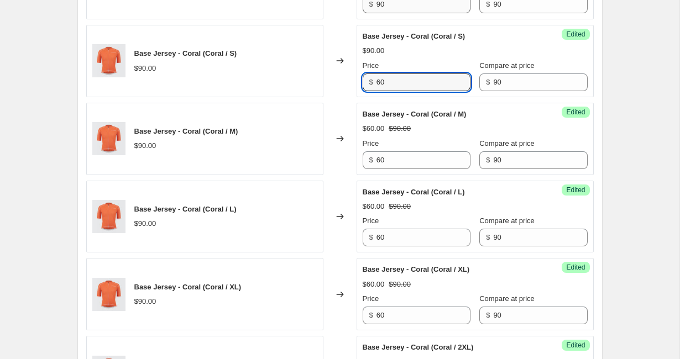
type input "60"
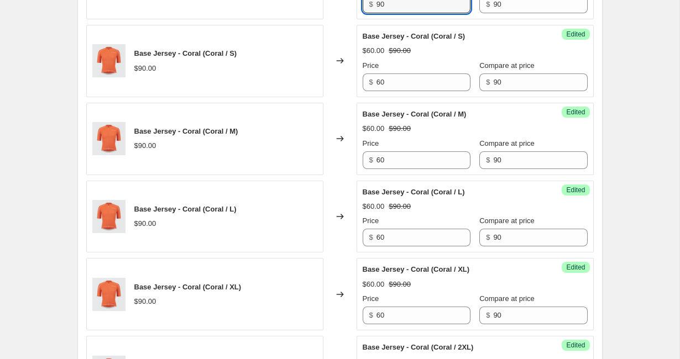
drag, startPoint x: 394, startPoint y: 61, endPoint x: 357, endPoint y: 61, distance: 37.6
paste input "6"
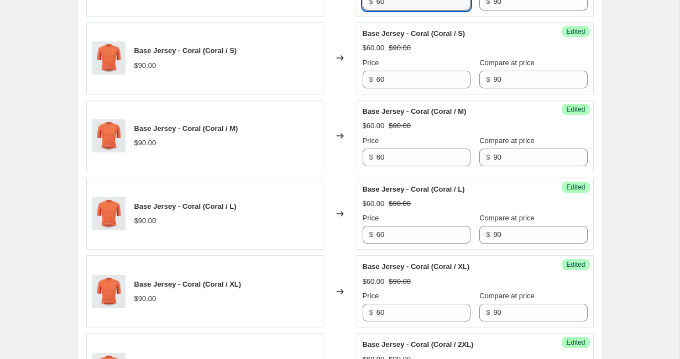
scroll to position [854, 0]
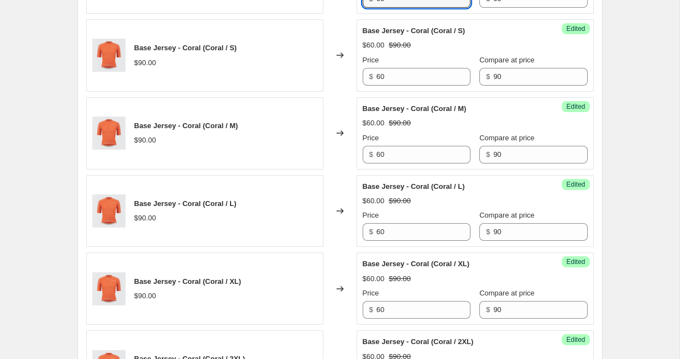
drag, startPoint x: 395, startPoint y: 55, endPoint x: 347, endPoint y: 55, distance: 47.6
drag, startPoint x: 400, startPoint y: 55, endPoint x: 345, endPoint y: 55, distance: 55.3
type input "55"
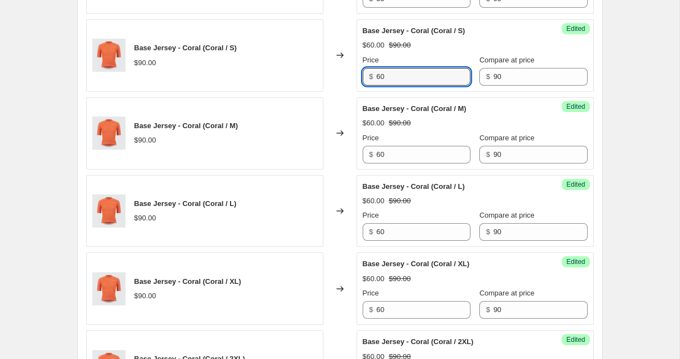
drag, startPoint x: 390, startPoint y: 131, endPoint x: 354, endPoint y: 131, distance: 35.9
click at [354, 92] on div "Base Jersey - Coral (Coral / S) $90.00 Changed to Success Edited Base Jersey - …" at bounding box center [340, 55] width 508 height 72
paste input "55"
type input "55"
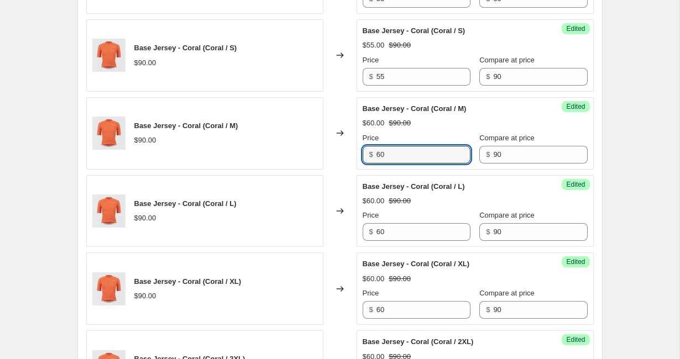
drag, startPoint x: 387, startPoint y: 211, endPoint x: 367, endPoint y: 211, distance: 19.4
click at [369, 164] on div "$ 60" at bounding box center [417, 155] width 108 height 18
paste input "55"
type input "55"
drag, startPoint x: 379, startPoint y: 288, endPoint x: 364, endPoint y: 288, distance: 14.9
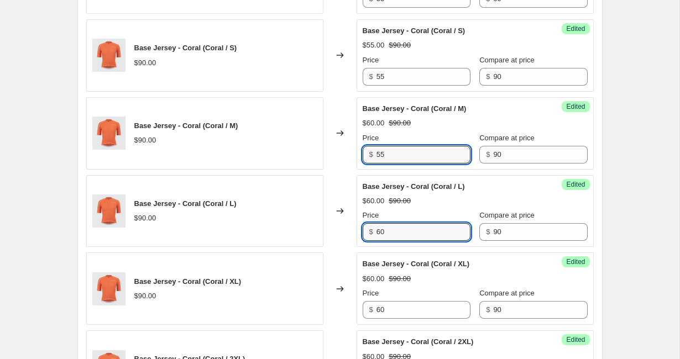
click at [366, 241] on div "$ 60" at bounding box center [417, 232] width 108 height 18
paste input "55"
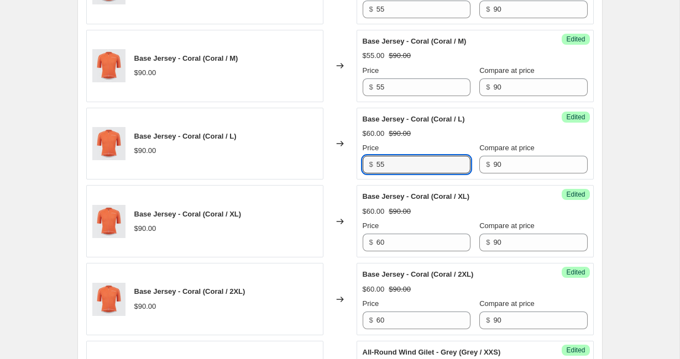
scroll to position [970, 0]
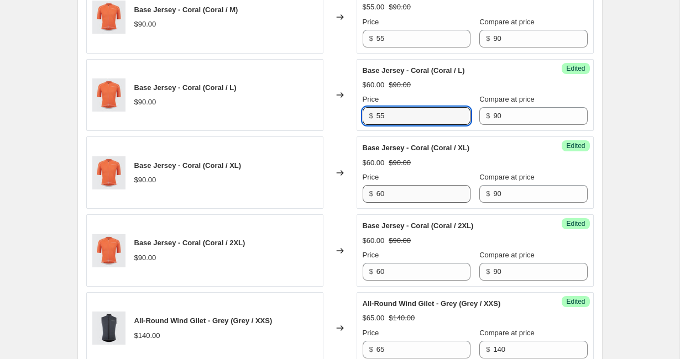
type input "55"
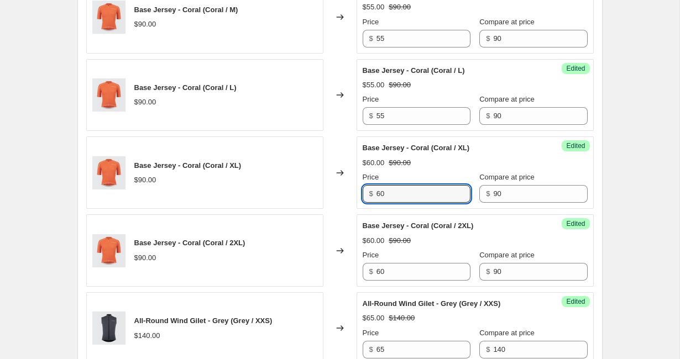
drag, startPoint x: 394, startPoint y: 254, endPoint x: 349, endPoint y: 255, distance: 44.8
click at [350, 209] on div "Base Jersey - Coral (Coral / XL) $90.00 Changed to Success Edited Base Jersey -…" at bounding box center [340, 173] width 508 height 72
paste input "55"
drag, startPoint x: 397, startPoint y: 252, endPoint x: 359, endPoint y: 253, distance: 37.6
click at [359, 209] on div "Success Edited Base Jersey - Coral (Coral / XL) $60.00 $90.00 Price $ 6055 Comp…" at bounding box center [475, 173] width 237 height 72
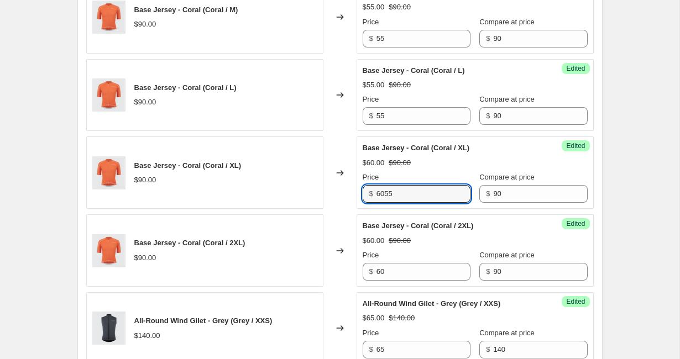
paste input "text"
type input "55"
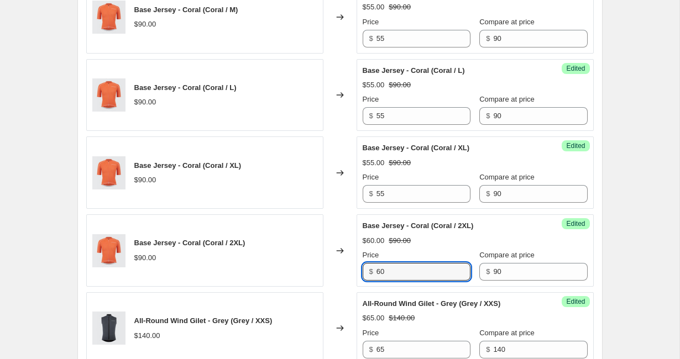
drag, startPoint x: 388, startPoint y: 324, endPoint x: 364, endPoint y: 324, distance: 23.8
click at [364, 281] on div "$ 60" at bounding box center [417, 272] width 108 height 18
paste input "55"
type input "55"
click at [347, 277] on div "Changed to" at bounding box center [340, 251] width 33 height 72
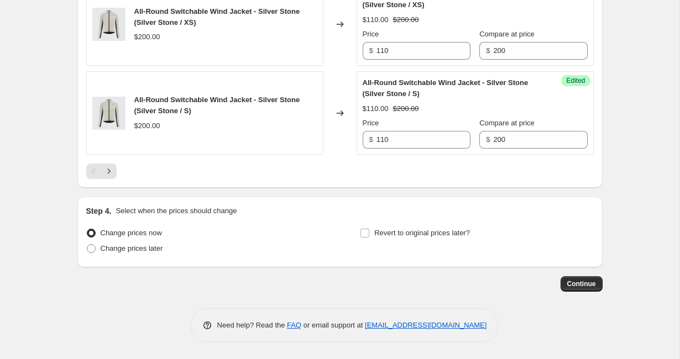
scroll to position [1880, 0]
click at [111, 174] on icon "Next" at bounding box center [108, 171] width 11 height 11
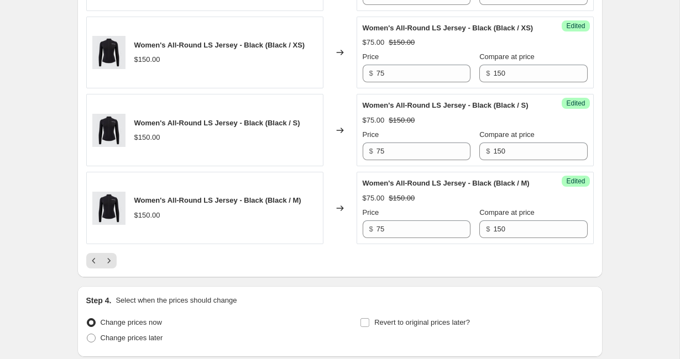
scroll to position [2024, 0]
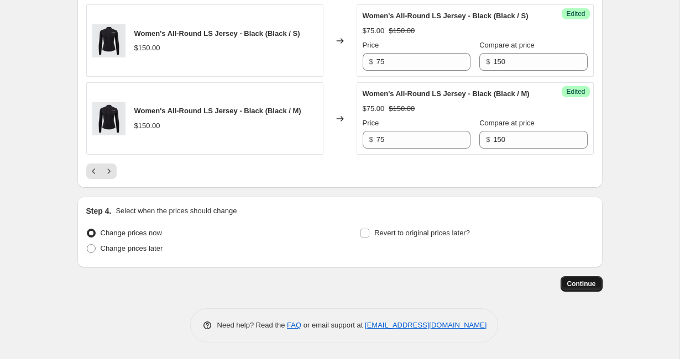
click at [582, 289] on button "Continue" at bounding box center [582, 284] width 42 height 15
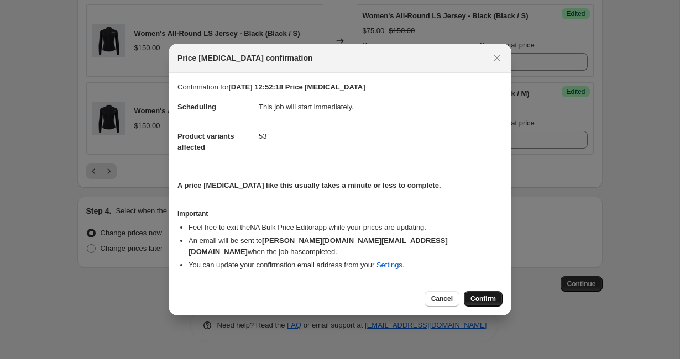
click at [486, 291] on button "Confirm" at bounding box center [483, 298] width 39 height 15
